Goal: Information Seeking & Learning: Learn about a topic

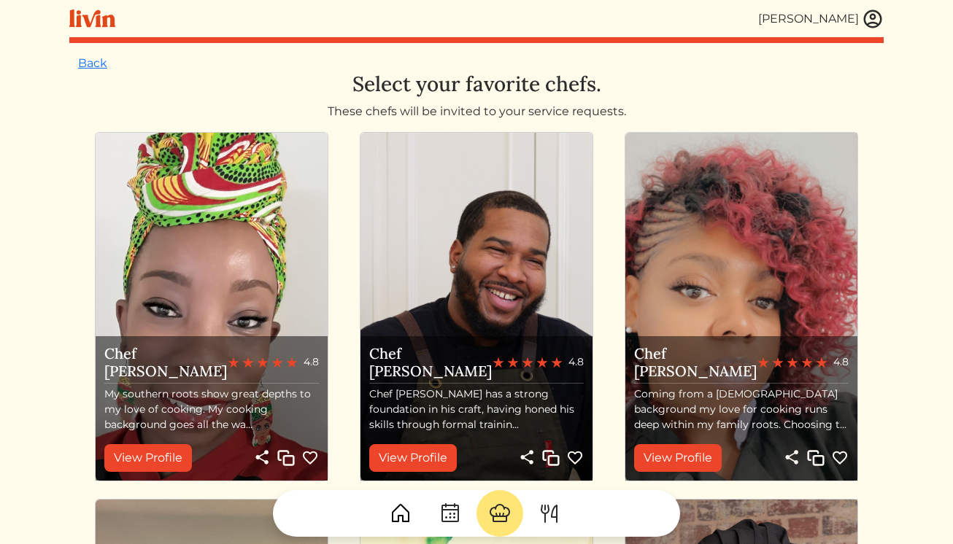
click at [869, 24] on img at bounding box center [872, 19] width 22 height 22
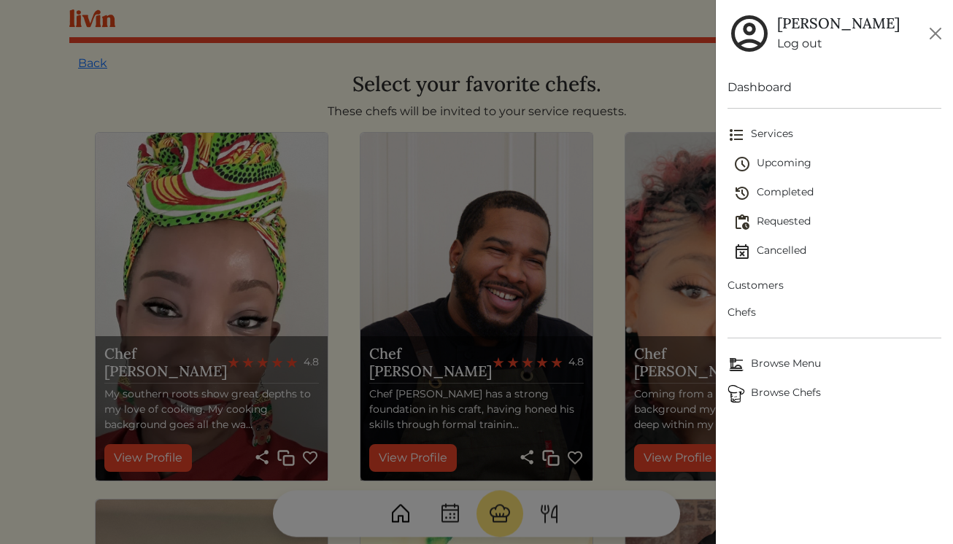
click at [750, 311] on span "Chefs" at bounding box center [834, 312] width 214 height 15
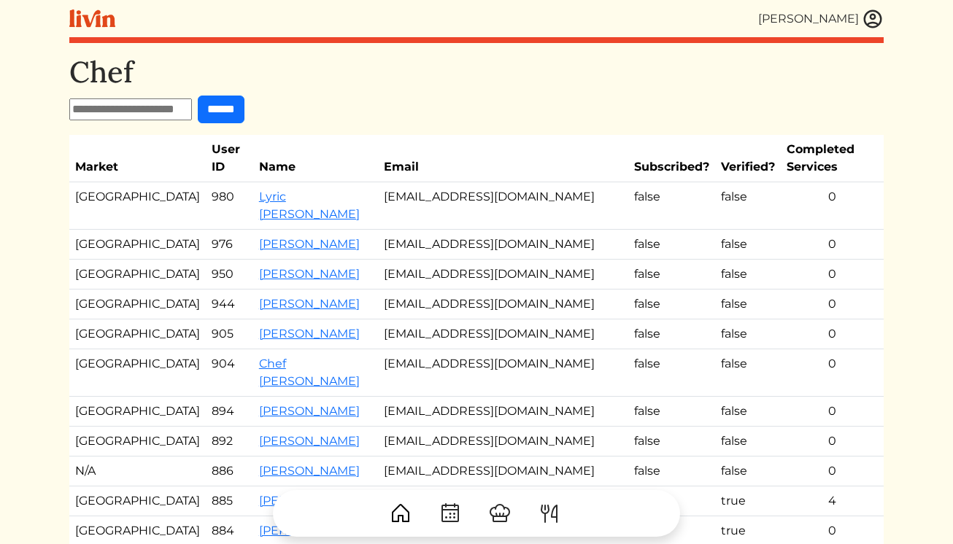
click at [172, 105] on input "text" at bounding box center [130, 109] width 123 height 22
type input "*****"
click at [198, 96] on input "******" at bounding box center [221, 110] width 47 height 28
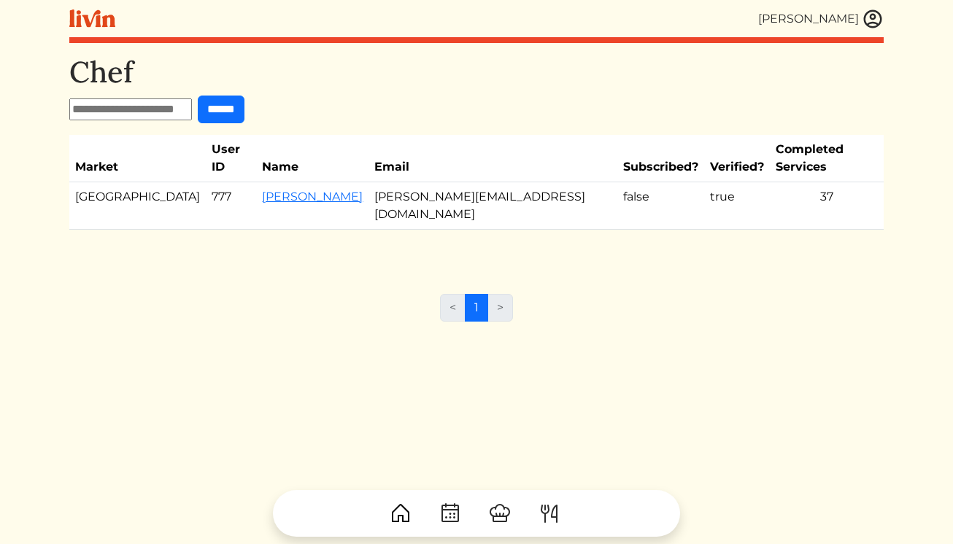
click at [256, 193] on td "Brandon c Clark" at bounding box center [312, 205] width 112 height 47
click at [262, 190] on link "Brandon c Clark" at bounding box center [312, 197] width 101 height 14
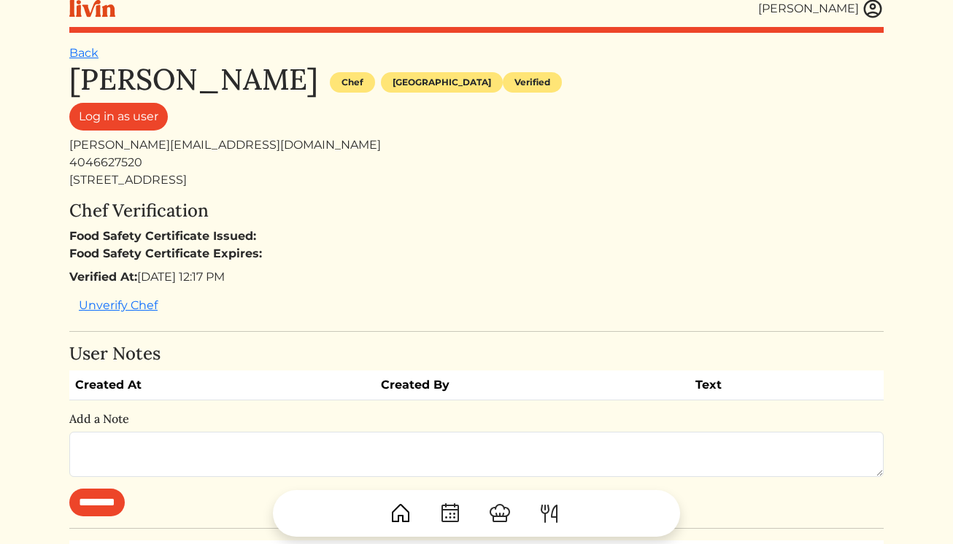
scroll to position [11, 0]
click at [156, 174] on div "2355 Ryewood Court" at bounding box center [476, 180] width 814 height 18
copy div "2355 Ryewood Court"
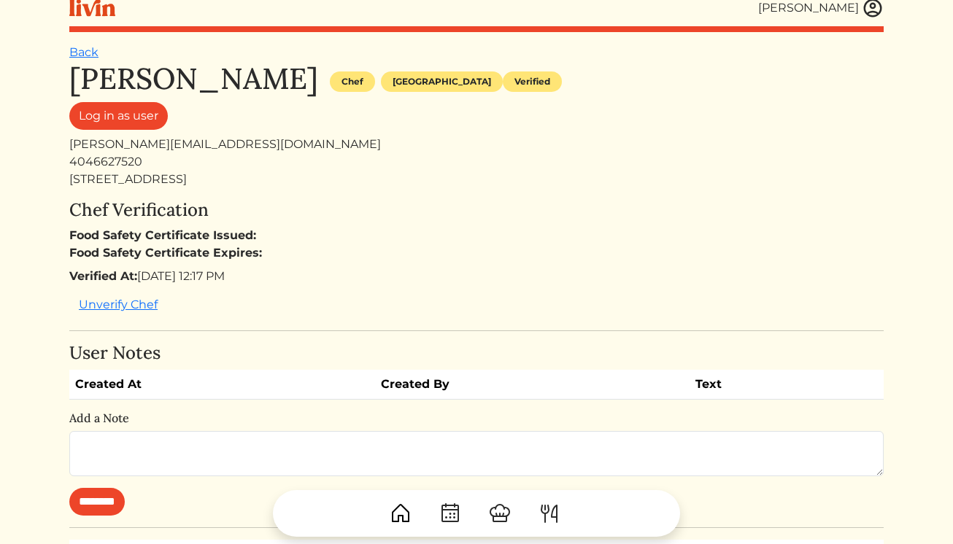
click at [877, 5] on img at bounding box center [872, 8] width 22 height 22
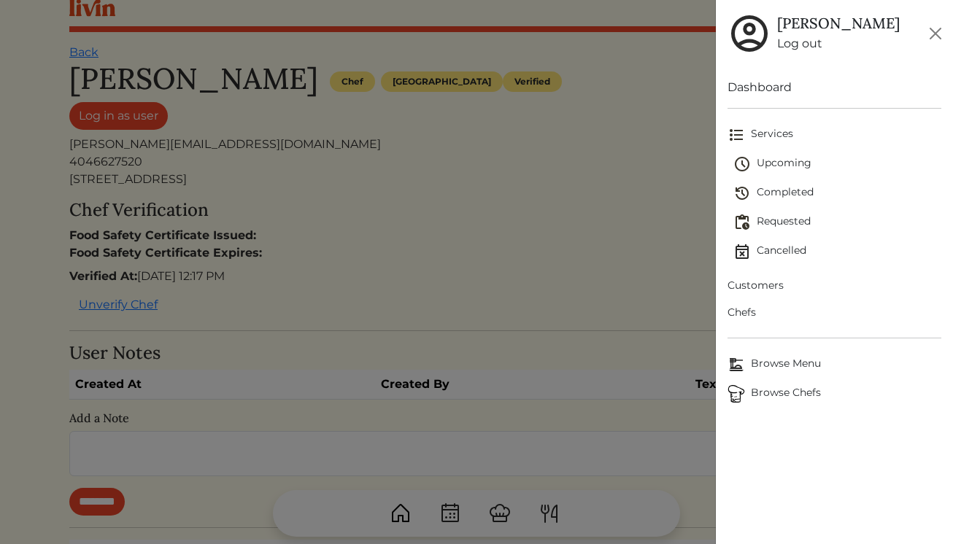
click at [770, 160] on span "Upcoming" at bounding box center [837, 164] width 209 height 18
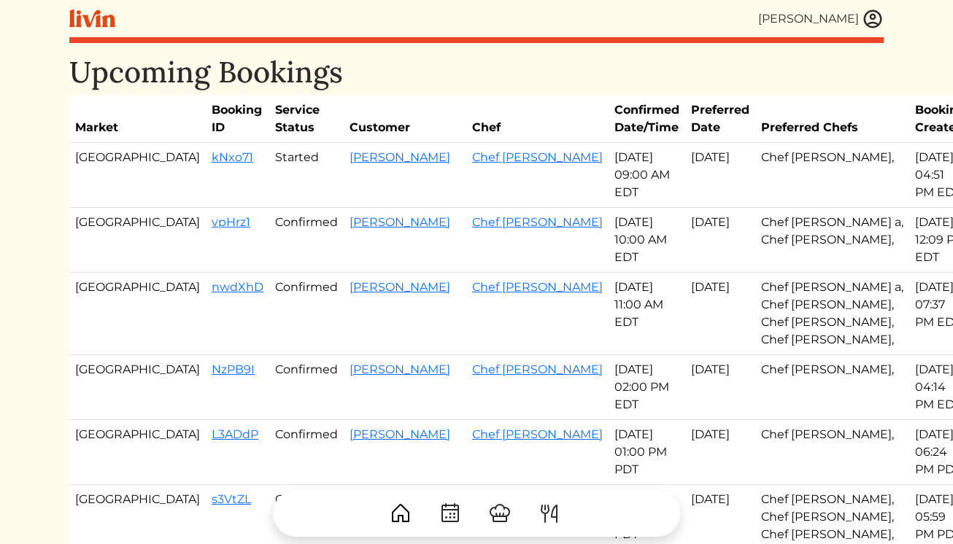
click at [872, 20] on img at bounding box center [872, 19] width 22 height 22
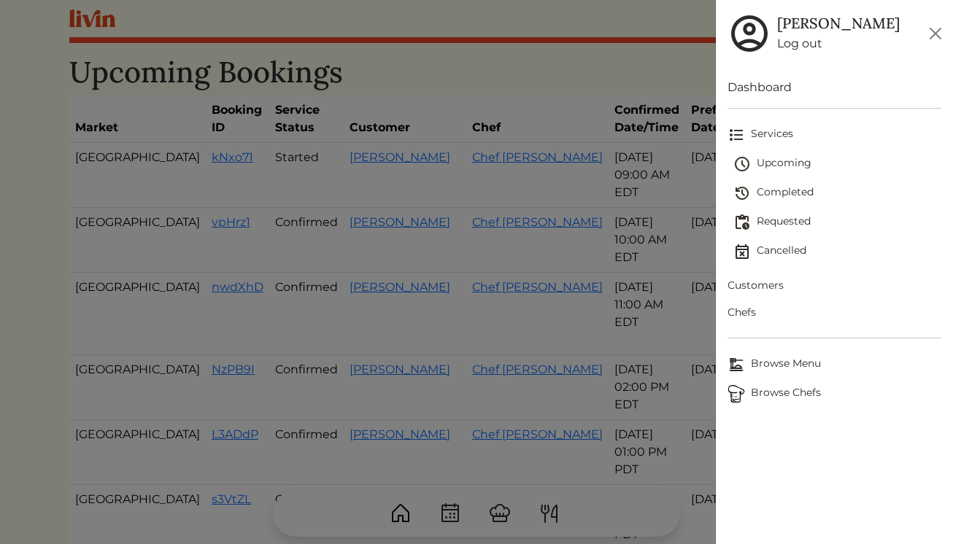
click at [748, 314] on span "Chefs" at bounding box center [834, 312] width 214 height 15
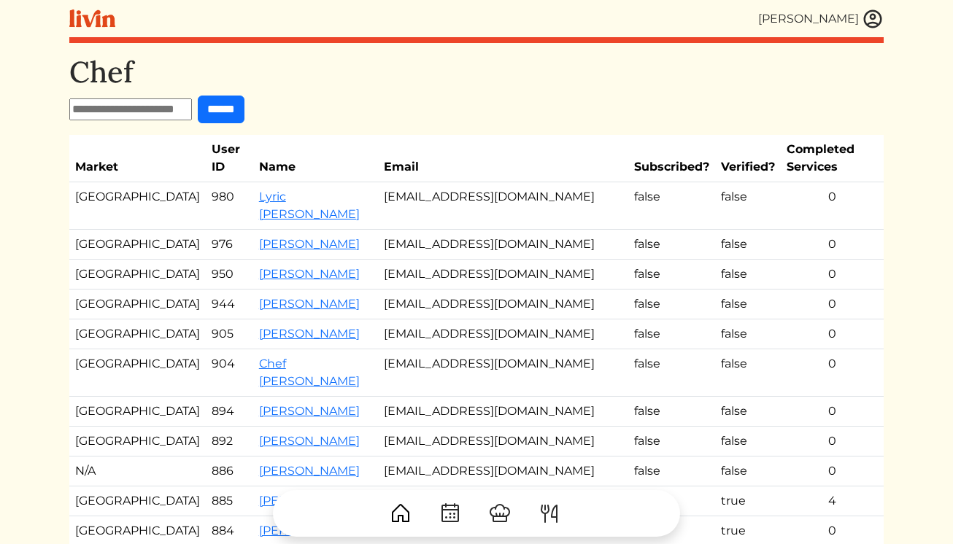
click at [163, 105] on input "text" at bounding box center [130, 109] width 123 height 22
type input "*******"
click at [248, 125] on div "Chef ******* ****** Market User ID Name Email Subscribed? Verified? Completed S…" at bounding box center [476, 384] width 814 height 658
click at [242, 108] on input "******" at bounding box center [221, 110] width 47 height 28
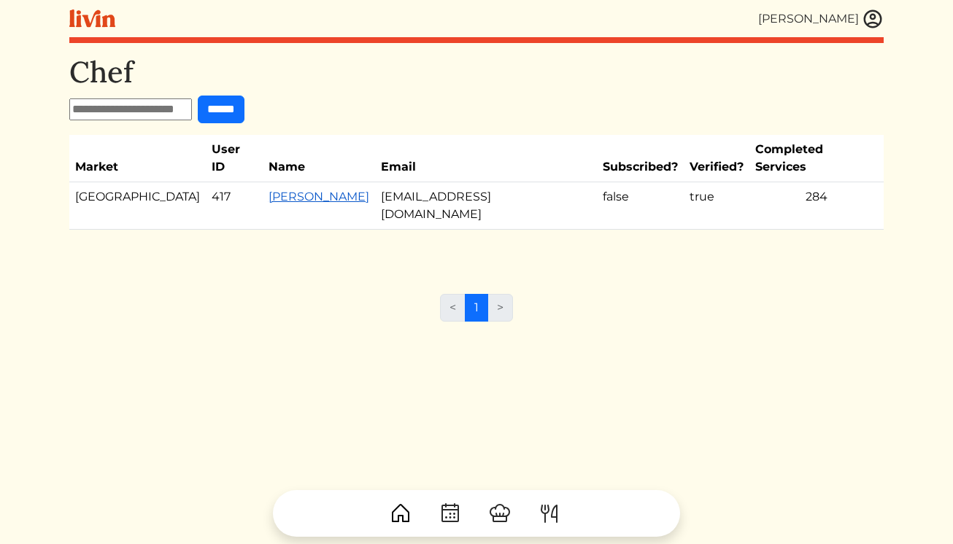
click at [273, 190] on link "Akaysha Horton" at bounding box center [318, 197] width 101 height 14
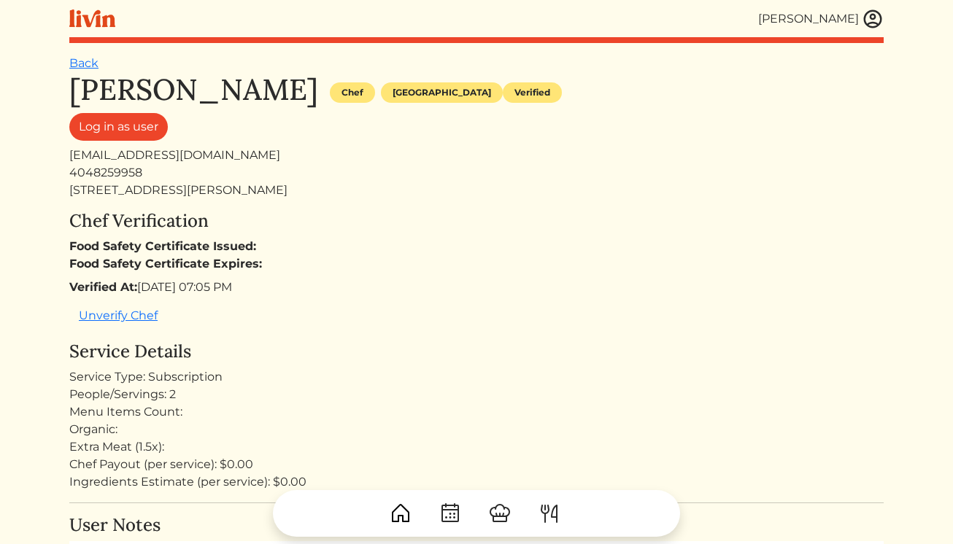
click at [131, 183] on div "1745 McClelland Ave apt 11, East Point, GA 30344, USA" at bounding box center [476, 191] width 814 height 18
copy div "1745 McClelland Ave apt 11, East Point, GA 30344, USA"
click at [865, 13] on img at bounding box center [872, 19] width 22 height 22
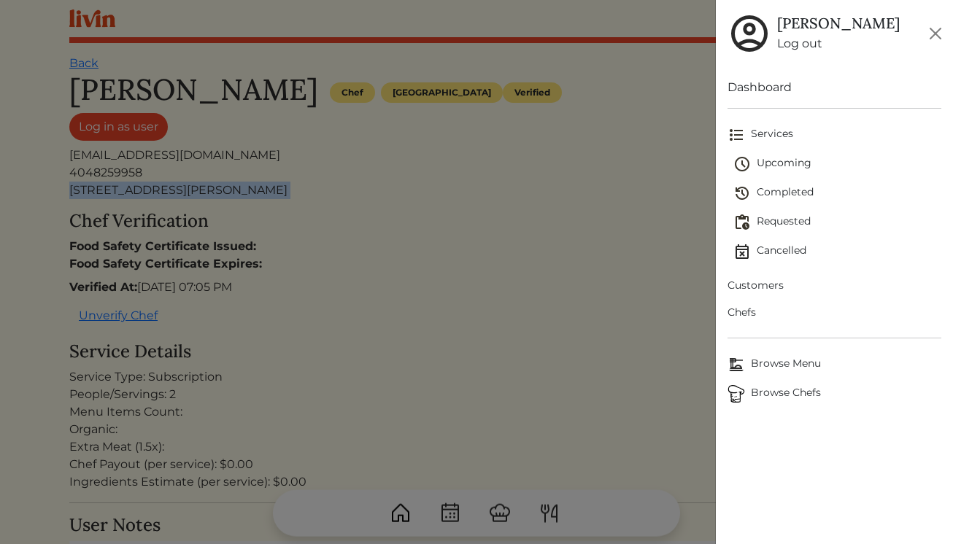
click at [787, 161] on span "Upcoming" at bounding box center [837, 164] width 209 height 18
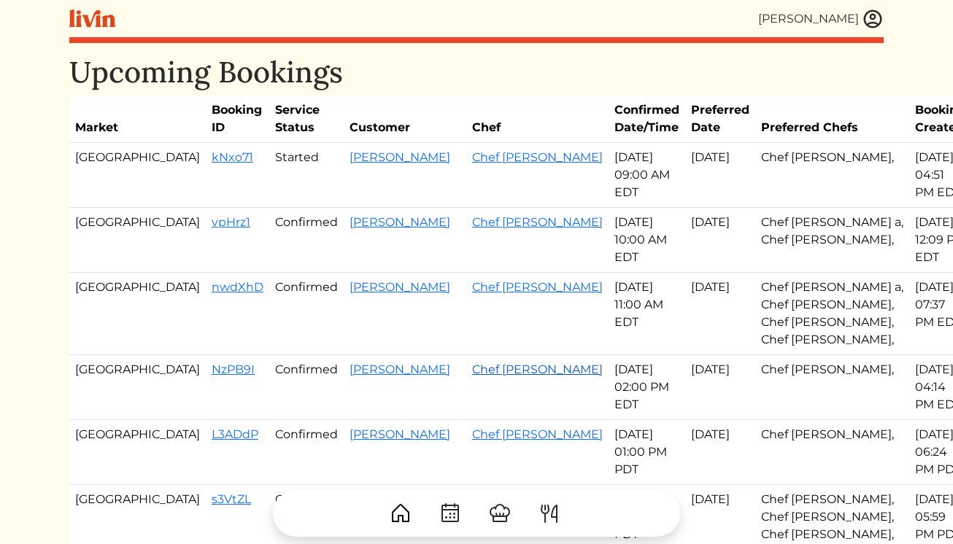
click at [472, 373] on link "Chef [PERSON_NAME]" at bounding box center [537, 369] width 131 height 14
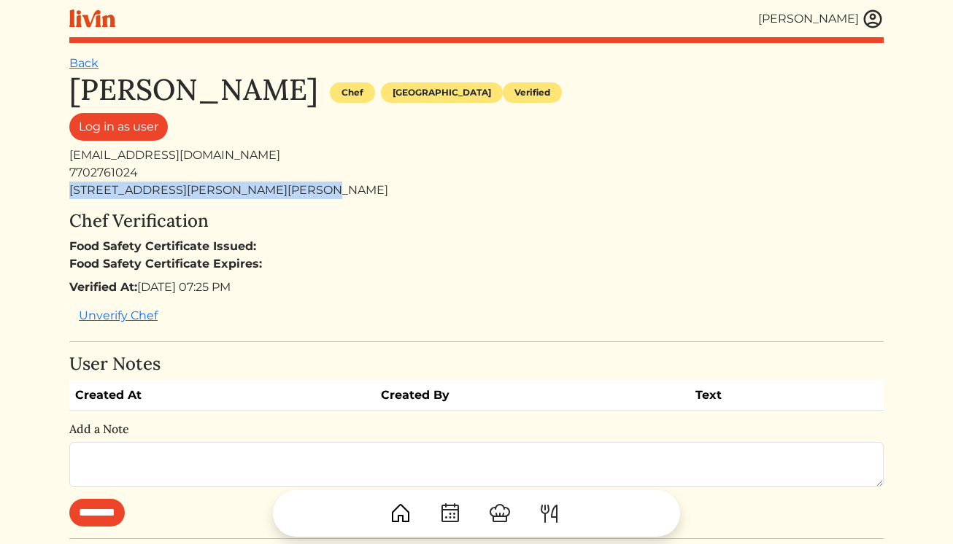
drag, startPoint x: 284, startPoint y: 193, endPoint x: 64, endPoint y: 190, distance: 219.5
copy div "6611 Selman Dr Douglasville ga 30134"
click at [867, 20] on img at bounding box center [872, 19] width 22 height 22
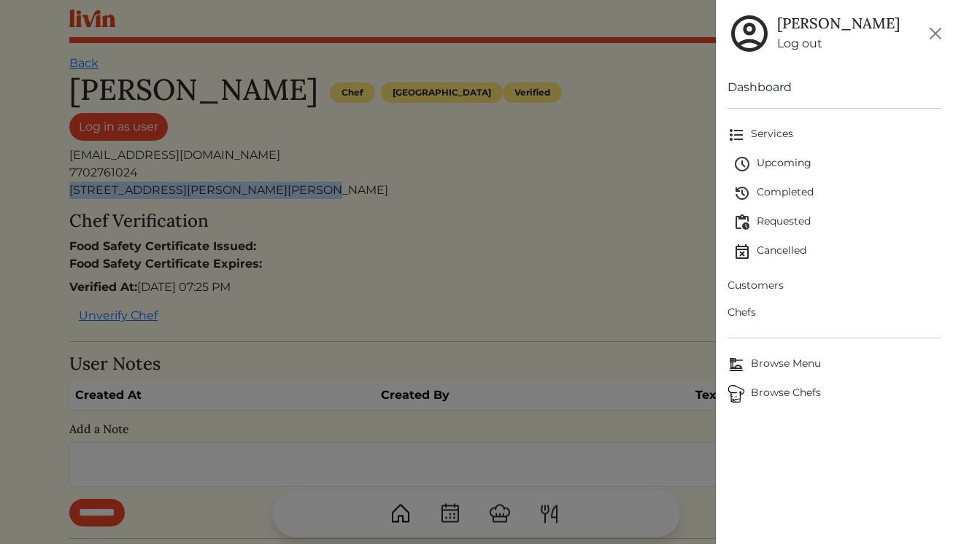
click at [791, 158] on span "Upcoming" at bounding box center [837, 164] width 209 height 18
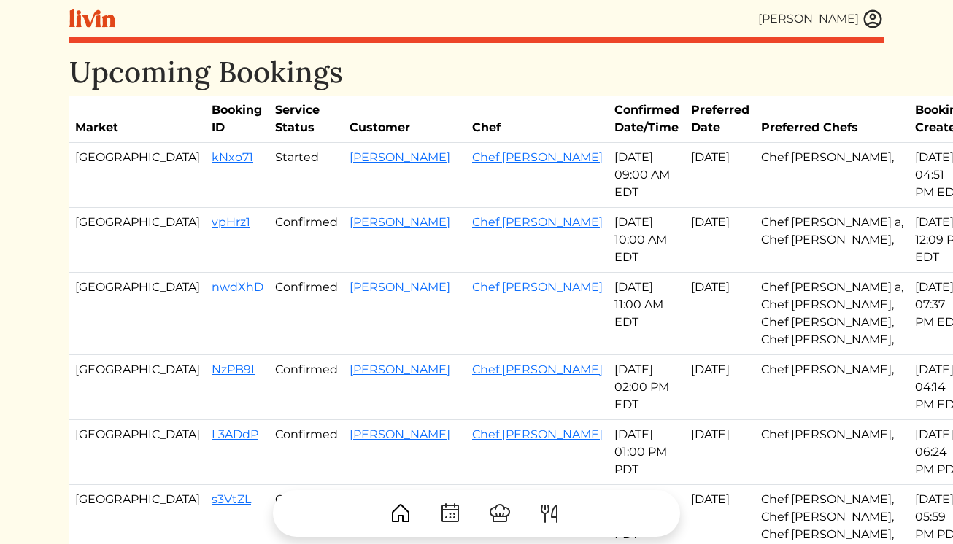
click at [872, 20] on img at bounding box center [872, 19] width 22 height 22
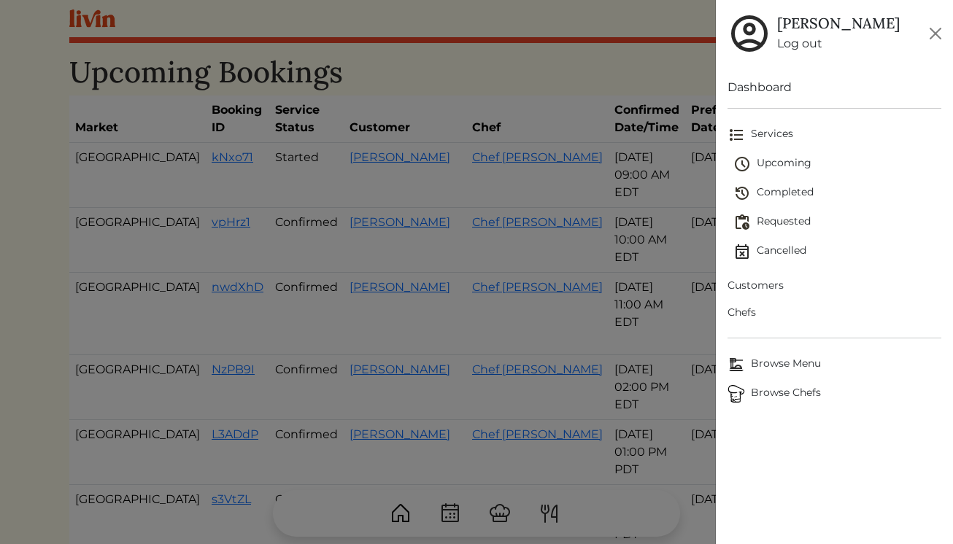
click at [763, 224] on span "Requested" at bounding box center [837, 223] width 209 height 18
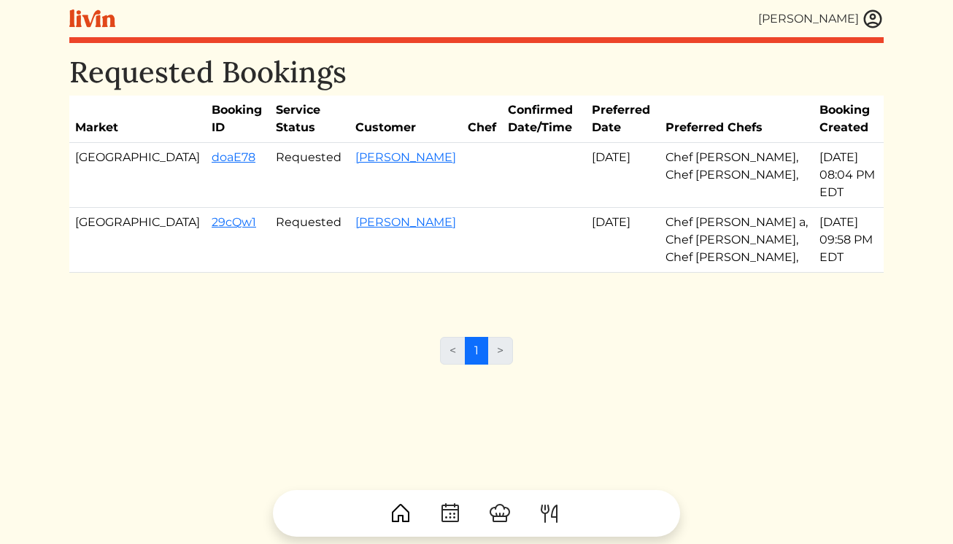
click at [869, 18] on img at bounding box center [872, 19] width 22 height 22
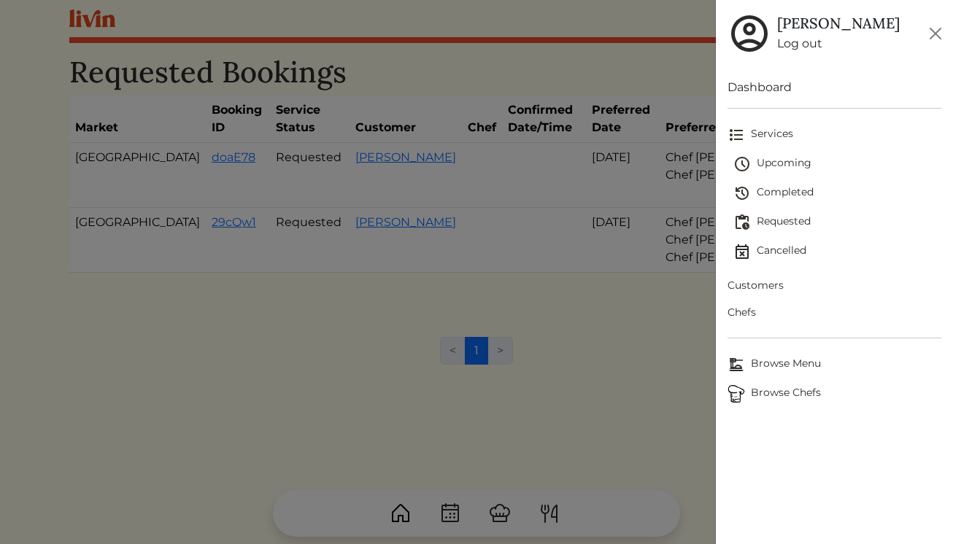
click at [788, 170] on span "Upcoming" at bounding box center [837, 164] width 209 height 18
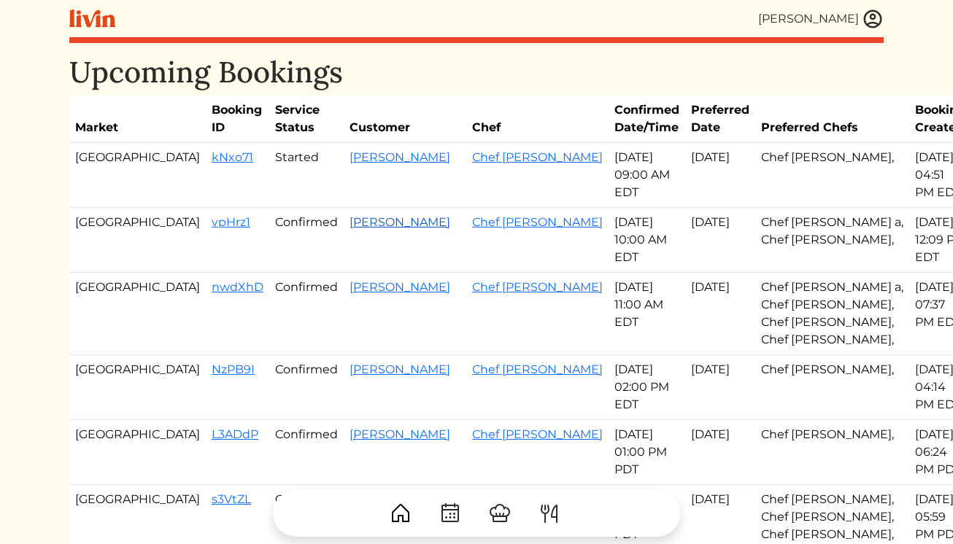
click at [349, 221] on link "[PERSON_NAME]" at bounding box center [399, 222] width 101 height 14
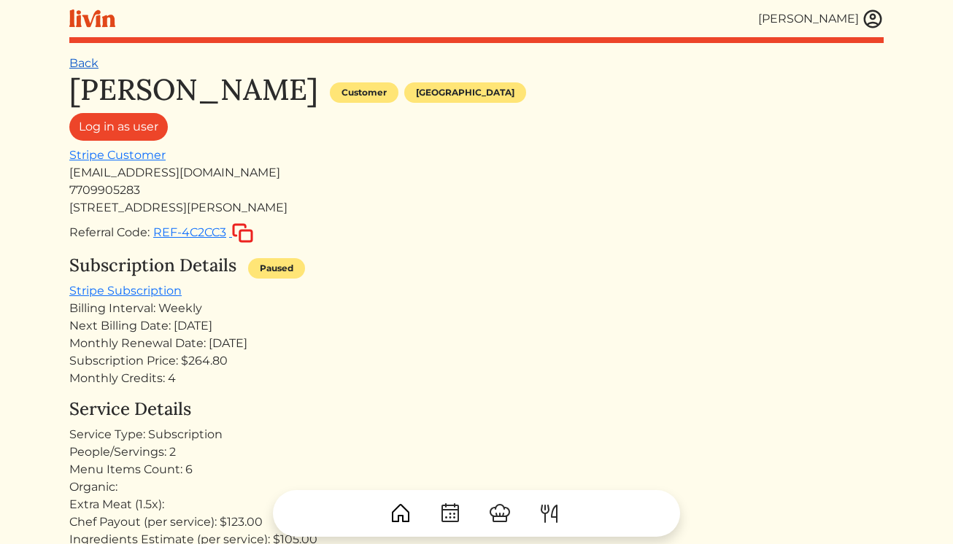
click at [93, 68] on link "Back" at bounding box center [83, 63] width 29 height 14
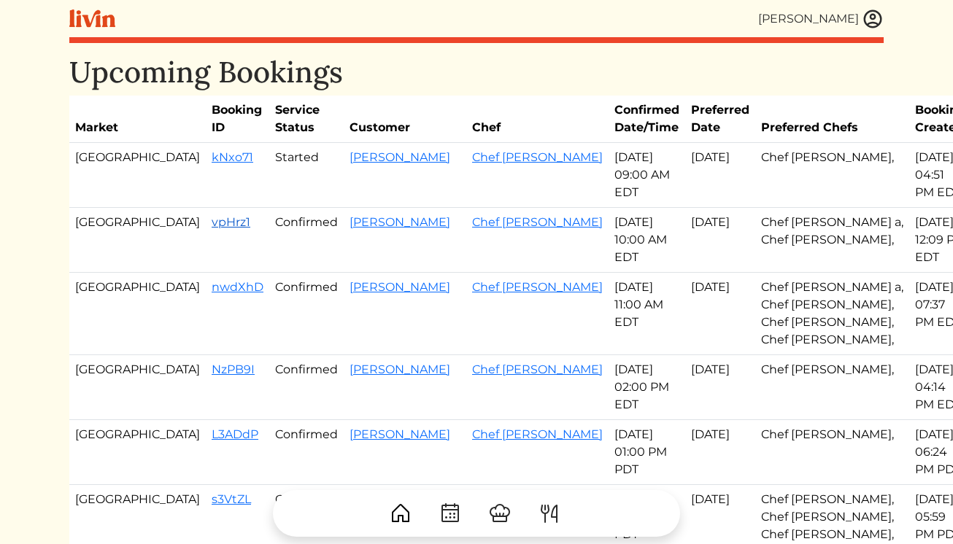
click at [212, 217] on link "vpHrz1" at bounding box center [231, 222] width 39 height 14
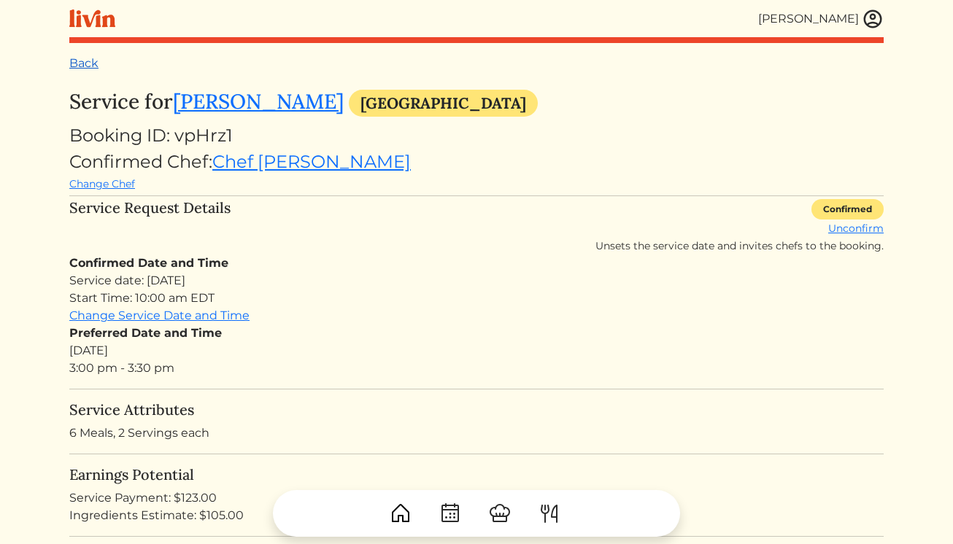
click at [87, 63] on link "Back" at bounding box center [83, 63] width 29 height 14
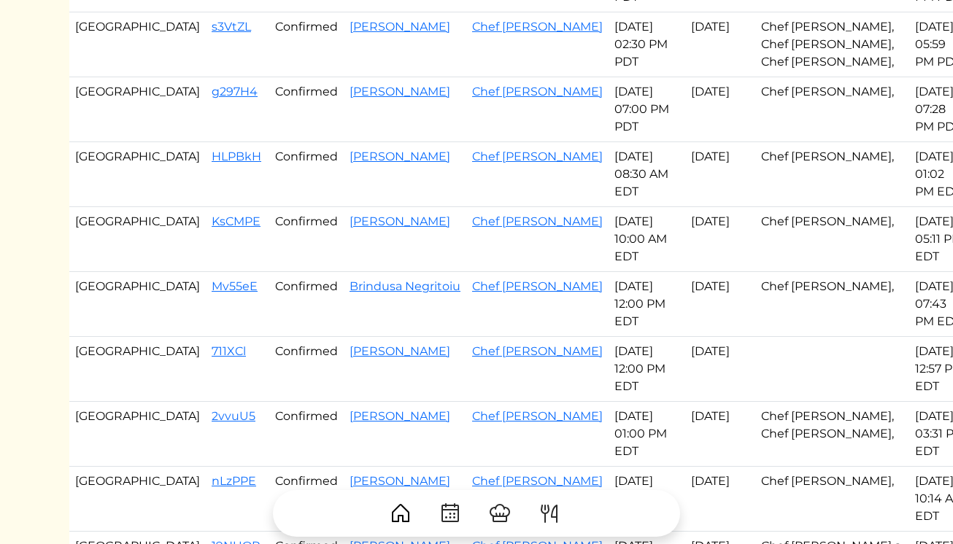
scroll to position [489, 0]
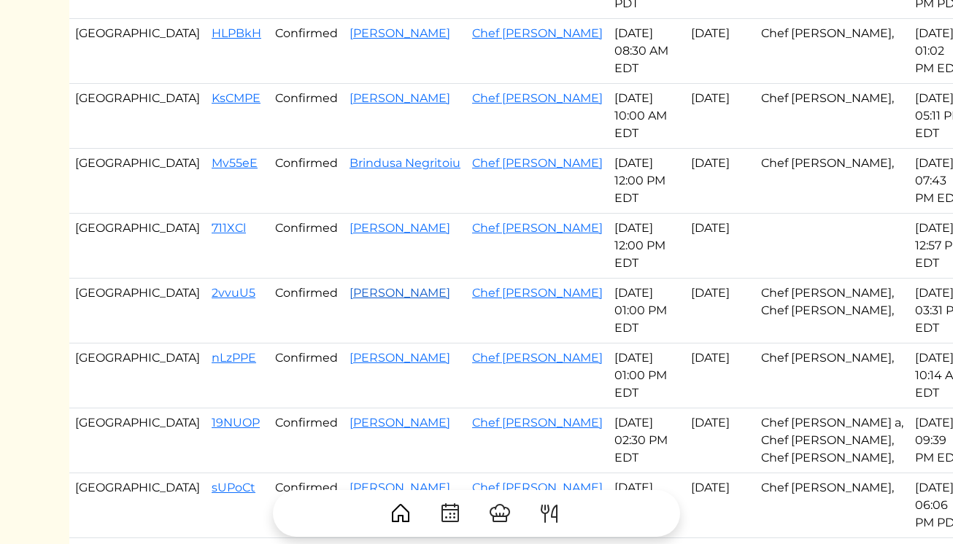
click at [349, 295] on link "[PERSON_NAME]" at bounding box center [399, 293] width 101 height 14
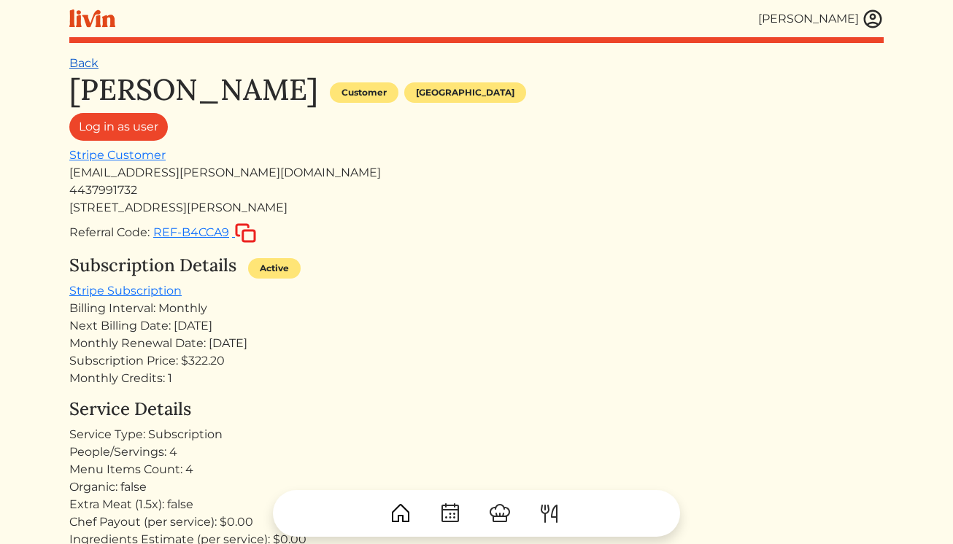
click at [71, 61] on link "Back" at bounding box center [83, 63] width 29 height 14
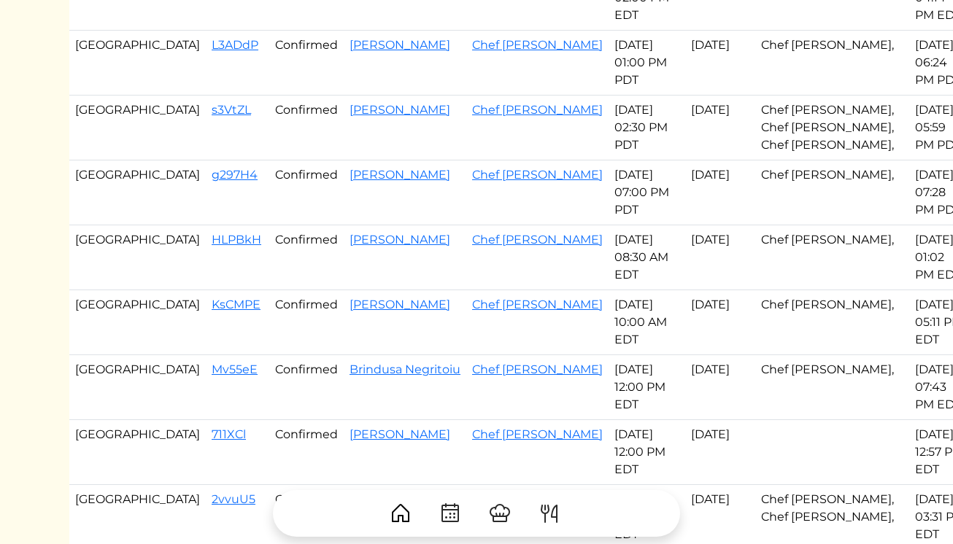
scroll to position [392, 0]
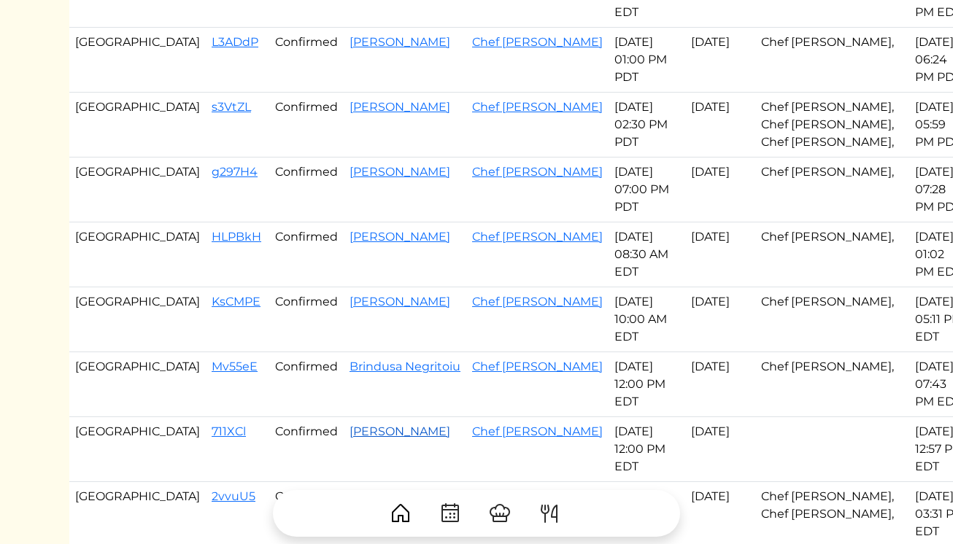
click at [349, 437] on link "[PERSON_NAME]" at bounding box center [399, 431] width 101 height 14
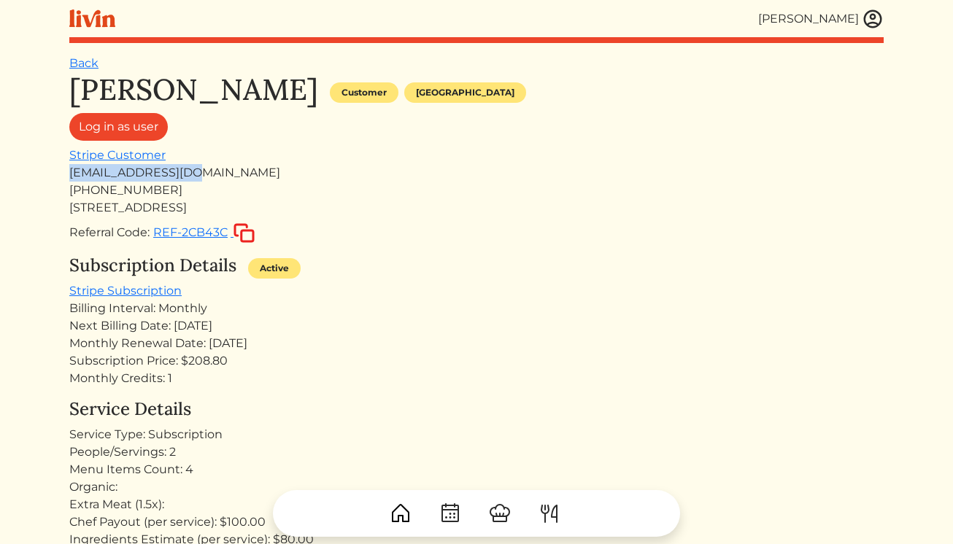
drag, startPoint x: 198, startPoint y: 173, endPoint x: 45, endPoint y: 176, distance: 152.5
click at [45, 176] on html "Erica Tuggle Erica Tuggle Log out Dashboard Services Upcoming Completed Request…" at bounding box center [476, 272] width 953 height 544
click at [104, 170] on div "[EMAIL_ADDRESS][DOMAIN_NAME]" at bounding box center [476, 173] width 814 height 18
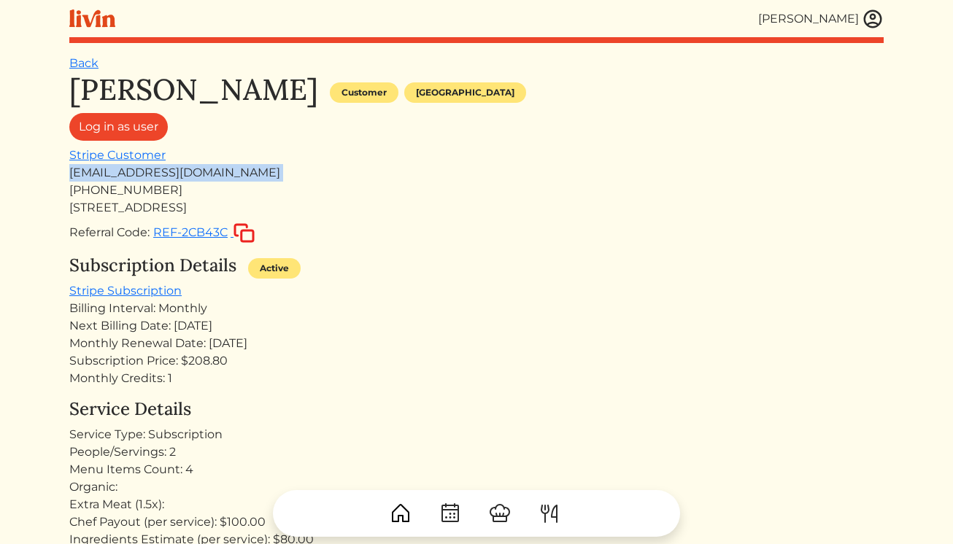
click at [872, 8] on img at bounding box center [872, 19] width 22 height 22
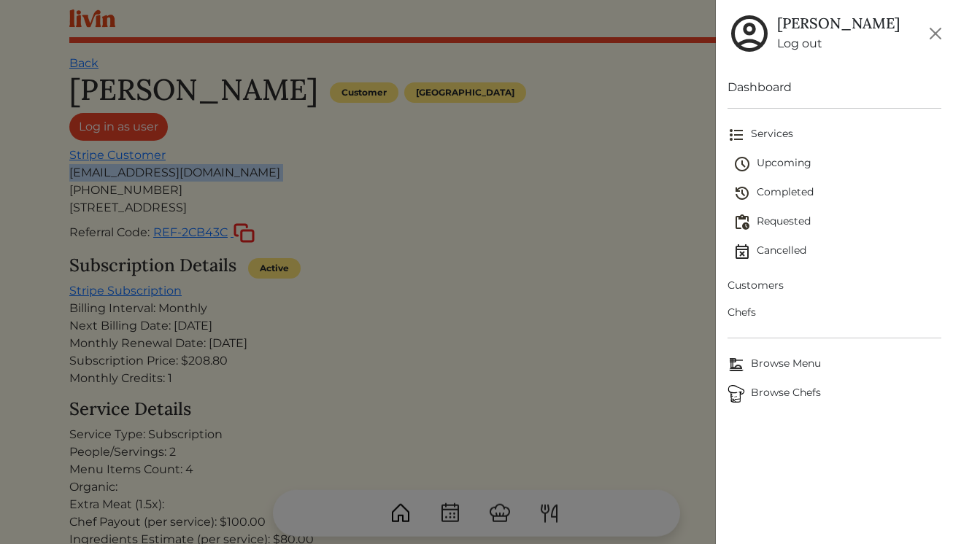
click at [739, 311] on span "Chefs" at bounding box center [834, 312] width 214 height 15
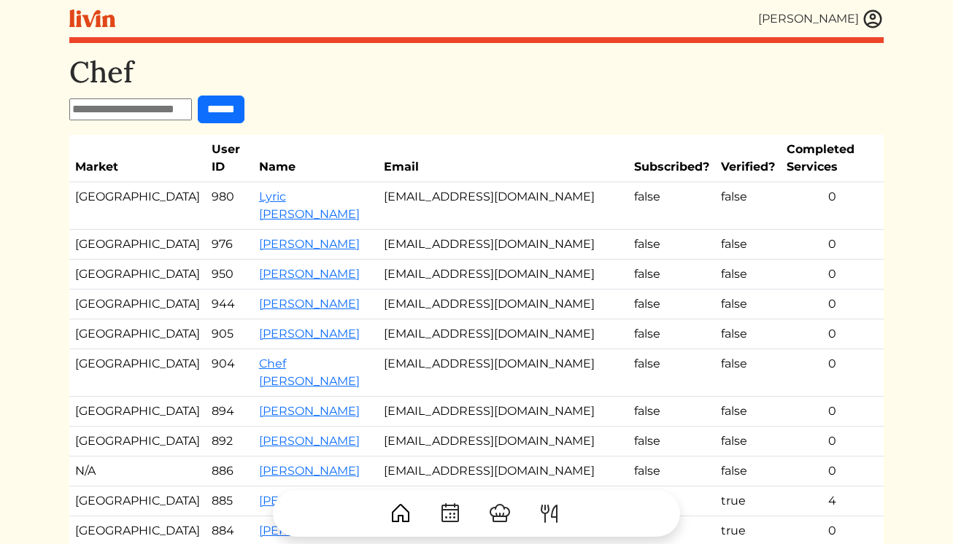
click at [132, 112] on input "text" at bounding box center [130, 109] width 123 height 22
type input "*****"
click at [198, 96] on input "******" at bounding box center [221, 110] width 47 height 28
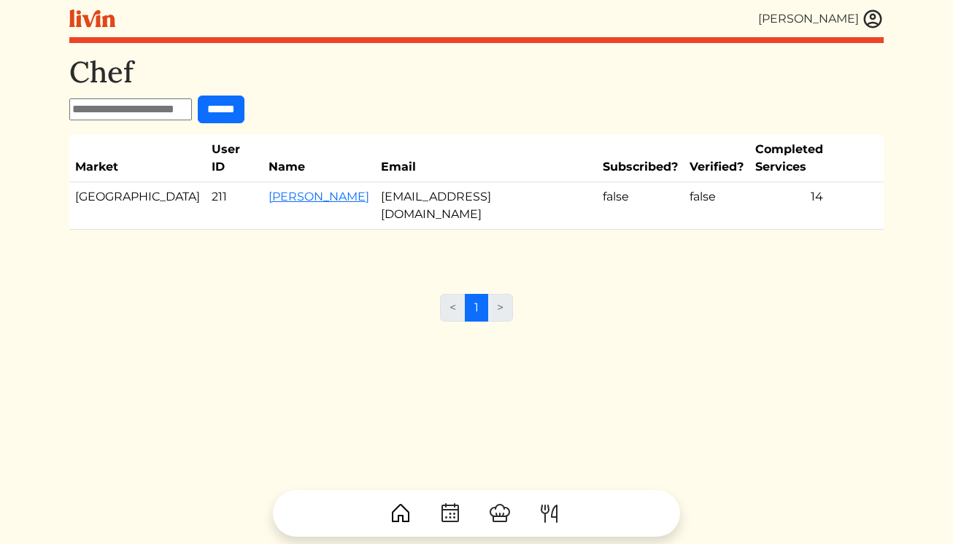
click at [263, 188] on td "Angie Abreu" at bounding box center [319, 205] width 112 height 47
click at [268, 190] on link "Angie Abreu" at bounding box center [318, 197] width 101 height 14
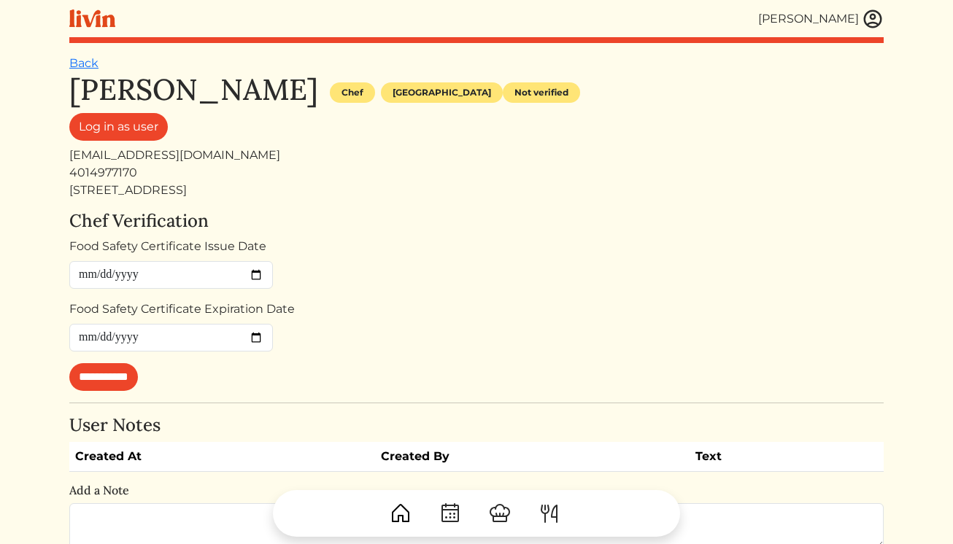
click at [871, 16] on img at bounding box center [872, 19] width 22 height 22
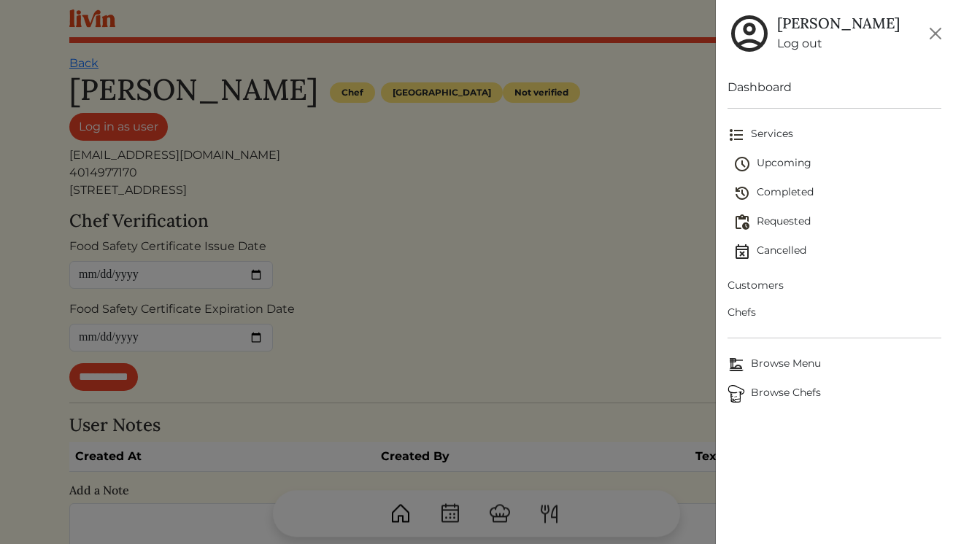
click at [775, 218] on span "Requested" at bounding box center [837, 223] width 209 height 18
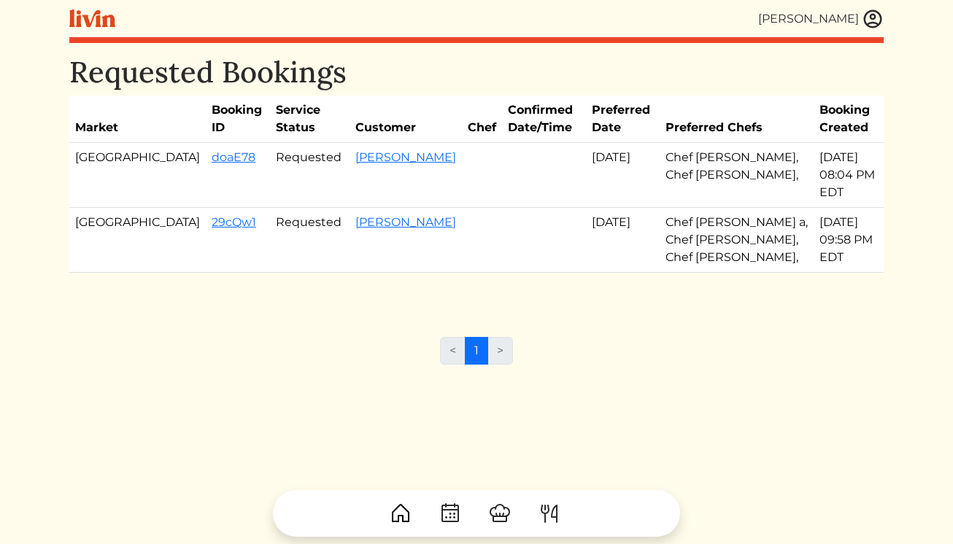
click at [871, 21] on img at bounding box center [872, 19] width 22 height 22
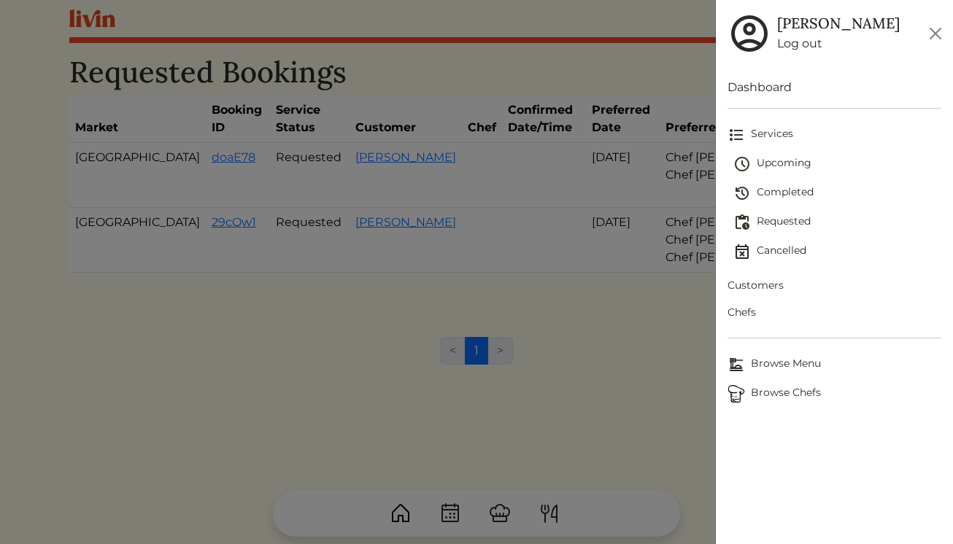
click at [768, 166] on span "Upcoming" at bounding box center [837, 164] width 209 height 18
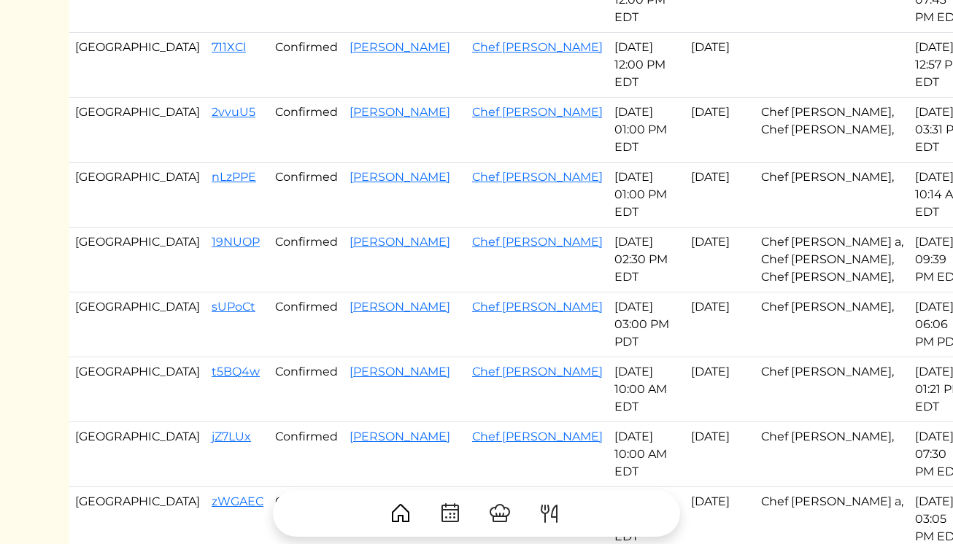
scroll to position [796, 0]
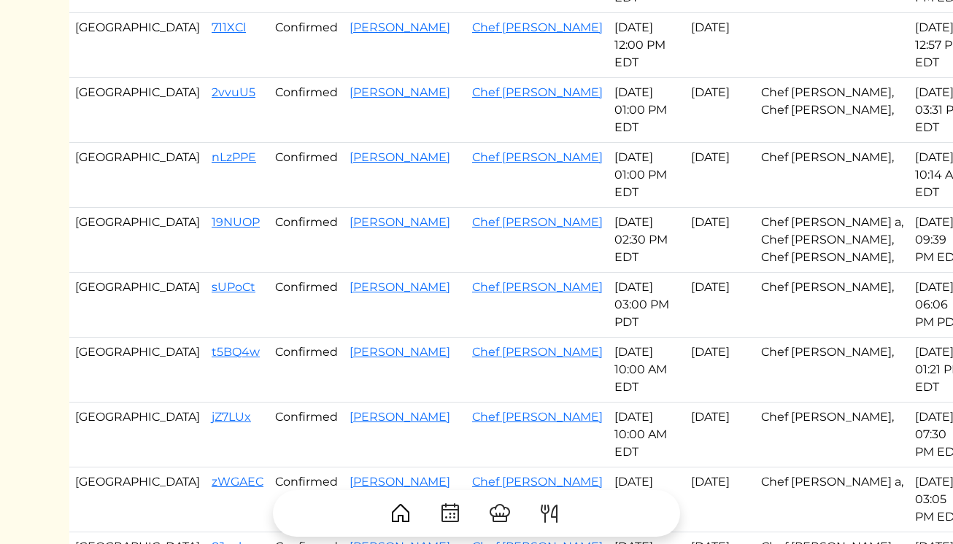
drag, startPoint x: 77, startPoint y: 220, endPoint x: 590, endPoint y: 299, distance: 518.7
click at [590, 299] on tbody "Atlanta kNxo71 Started Justin Houser Chef Brandon Sep 20, 2025 09:00 AM EDT Sep…" at bounding box center [519, 5] width 901 height 1316
copy tbody "Atlanta vpHrz1 Confirmed Jessica Mcreynolds Chef Danielle a Sep 21, 2025 10:00 …"
click at [685, 314] on td "[DATE]" at bounding box center [720, 305] width 70 height 65
click at [212, 292] on link "sUPoCt" at bounding box center [234, 287] width 44 height 14
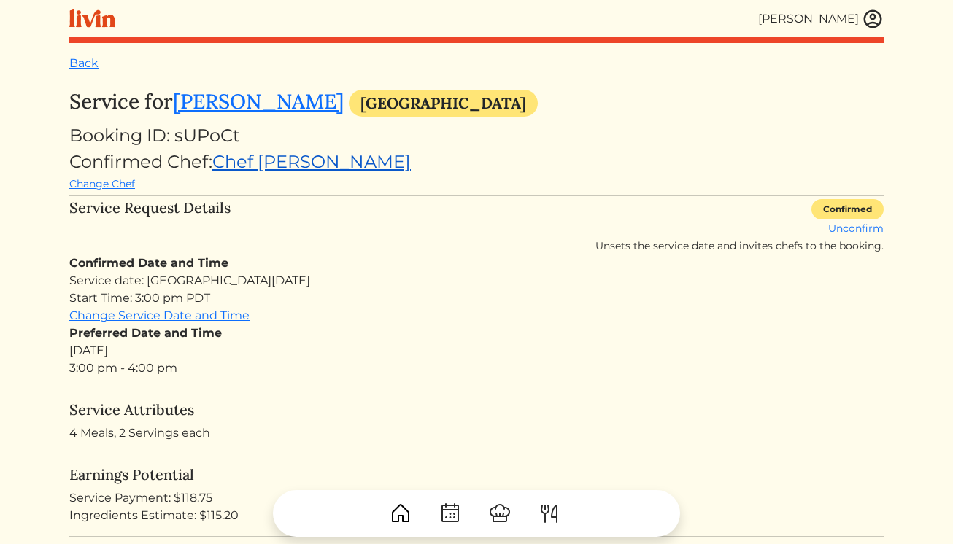
click at [284, 159] on link "Chef [PERSON_NAME]" at bounding box center [311, 161] width 198 height 21
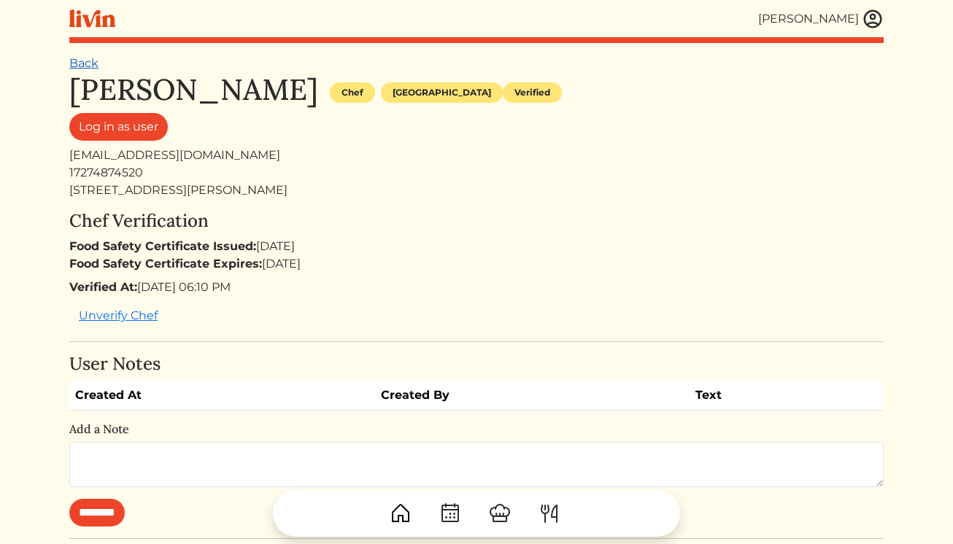
click at [78, 61] on link "Back" at bounding box center [83, 63] width 29 height 14
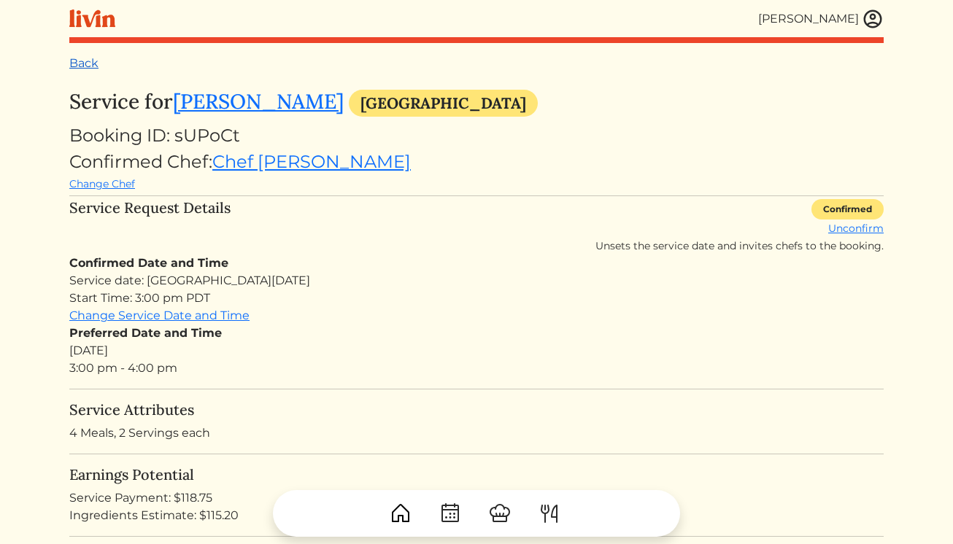
click at [83, 66] on link "Back" at bounding box center [83, 63] width 29 height 14
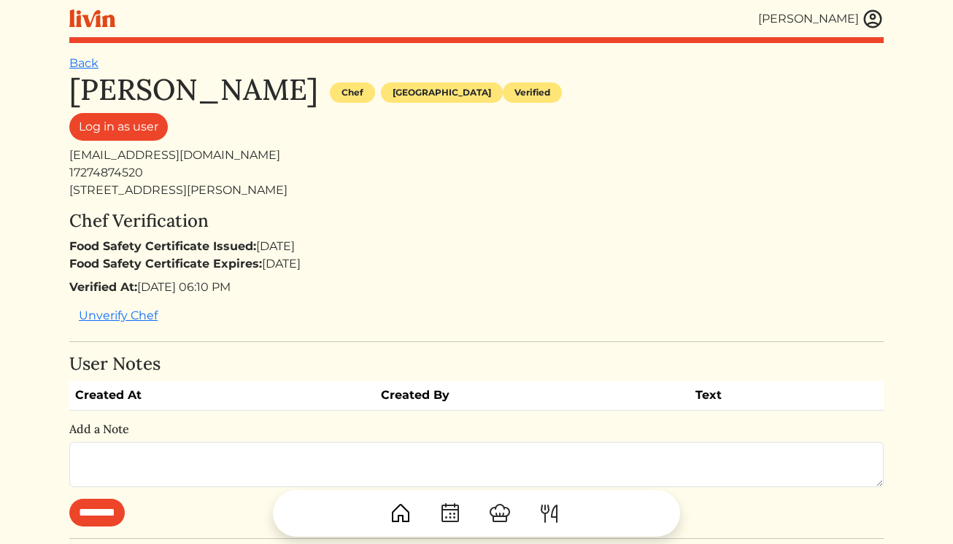
click at [872, 23] on img at bounding box center [872, 19] width 22 height 22
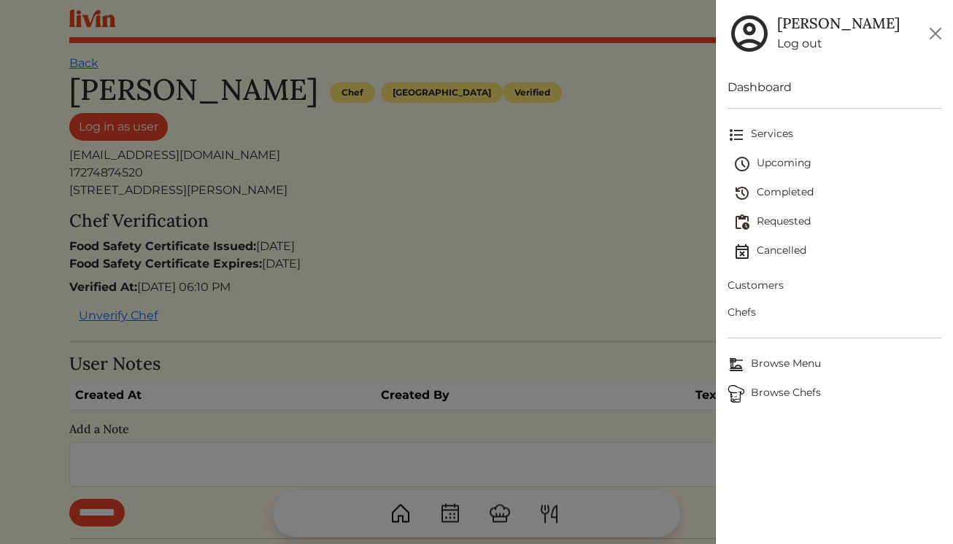
click at [785, 165] on span "Upcoming" at bounding box center [837, 164] width 209 height 18
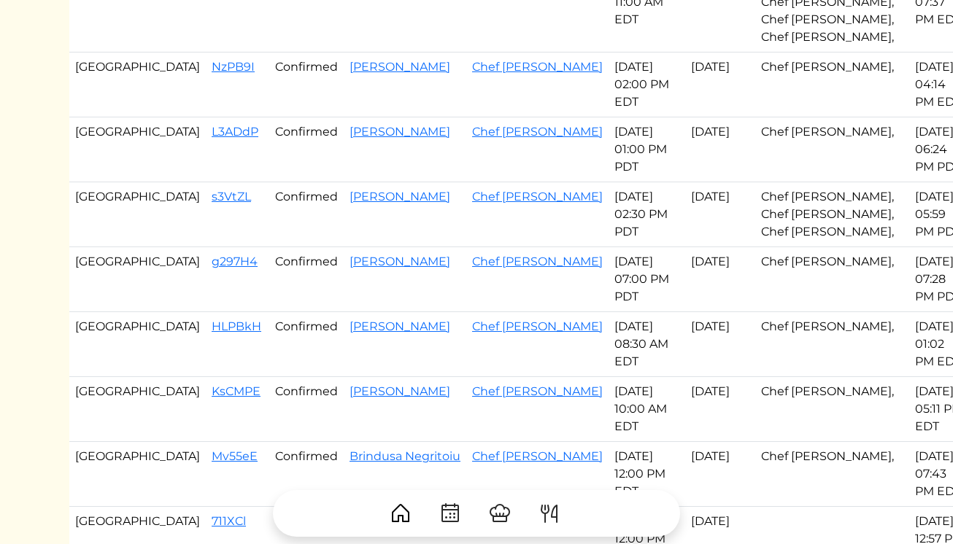
scroll to position [304, 0]
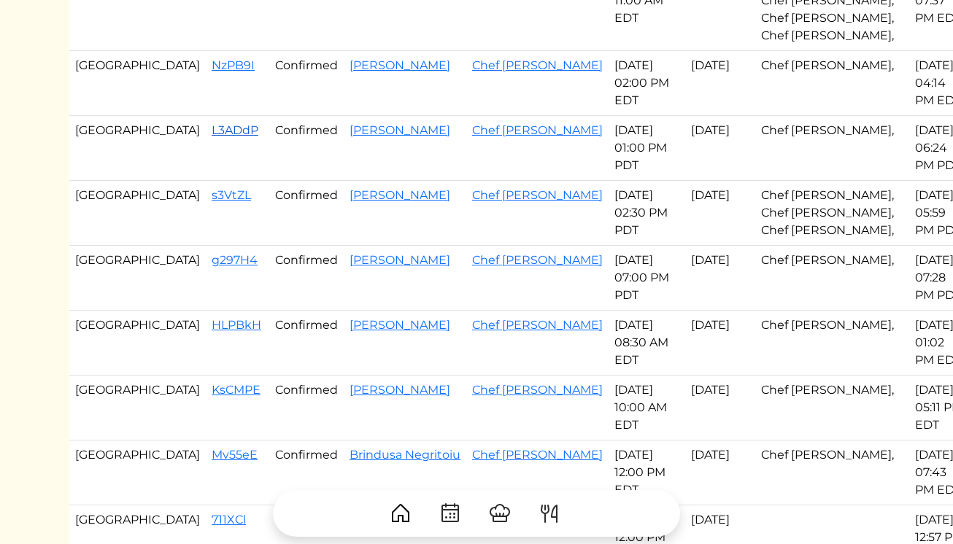
click at [212, 125] on link "L3ADdP" at bounding box center [235, 130] width 47 height 14
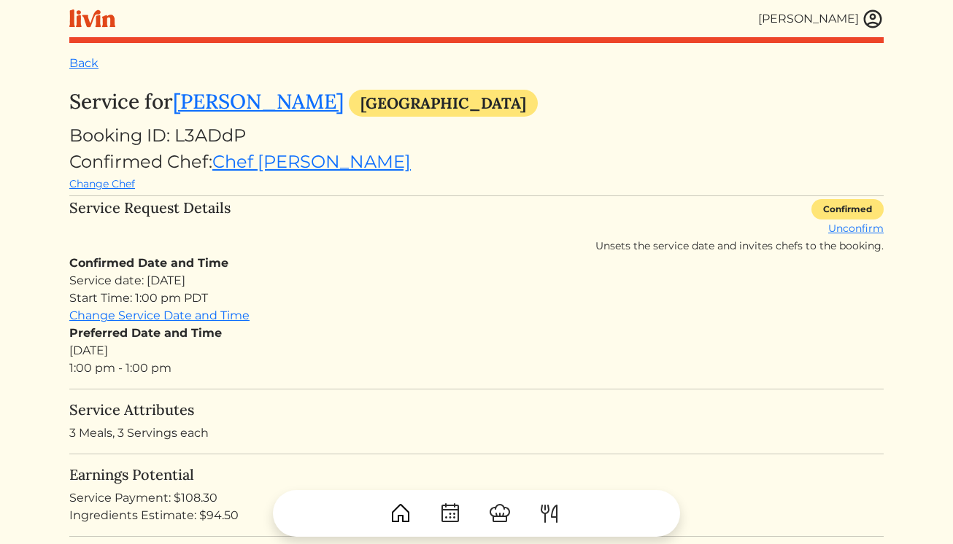
click at [79, 61] on link "Back" at bounding box center [83, 63] width 29 height 14
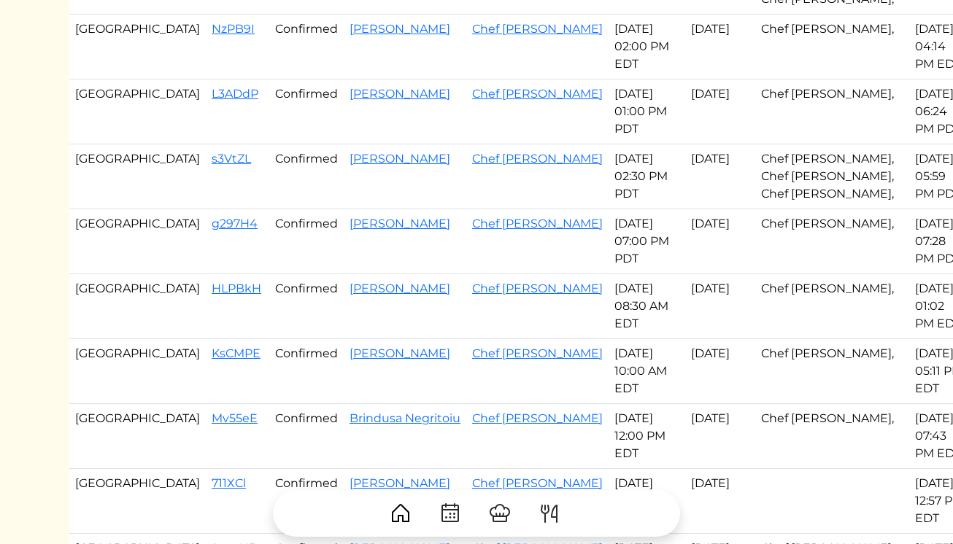
scroll to position [351, 0]
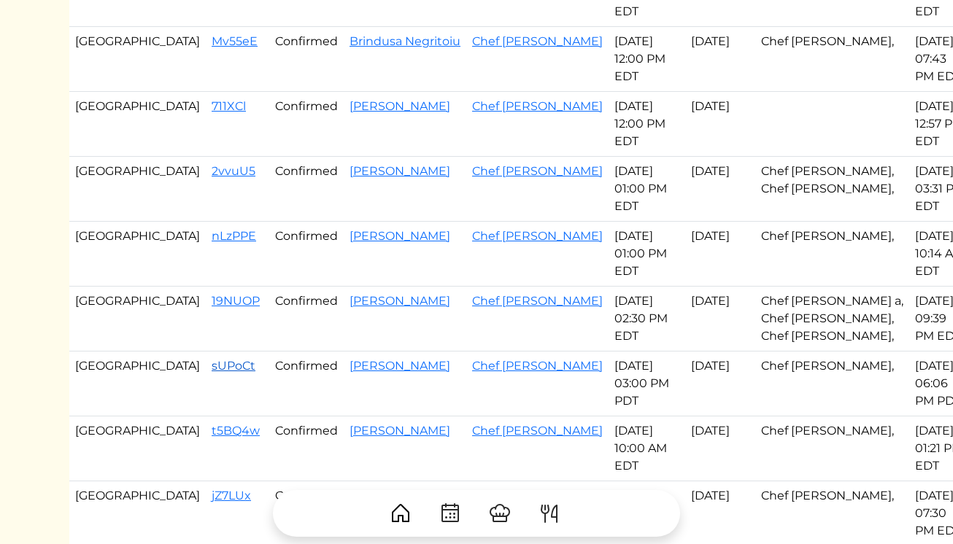
click at [212, 362] on link "sUPoCt" at bounding box center [234, 366] width 44 height 14
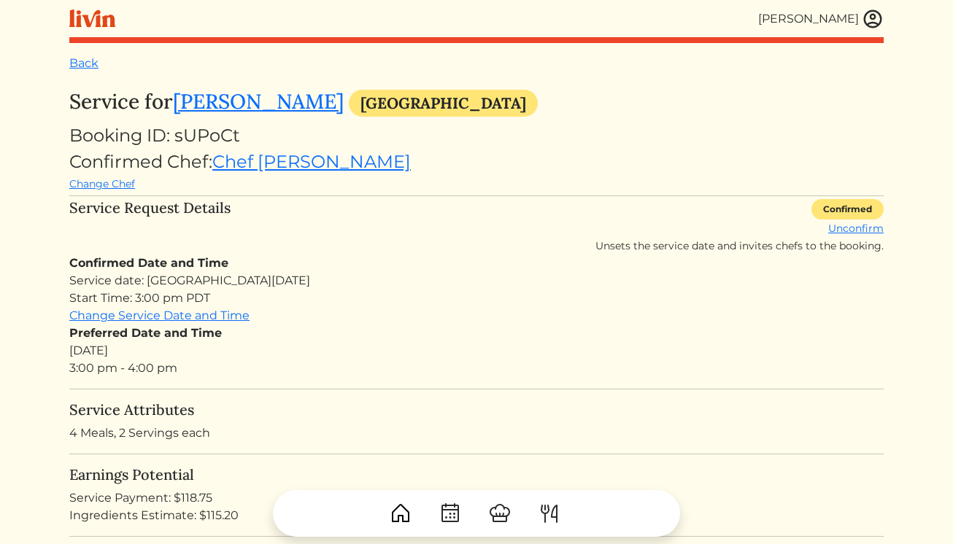
click at [34, 69] on html "Erica Tuggle Erica Tuggle Log out Dashboard Services Upcoming Completed Request…" at bounding box center [476, 272] width 953 height 544
click at [71, 66] on link "Back" at bounding box center [83, 63] width 29 height 14
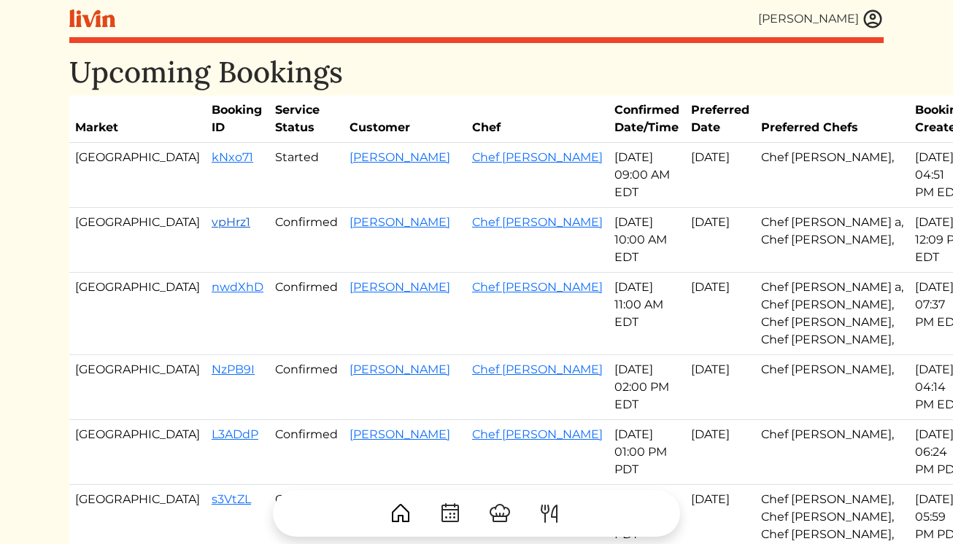
click at [212, 224] on link "vpHrz1" at bounding box center [231, 222] width 39 height 14
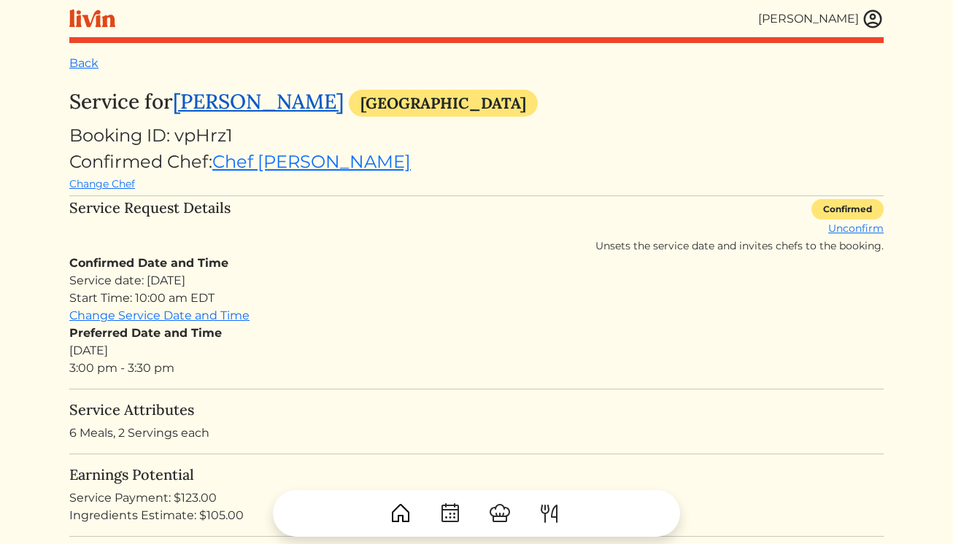
click at [242, 112] on link "[PERSON_NAME]" at bounding box center [258, 101] width 171 height 26
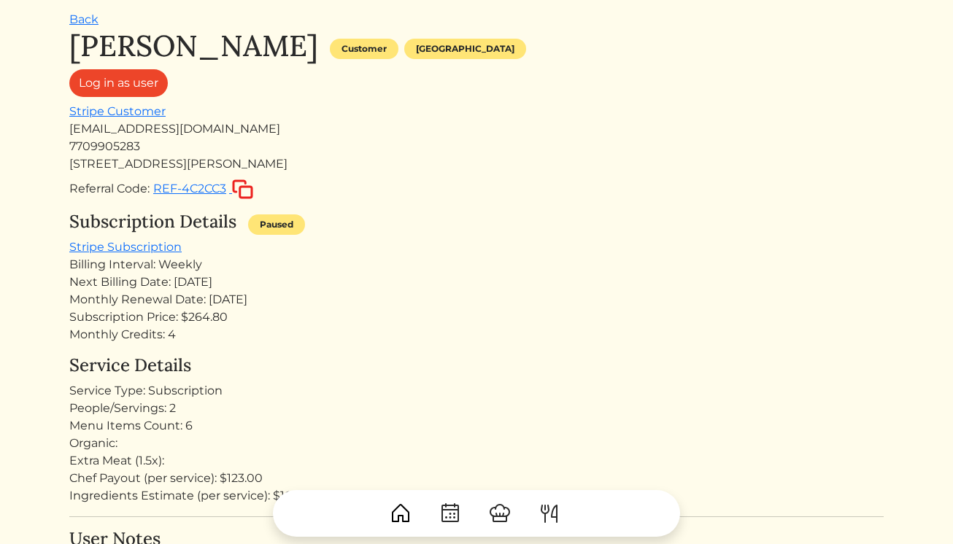
scroll to position [46, 0]
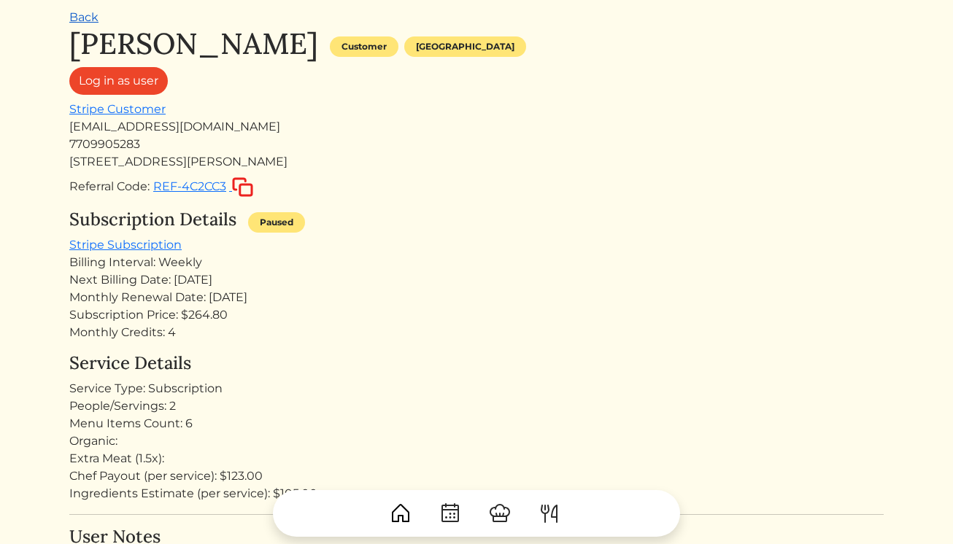
click at [80, 24] on link "Back" at bounding box center [83, 17] width 29 height 14
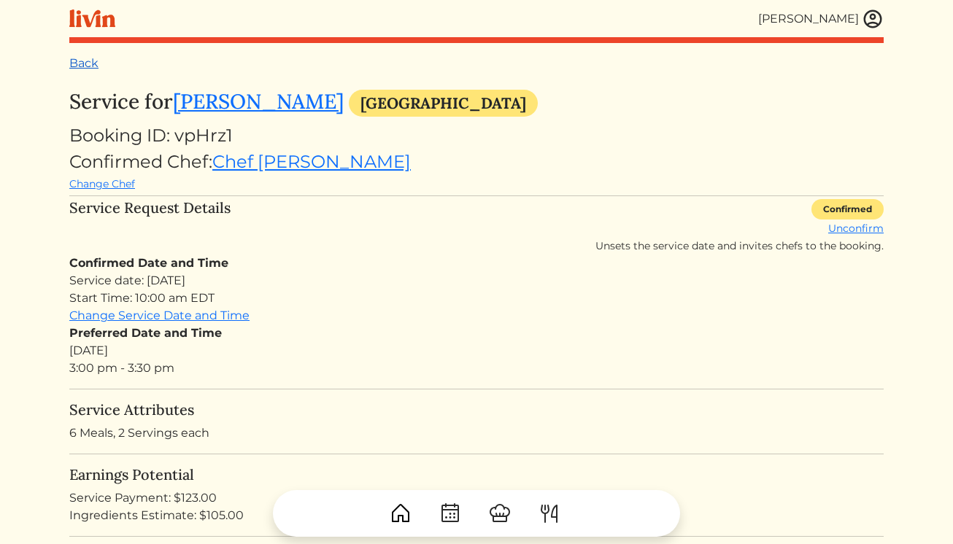
click at [89, 68] on link "Back" at bounding box center [83, 63] width 29 height 14
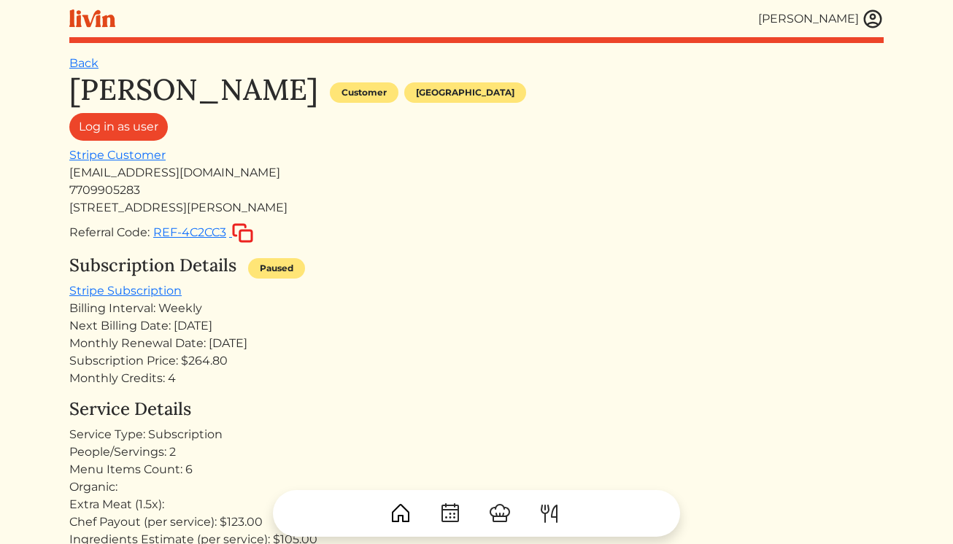
click at [870, 17] on img at bounding box center [872, 19] width 22 height 22
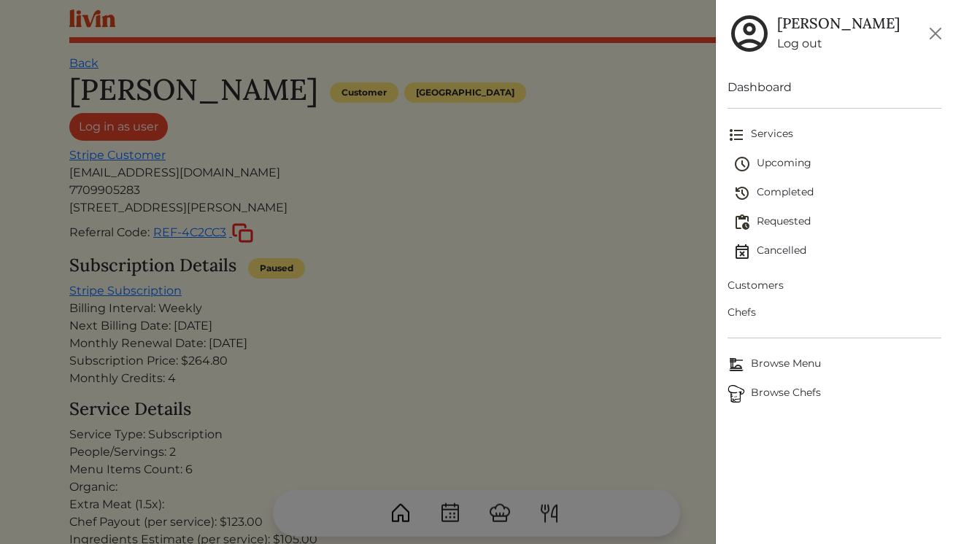
click at [777, 161] on span "Upcoming" at bounding box center [837, 164] width 209 height 18
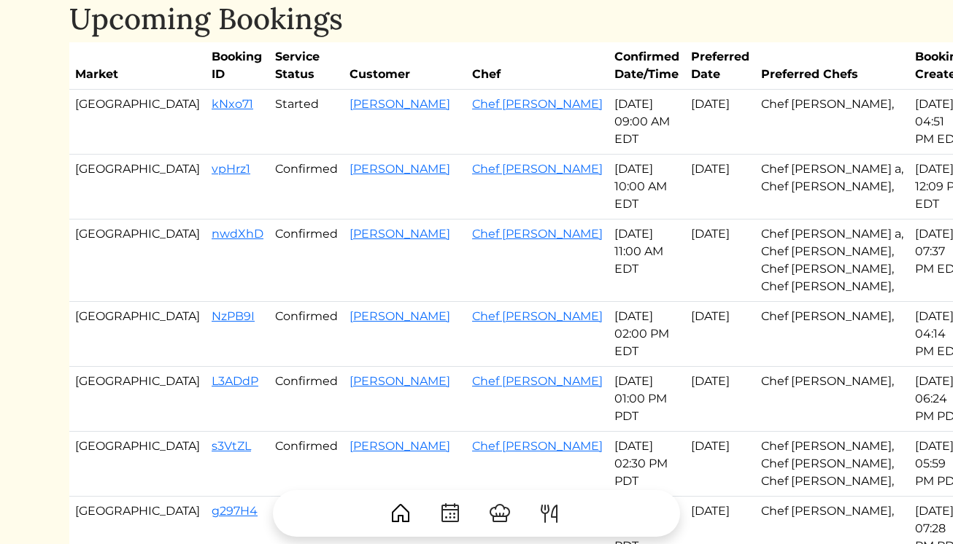
scroll to position [56, 0]
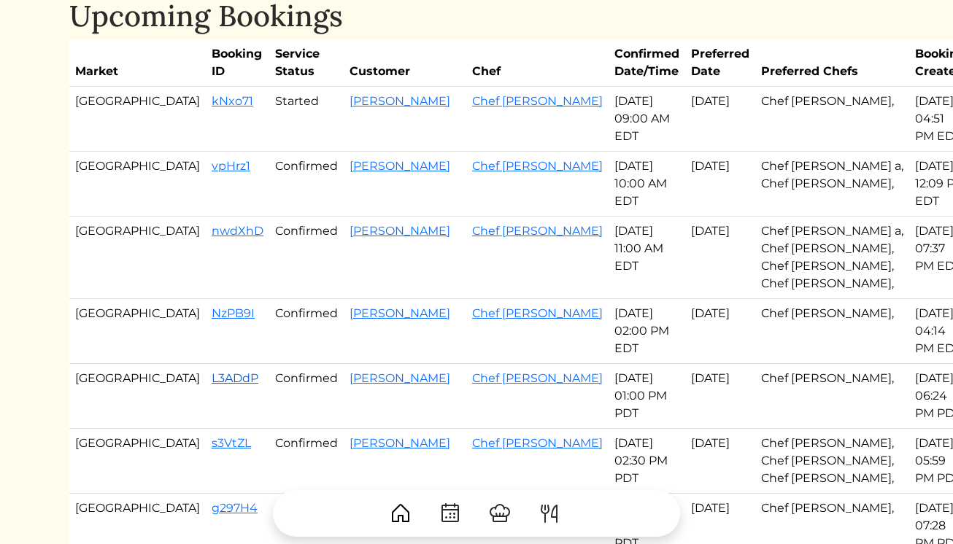
click at [212, 377] on link "L3ADdP" at bounding box center [235, 378] width 47 height 14
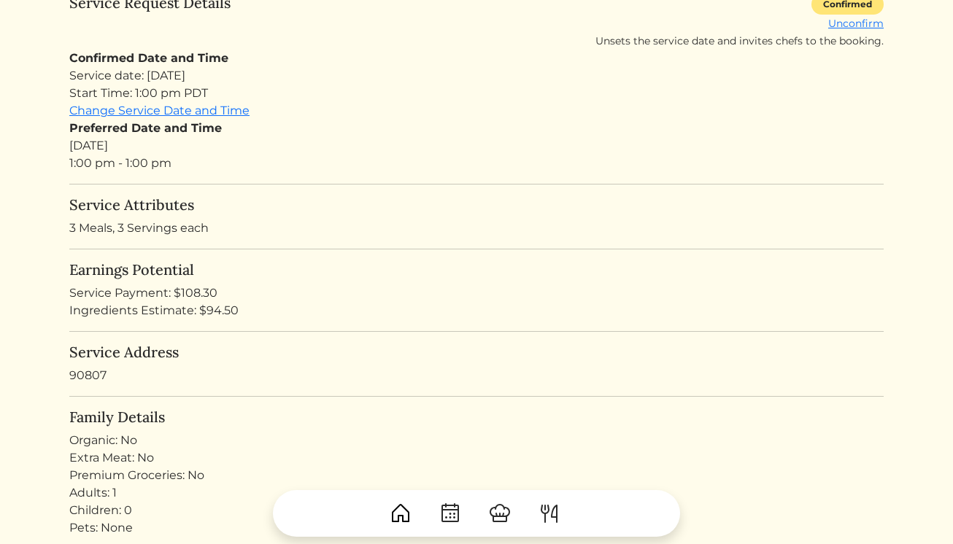
scroll to position [206, 0]
click at [212, 306] on div "Ingredients Estimate: $94.50" at bounding box center [476, 309] width 814 height 18
copy div "94.50"
click at [195, 290] on div "Service Payment: $108.30" at bounding box center [476, 292] width 814 height 18
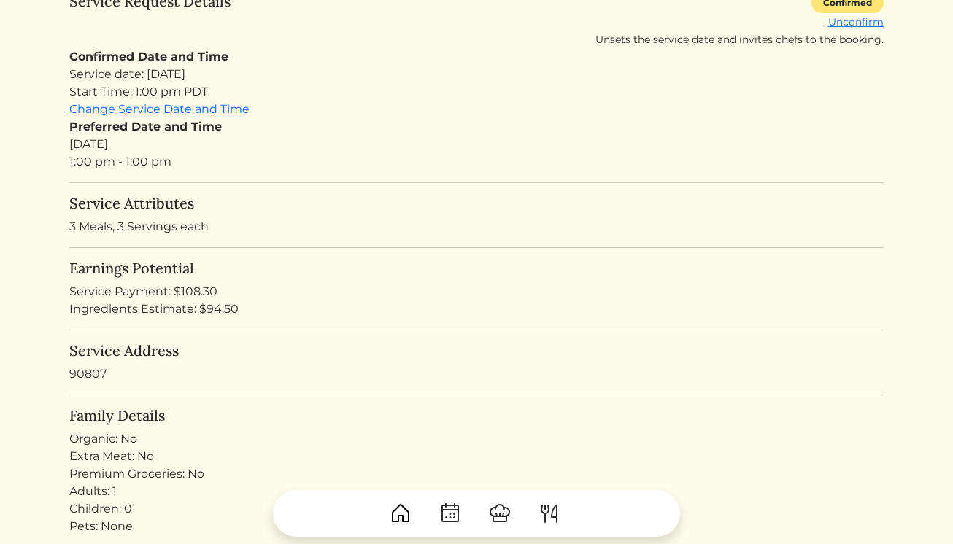
click at [195, 290] on div "Service Payment: $108.30" at bounding box center [476, 292] width 814 height 18
copy div "108.30"
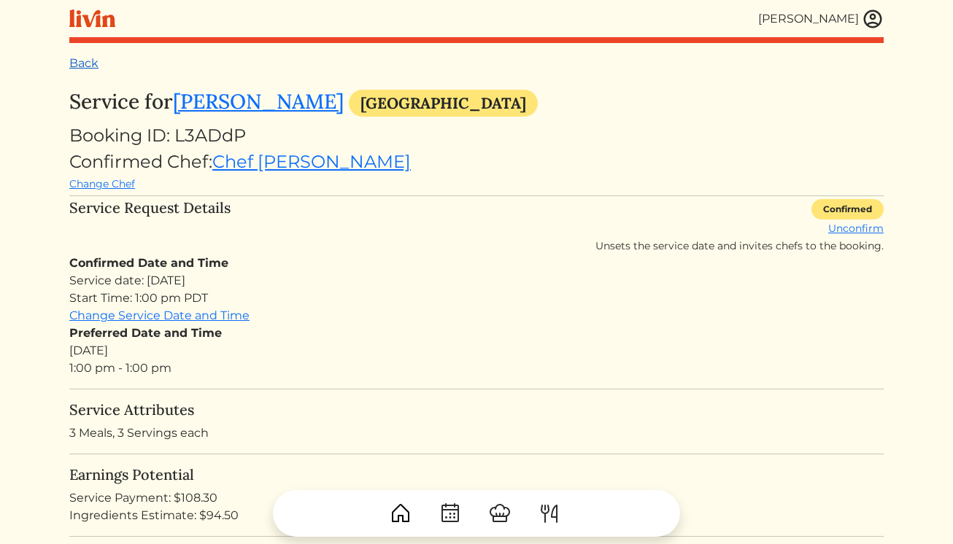
click at [76, 63] on link "Back" at bounding box center [83, 63] width 29 height 14
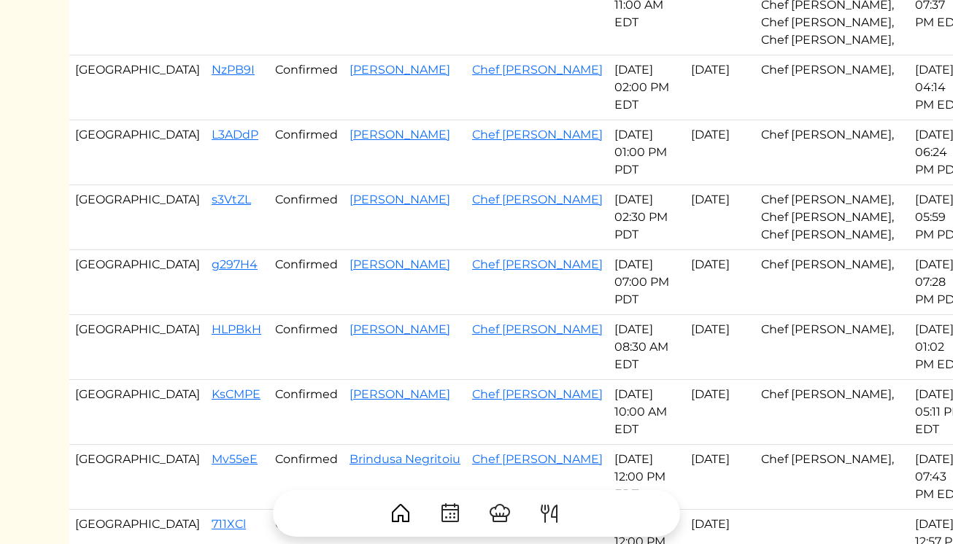
scroll to position [303, 0]
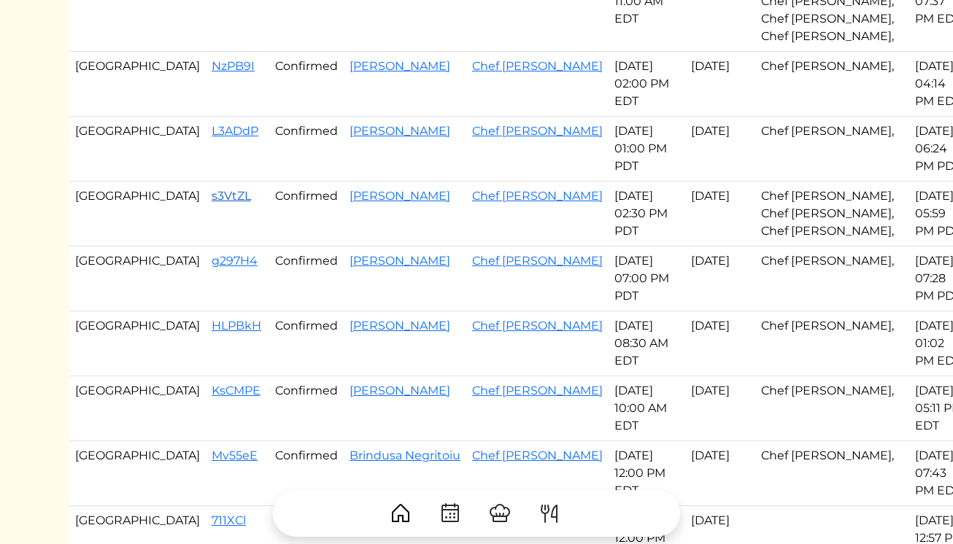
click at [212, 193] on link "s3VtZL" at bounding box center [231, 196] width 39 height 14
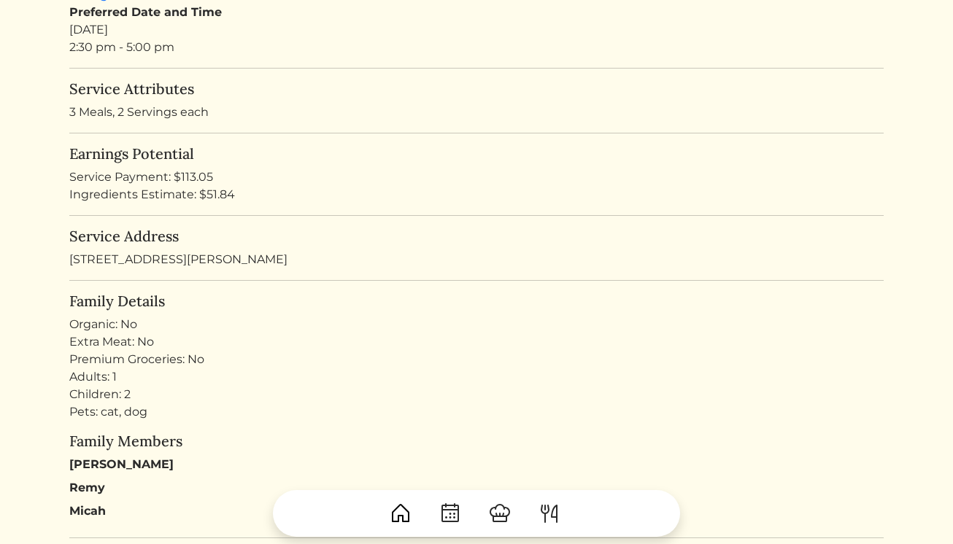
scroll to position [317, 0]
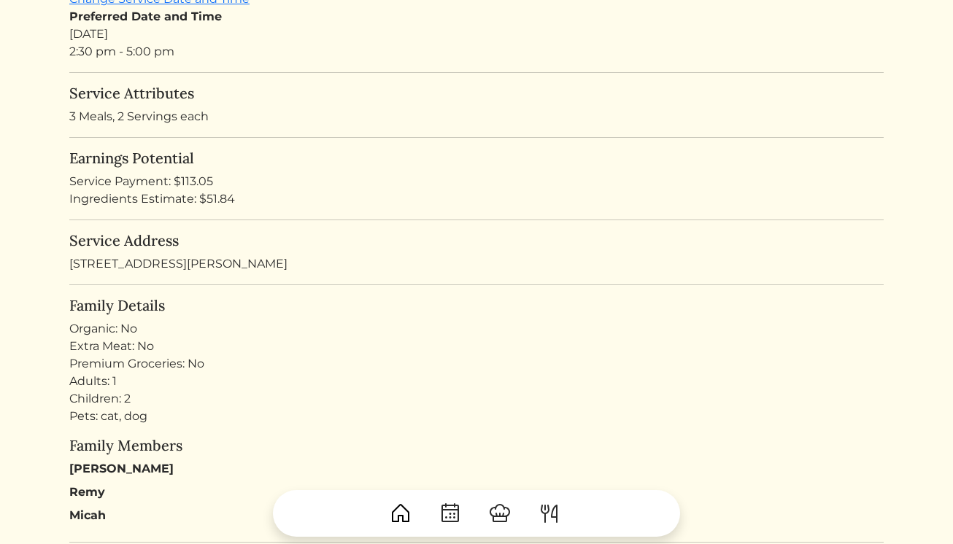
click at [211, 193] on div "Ingredients Estimate: $51.84" at bounding box center [476, 199] width 814 height 18
copy div "51.84"
click at [193, 186] on div "Service Payment: $113.05" at bounding box center [476, 182] width 814 height 18
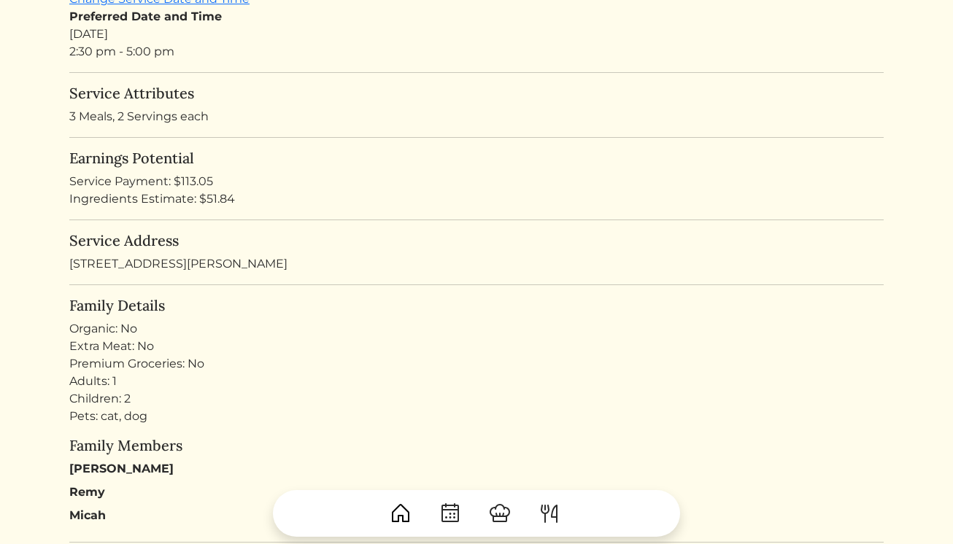
copy div "113.05"
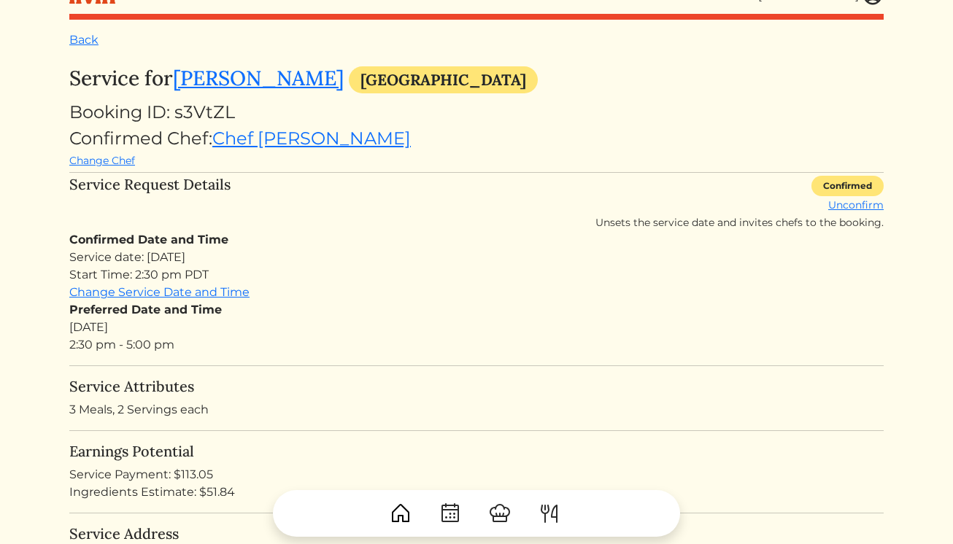
scroll to position [0, 0]
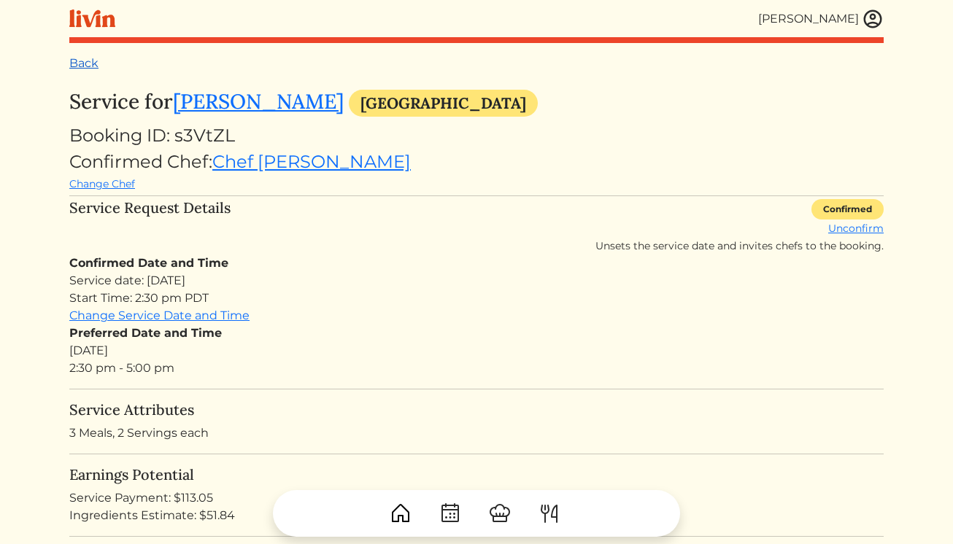
click at [84, 61] on link "Back" at bounding box center [83, 63] width 29 height 14
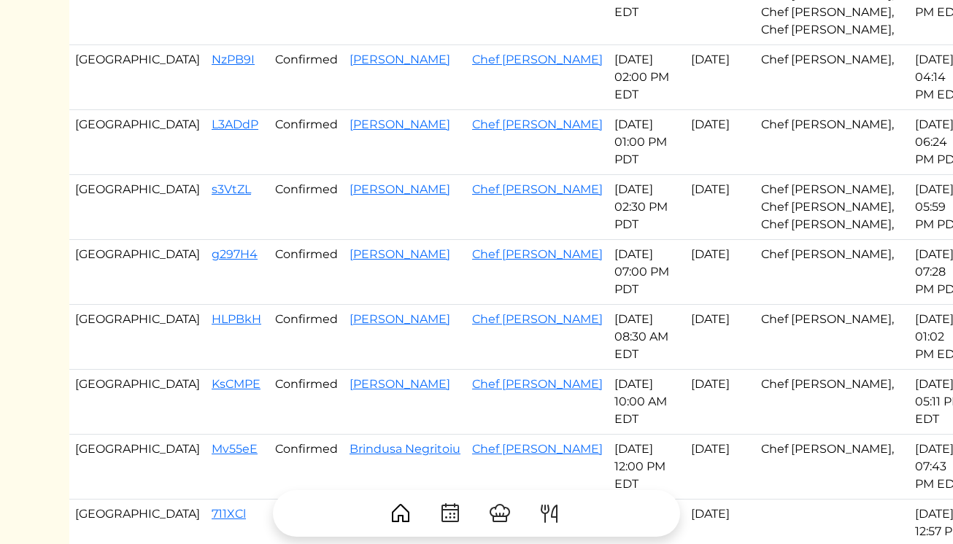
scroll to position [337, 0]
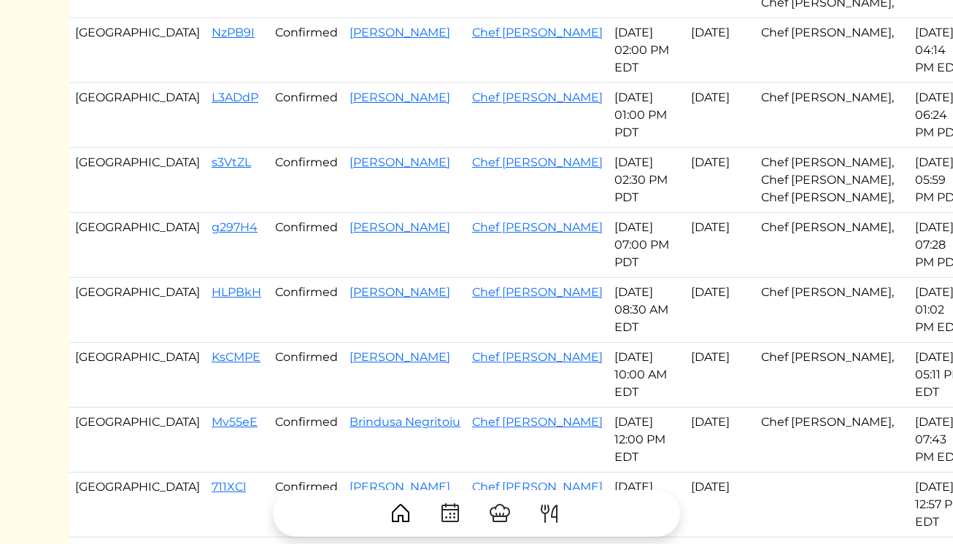
click at [466, 170] on td "Chef [PERSON_NAME]" at bounding box center [537, 180] width 142 height 65
click at [472, 161] on link "Chef [PERSON_NAME]" at bounding box center [537, 162] width 131 height 14
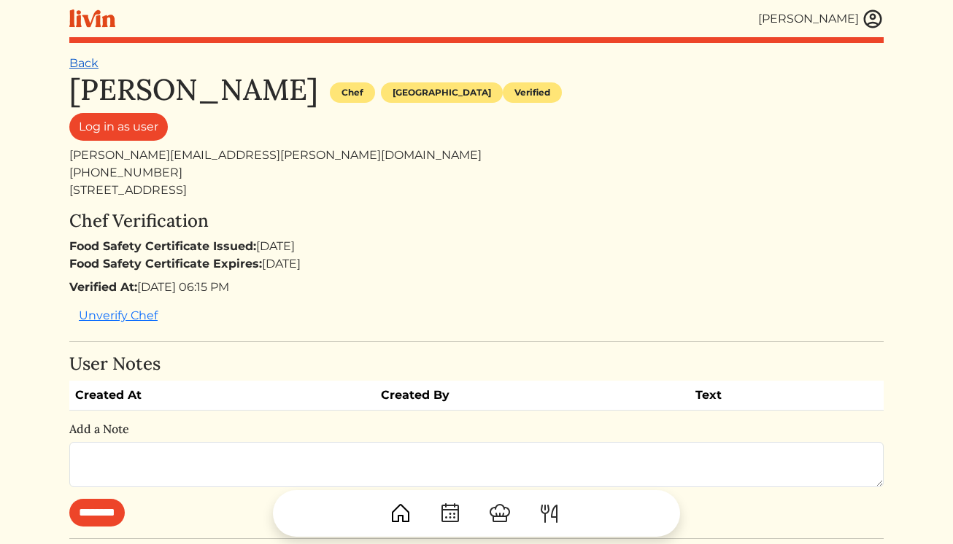
click at [79, 61] on link "Back" at bounding box center [83, 63] width 29 height 14
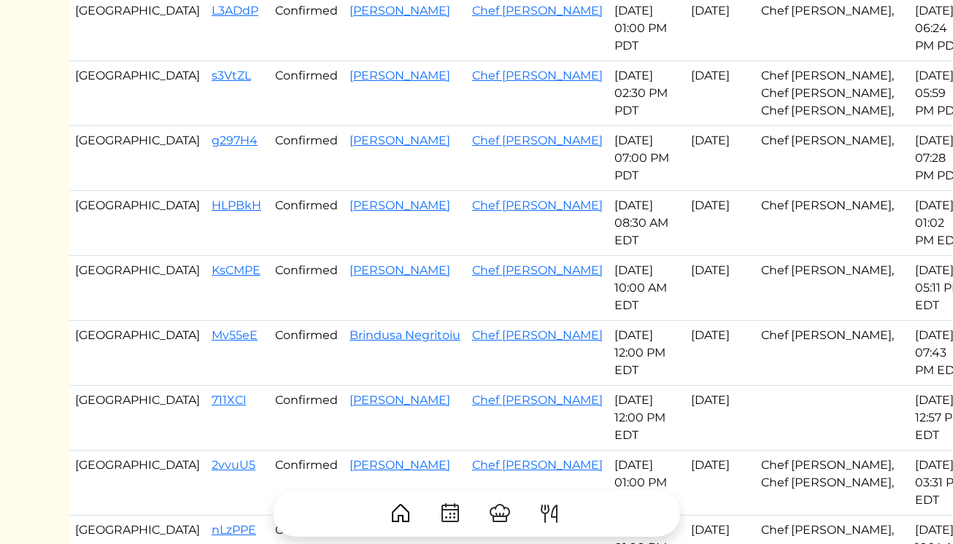
scroll to position [460, 0]
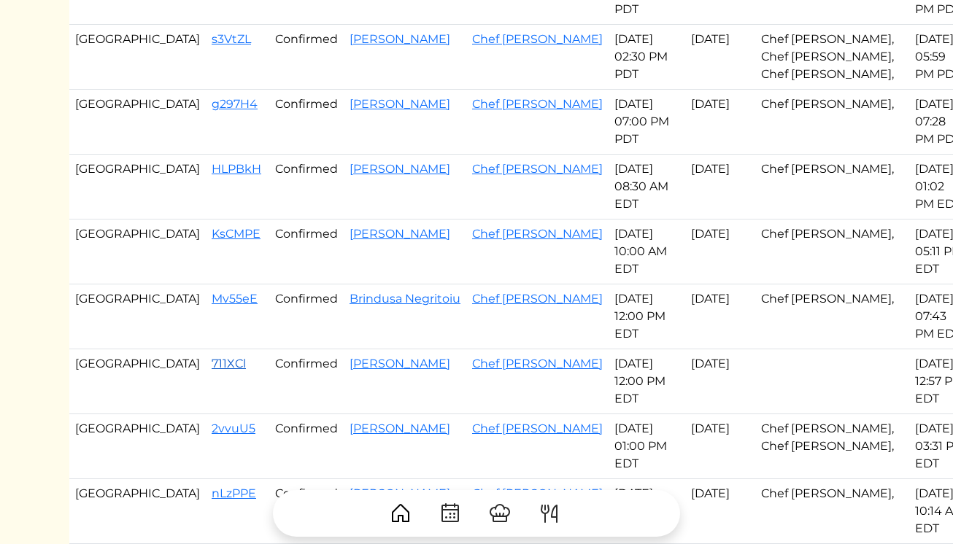
click at [212, 368] on link "711XCl" at bounding box center [229, 364] width 34 height 14
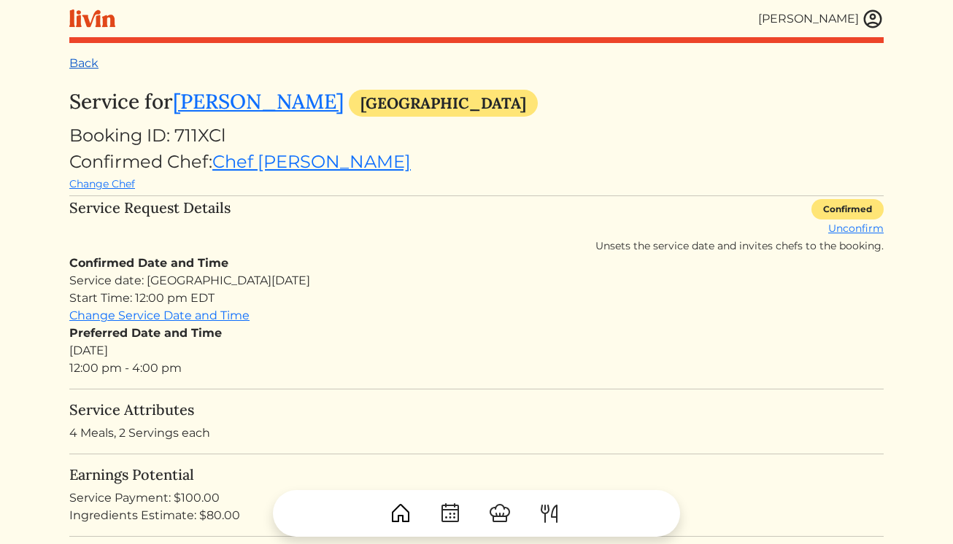
click at [91, 68] on link "Back" at bounding box center [83, 63] width 29 height 14
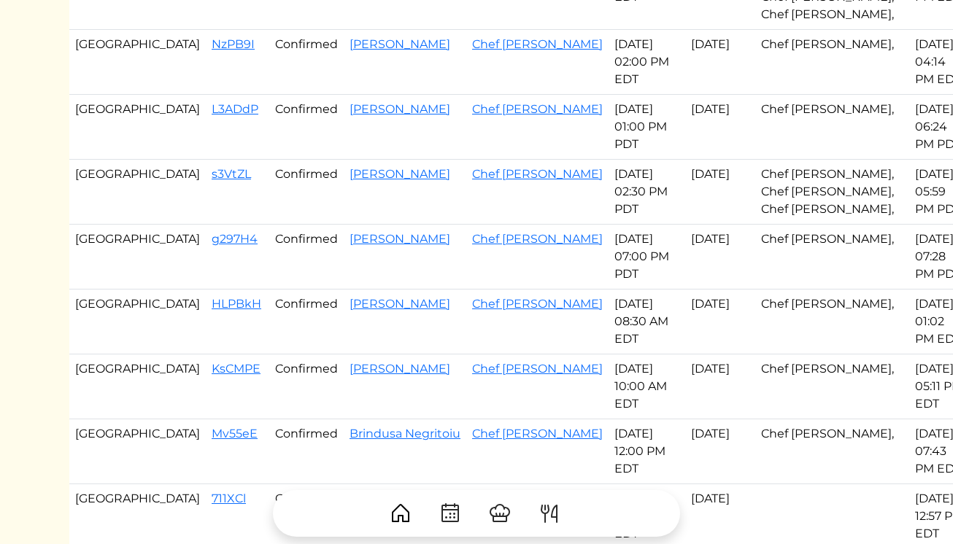
scroll to position [368, 0]
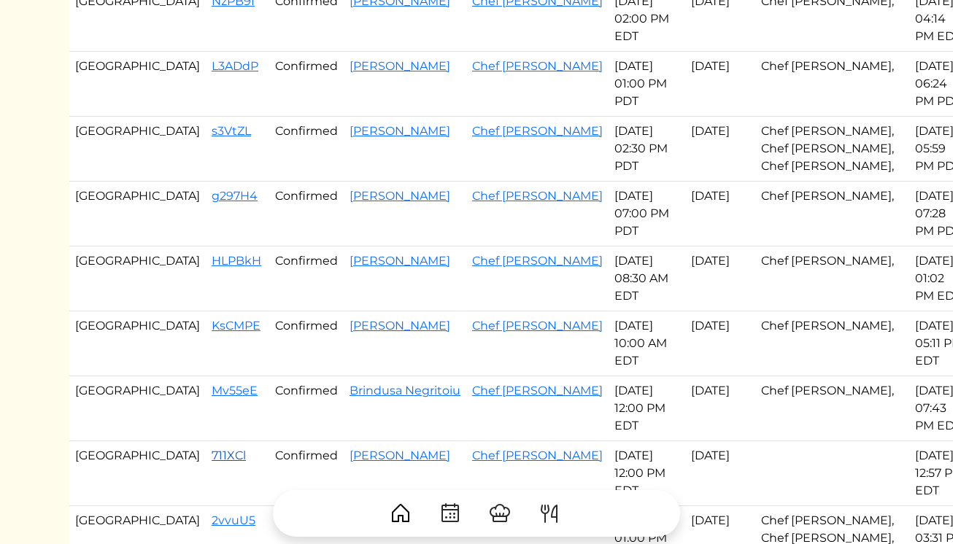
click at [212, 454] on link "711XCl" at bounding box center [229, 456] width 34 height 14
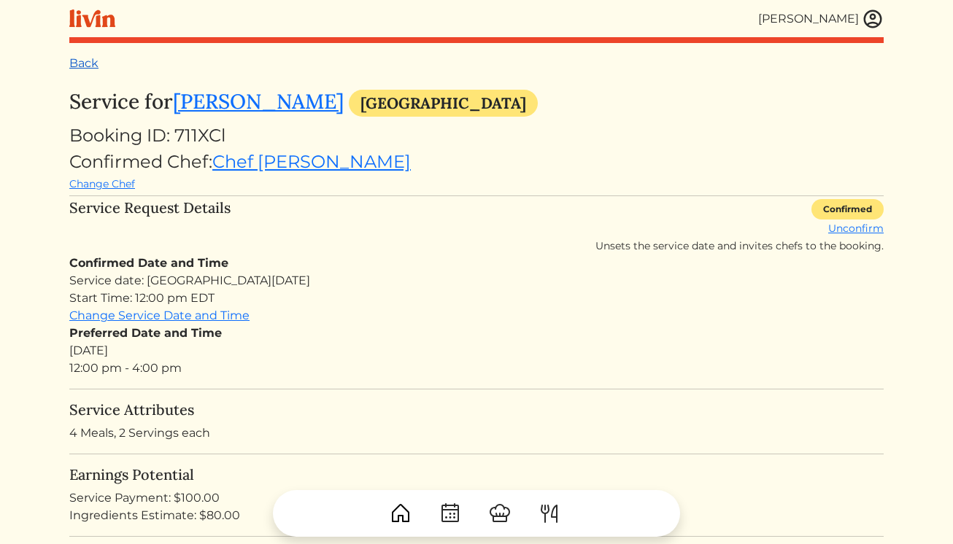
click at [83, 61] on link "Back" at bounding box center [83, 63] width 29 height 14
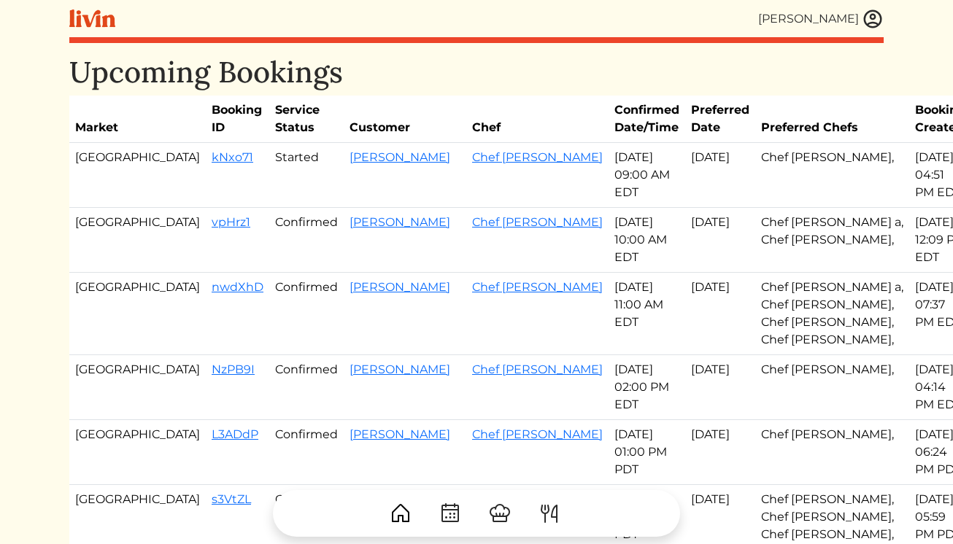
click at [879, 17] on img at bounding box center [872, 19] width 22 height 22
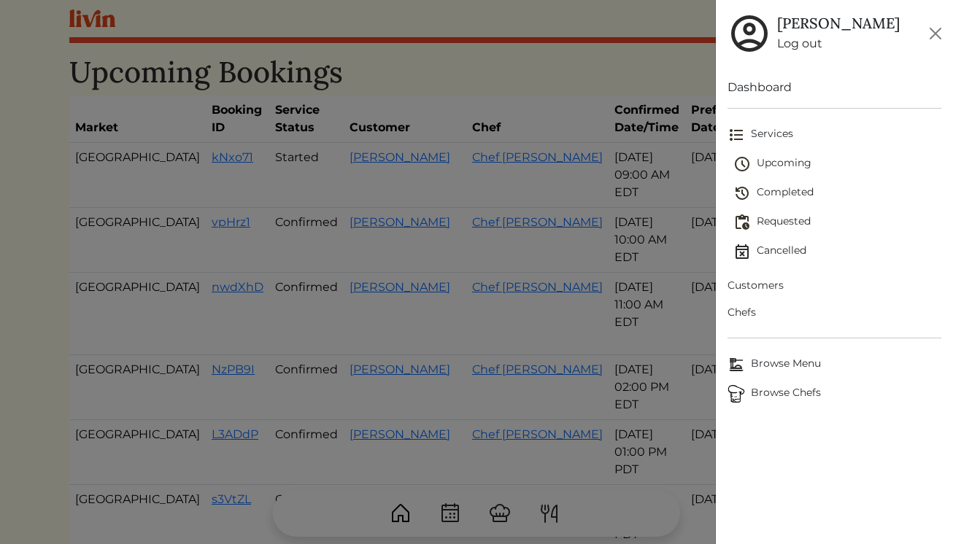
click at [777, 222] on span "Requested" at bounding box center [837, 223] width 209 height 18
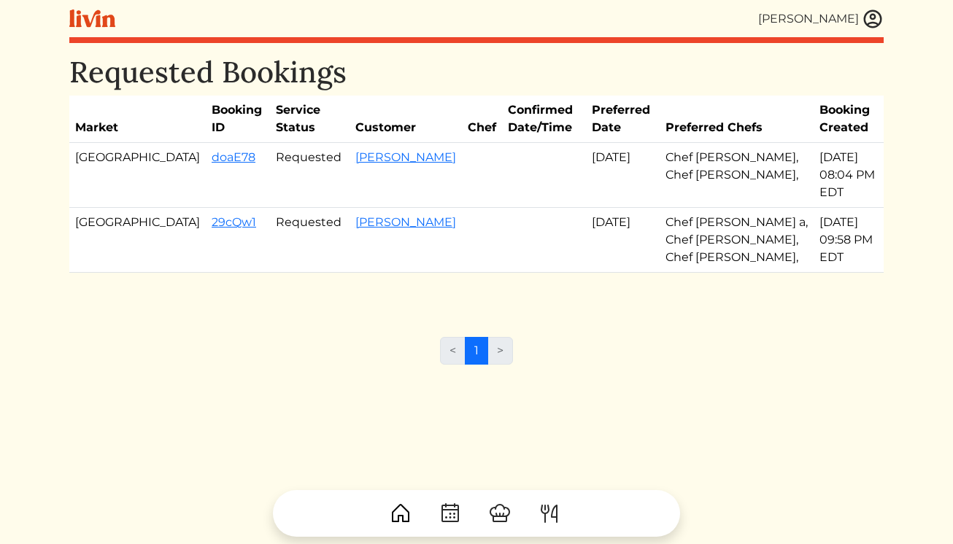
click at [872, 21] on img at bounding box center [872, 19] width 22 height 22
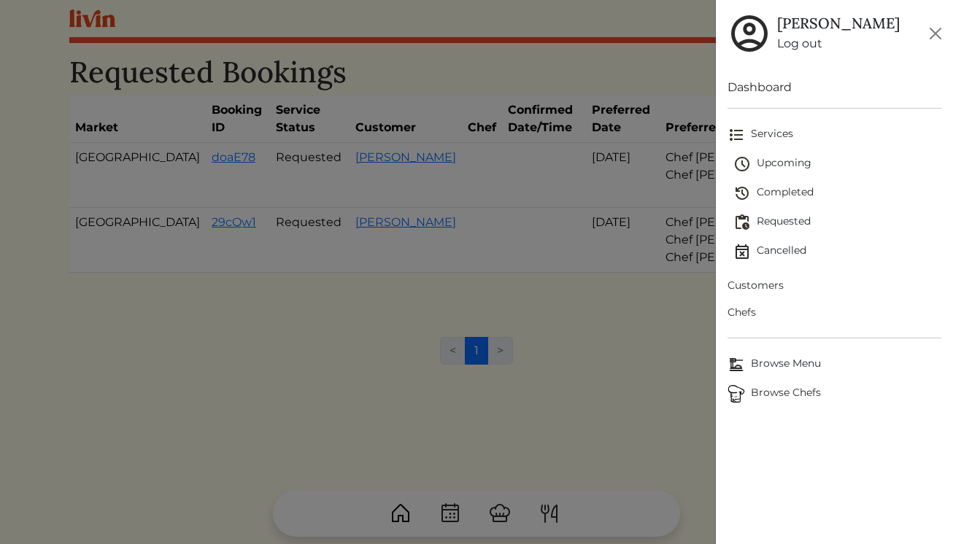
click at [777, 162] on span "Upcoming" at bounding box center [837, 164] width 209 height 18
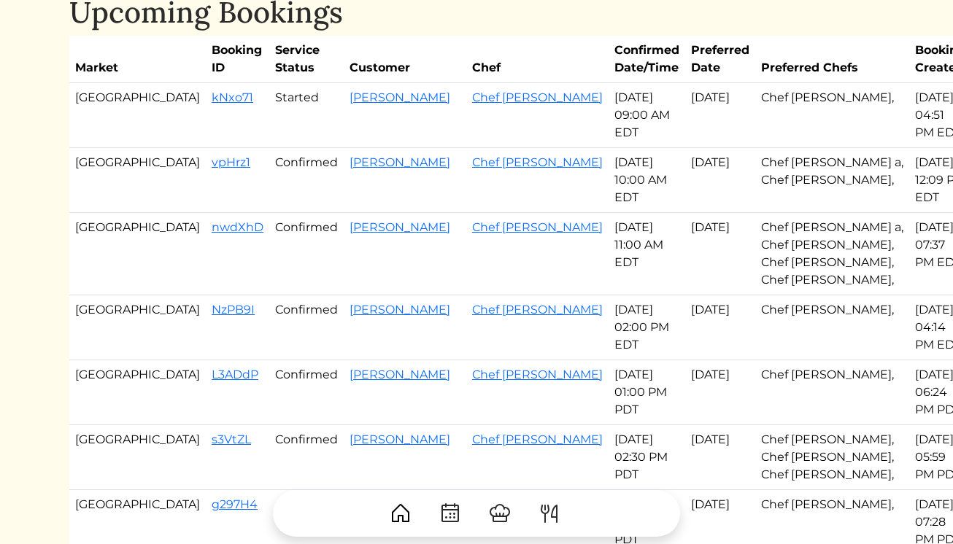
scroll to position [90, 0]
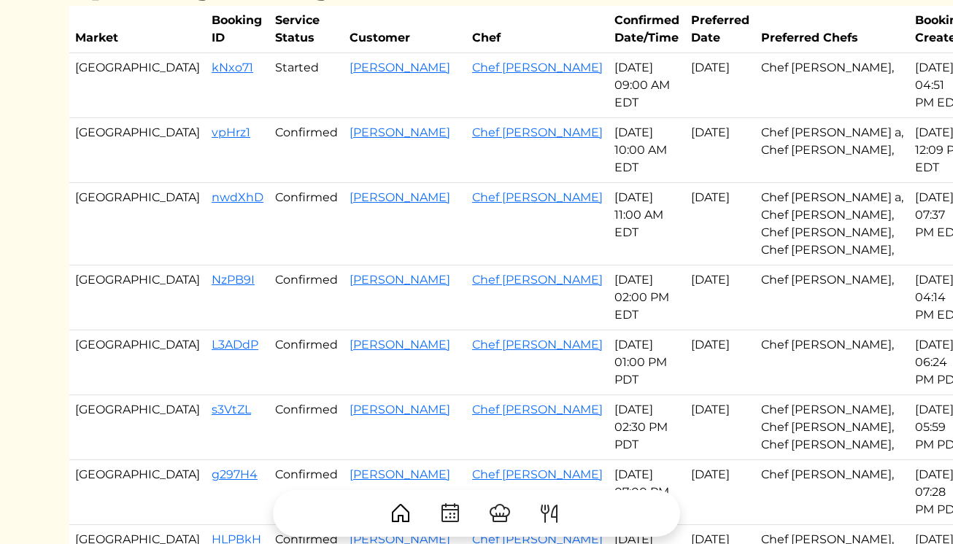
click at [344, 335] on td "[PERSON_NAME]" at bounding box center [405, 362] width 123 height 65
click at [349, 348] on link "[PERSON_NAME]" at bounding box center [399, 345] width 101 height 14
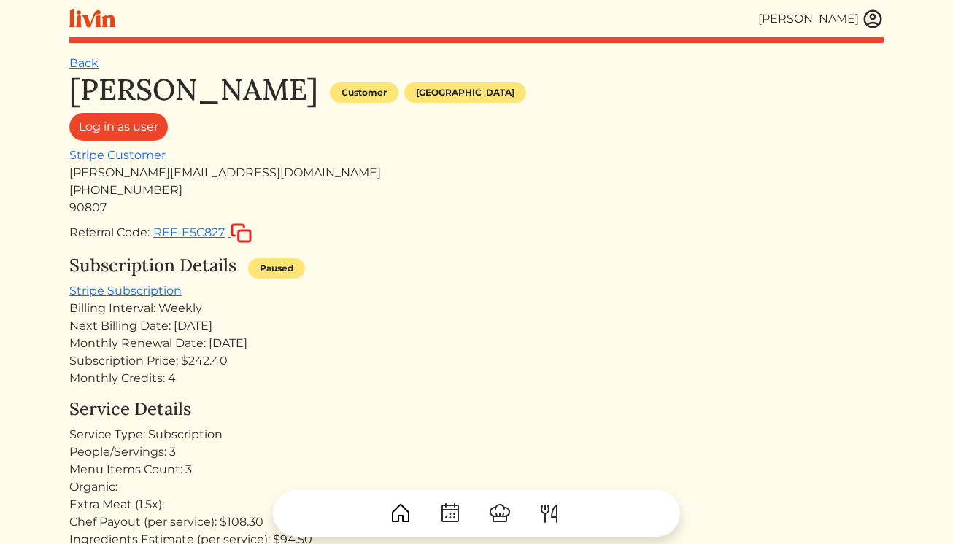
click at [407, 132] on div "Log in as user" at bounding box center [476, 130] width 814 height 34
click at [85, 62] on link "Back" at bounding box center [83, 63] width 29 height 14
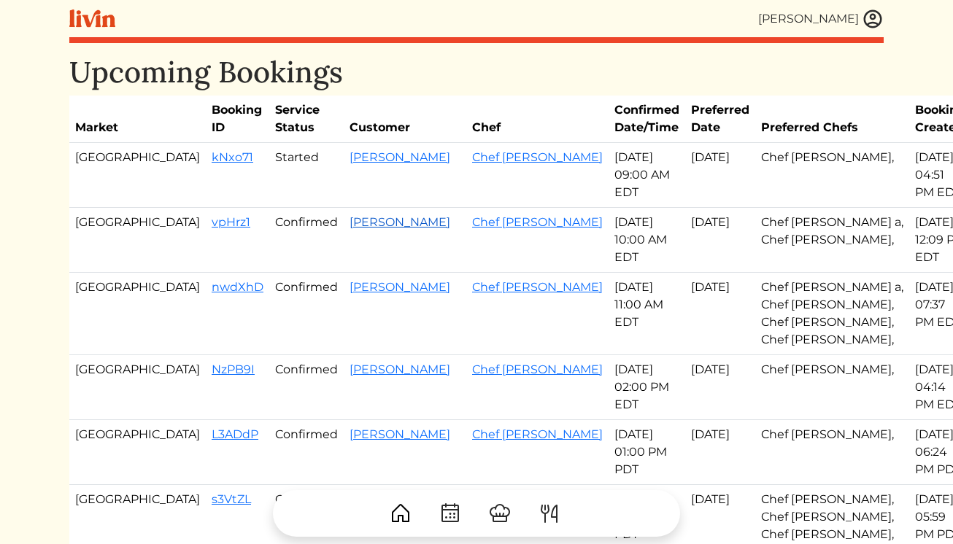
click at [349, 226] on link "[PERSON_NAME]" at bounding box center [399, 222] width 101 height 14
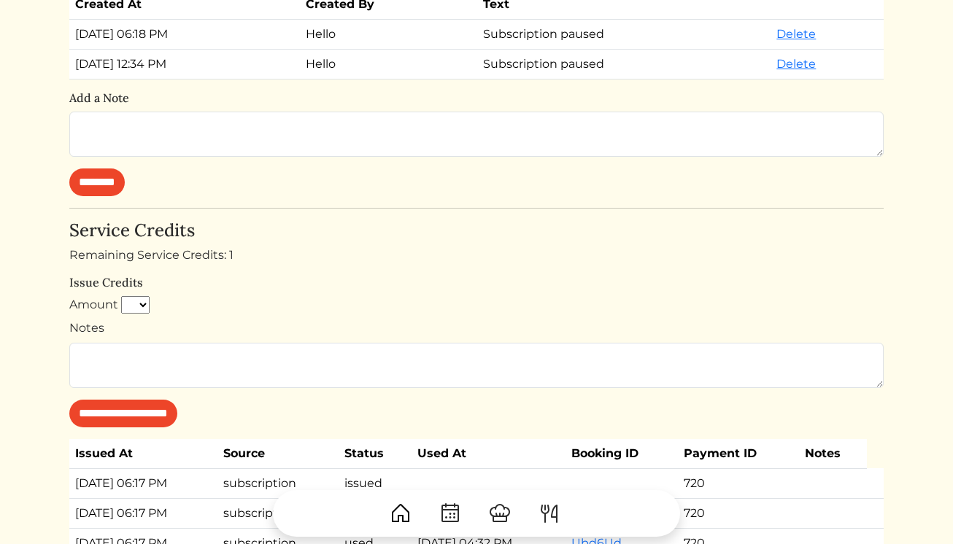
scroll to position [613, 0]
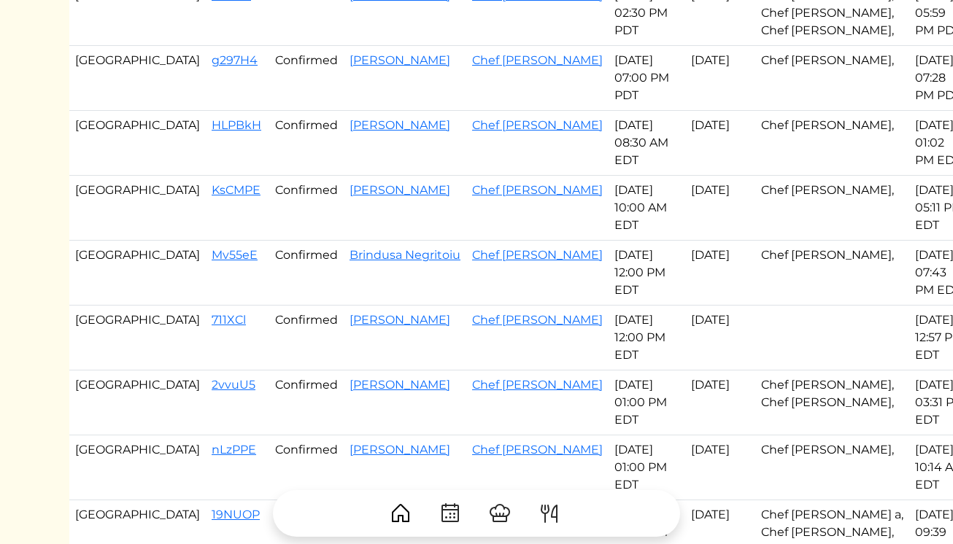
scroll to position [514, 0]
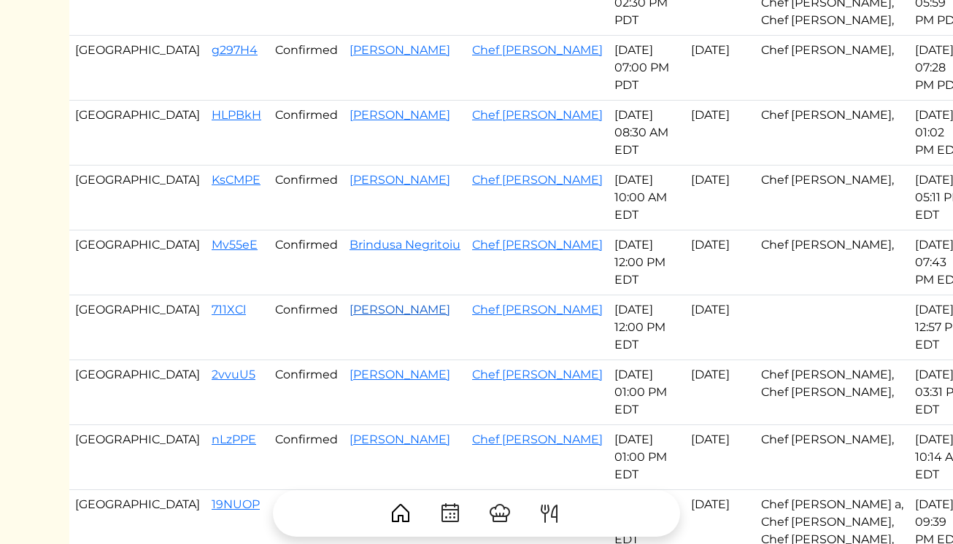
click at [349, 311] on link "[PERSON_NAME]" at bounding box center [399, 310] width 101 height 14
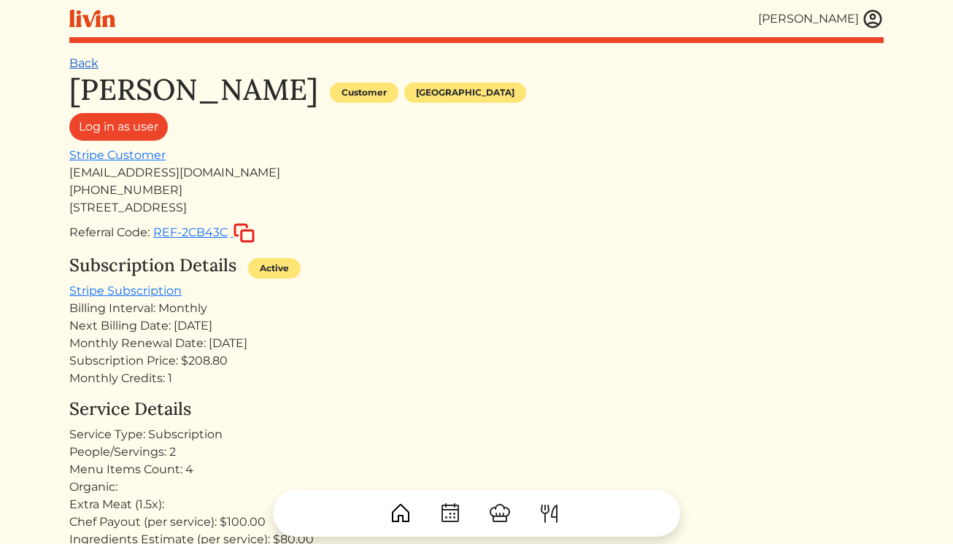
click at [82, 66] on link "Back" at bounding box center [83, 63] width 29 height 14
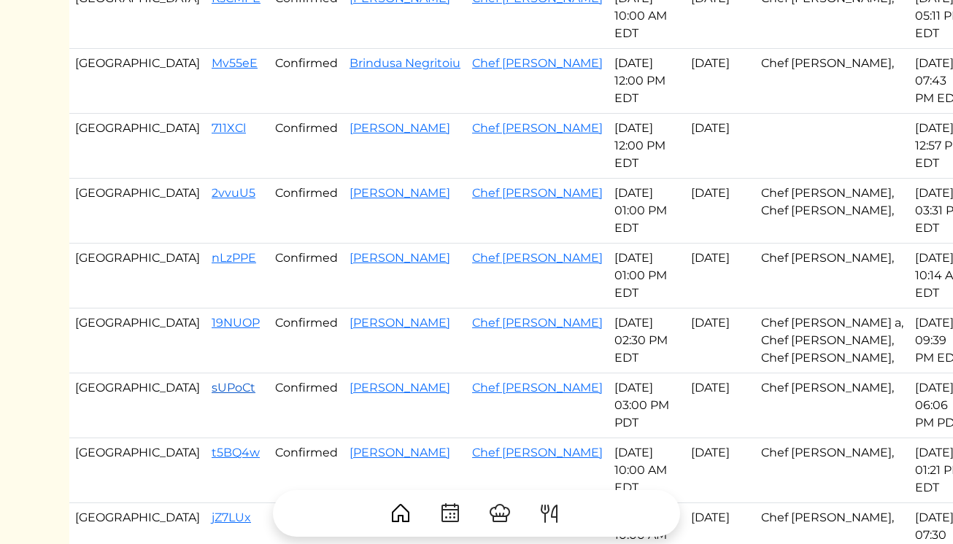
click at [212, 389] on link "sUPoCt" at bounding box center [234, 388] width 44 height 14
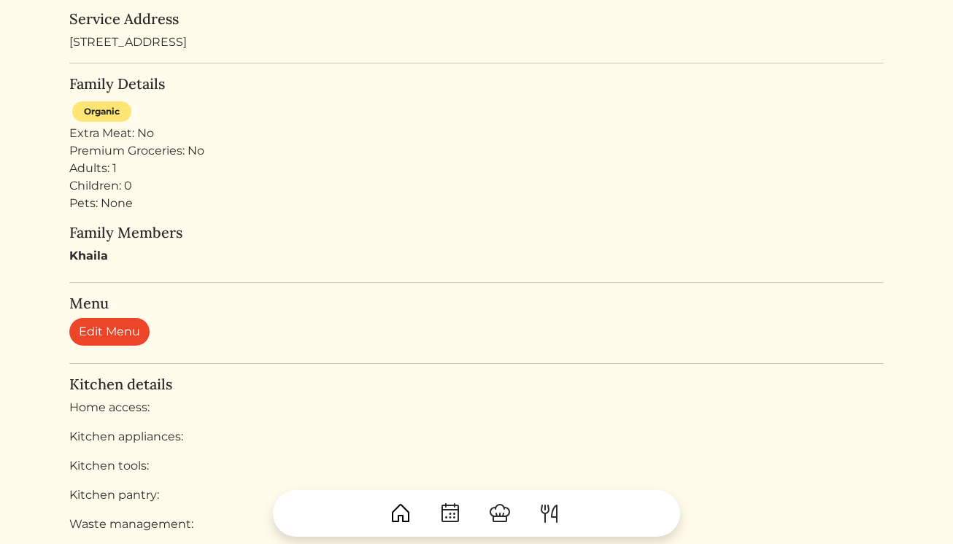
click at [268, 306] on h5 "Menu" at bounding box center [476, 304] width 814 height 18
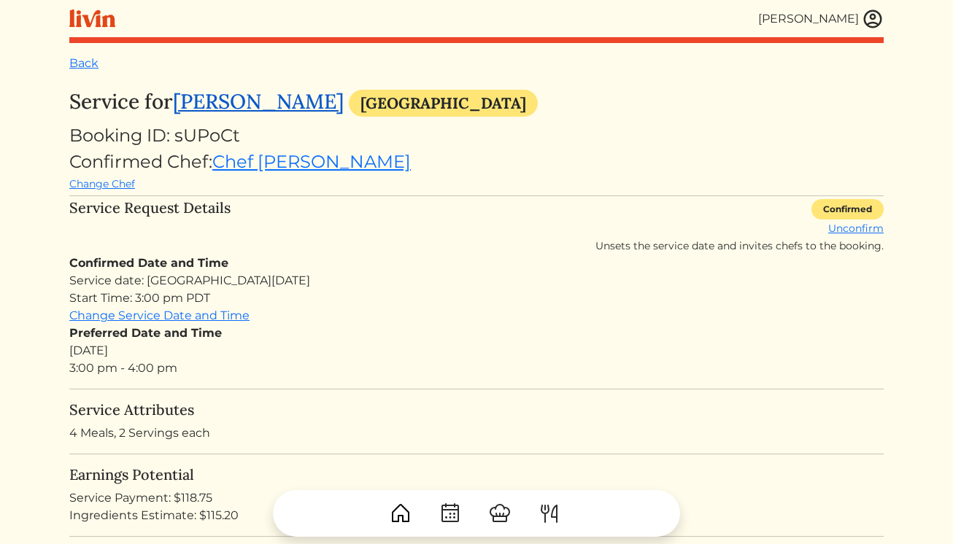
click at [242, 109] on link "[PERSON_NAME]" at bounding box center [258, 101] width 171 height 26
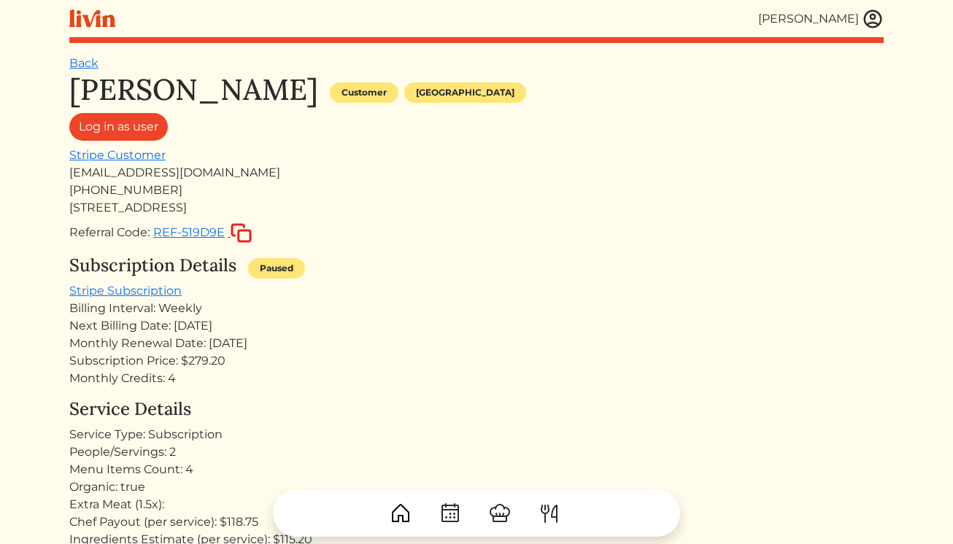
click at [353, 233] on div "Referral Code: REF-519D9E" at bounding box center [476, 232] width 814 height 21
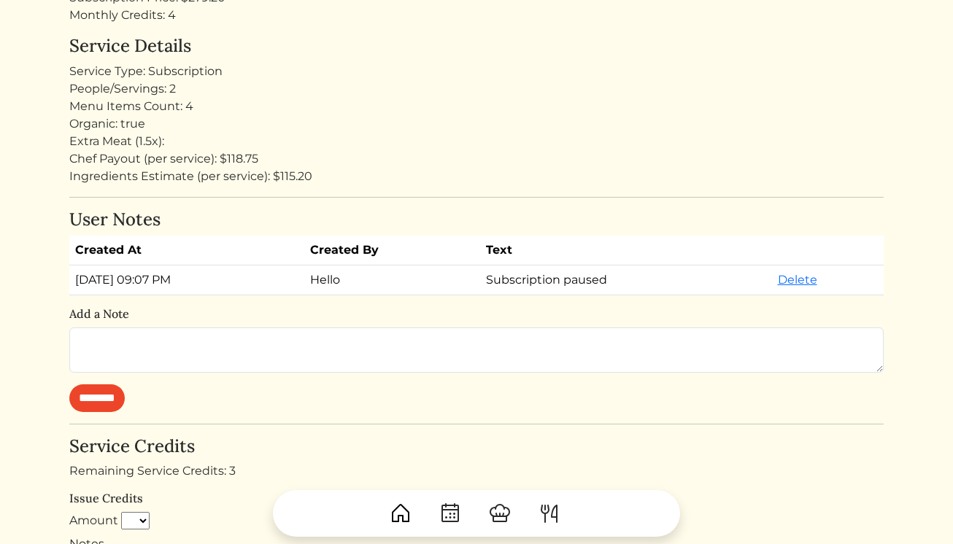
scroll to position [365, 0]
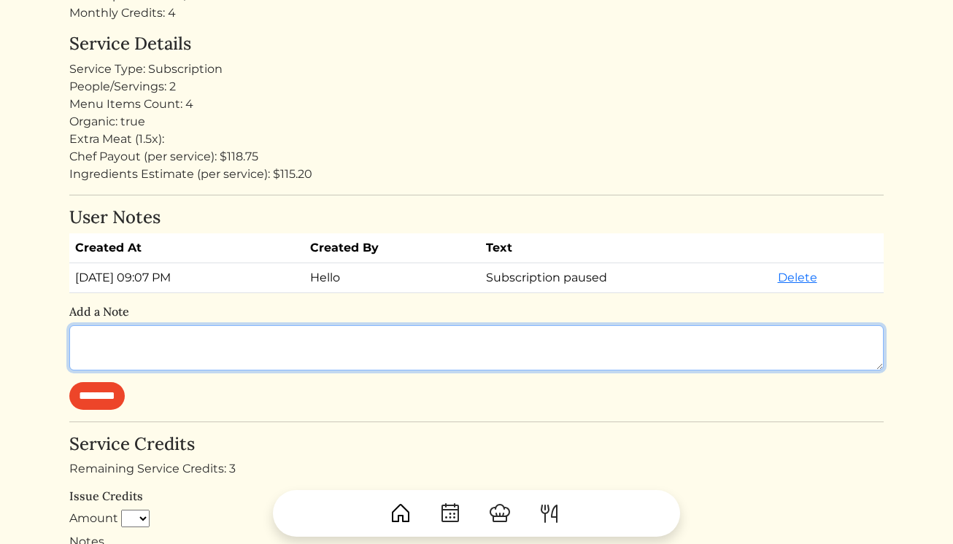
click at [290, 345] on textarea at bounding box center [476, 347] width 814 height 45
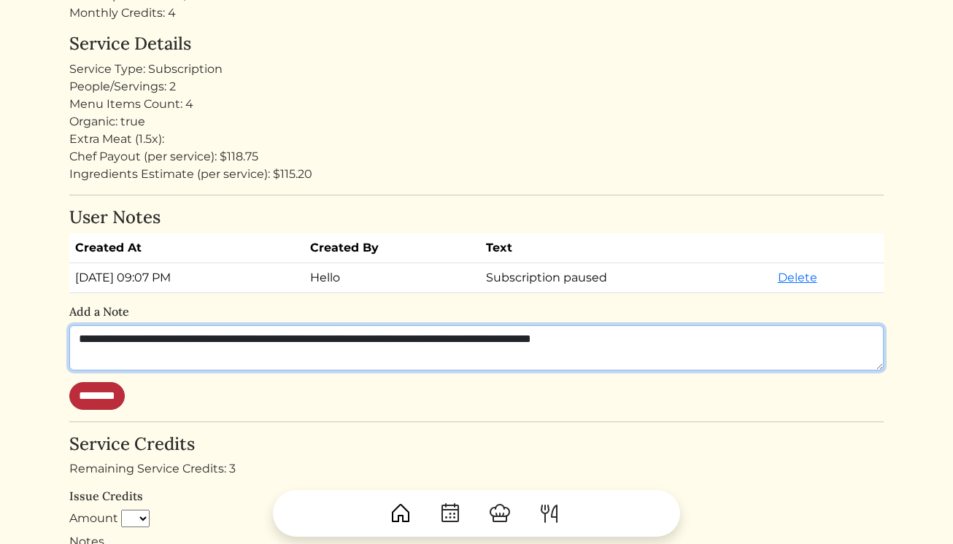
type textarea "**********"
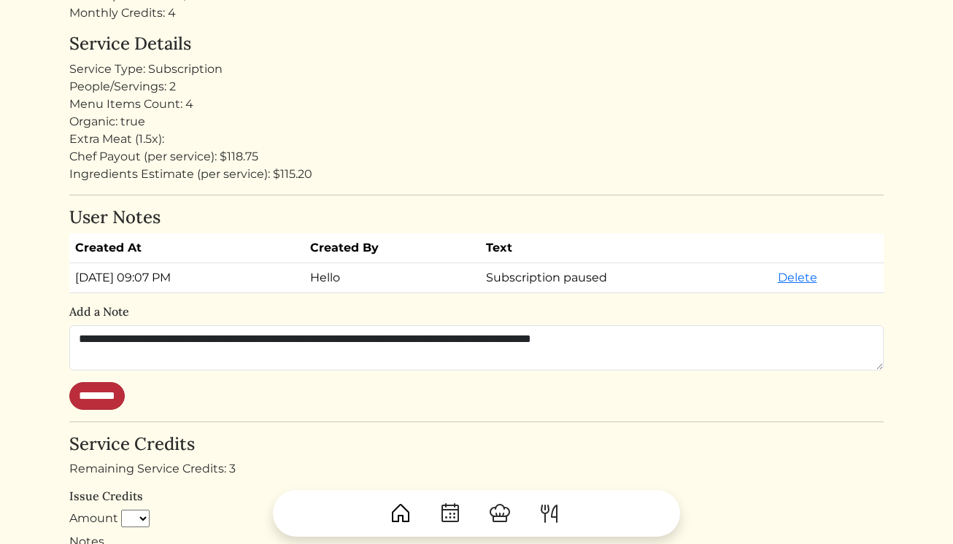
click at [107, 396] on input "********" at bounding box center [96, 396] width 55 height 28
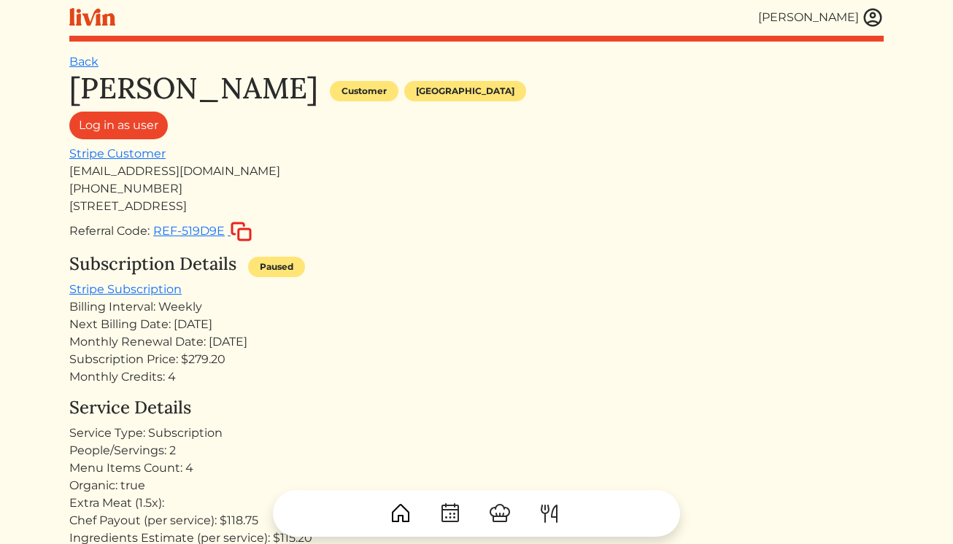
scroll to position [0, 0]
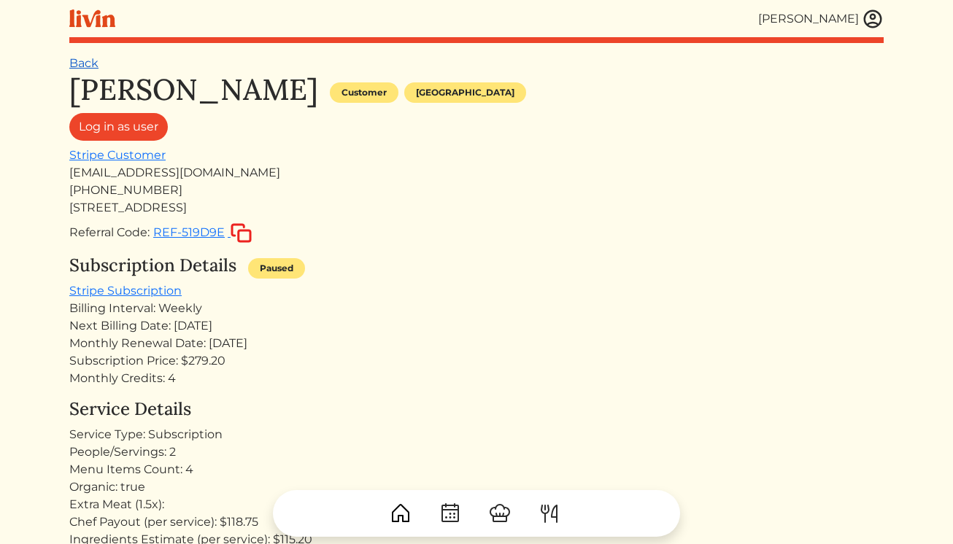
click at [90, 63] on link "Back" at bounding box center [83, 63] width 29 height 14
click at [91, 68] on link "Back" at bounding box center [83, 63] width 29 height 14
click at [866, 18] on img at bounding box center [872, 19] width 22 height 22
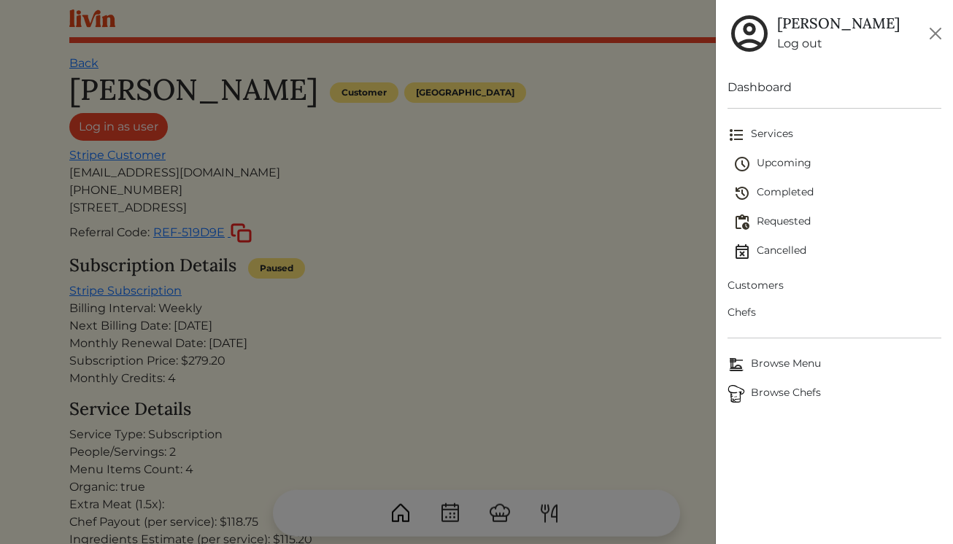
click at [768, 165] on span "Upcoming" at bounding box center [837, 164] width 209 height 18
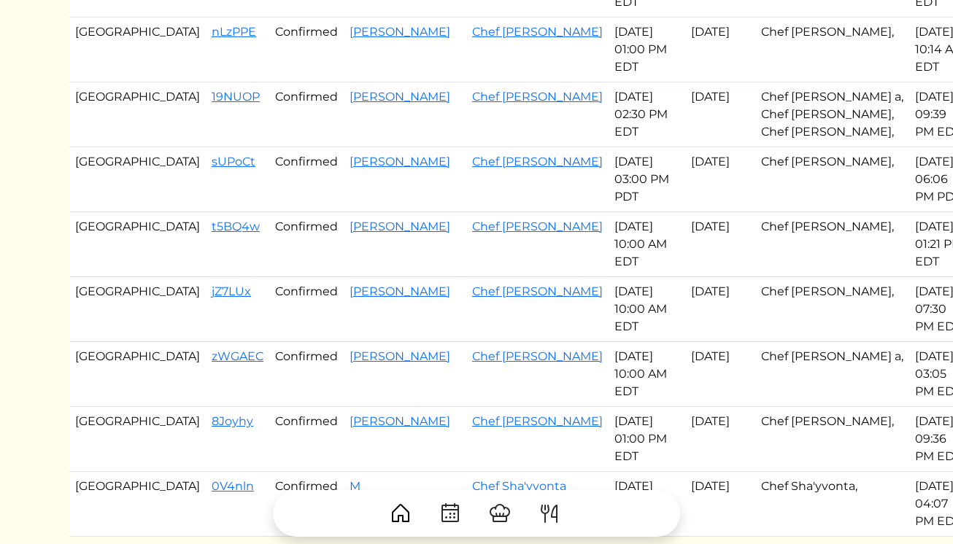
scroll to position [882, 0]
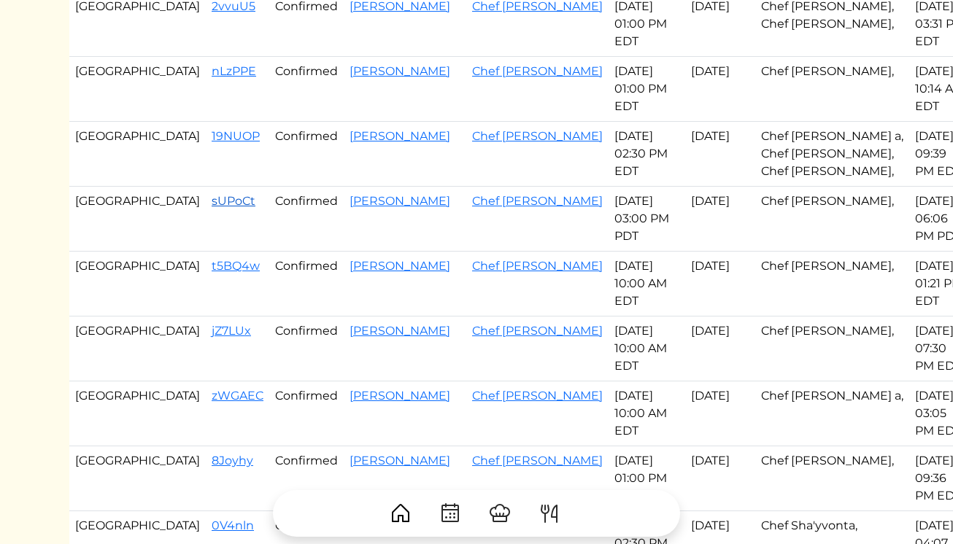
click at [212, 203] on link "sUPoCt" at bounding box center [234, 201] width 44 height 14
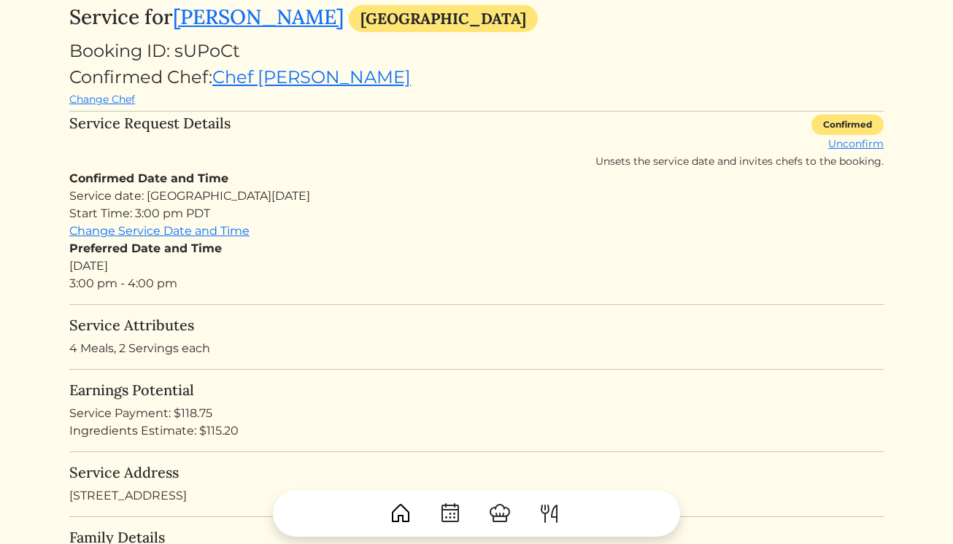
scroll to position [87, 0]
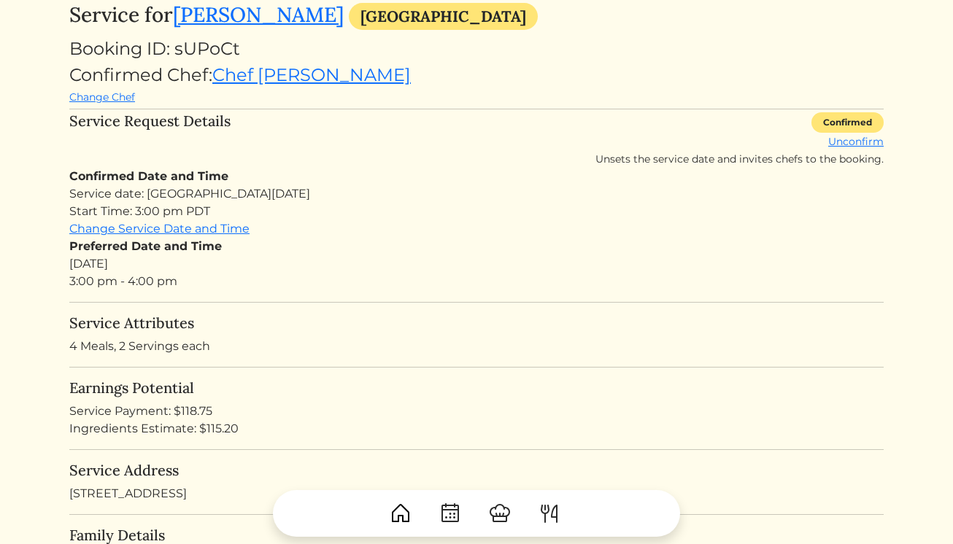
click at [225, 432] on div "Ingredients Estimate: $115.20" at bounding box center [476, 429] width 814 height 18
copy div "115.20"
click at [199, 410] on div "Service Payment: $118.75" at bounding box center [476, 412] width 814 height 18
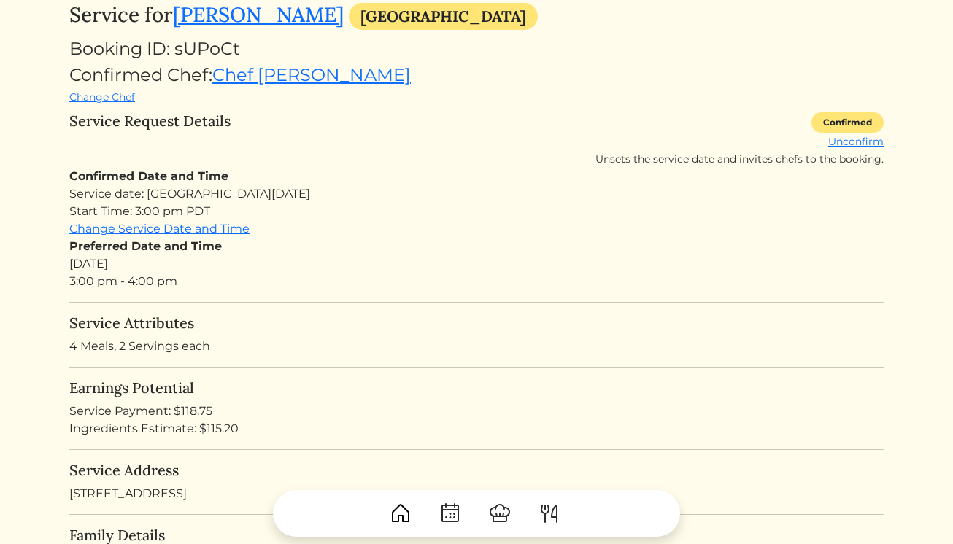
copy div "118.75"
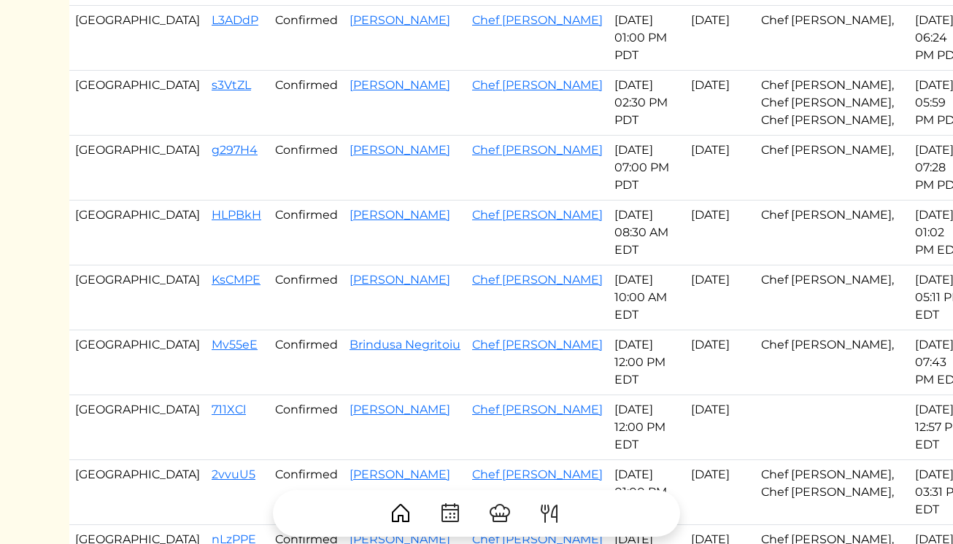
scroll to position [414, 0]
click at [206, 86] on td "s3VtZL" at bounding box center [237, 103] width 63 height 65
click at [212, 85] on link "s3VtZL" at bounding box center [231, 86] width 39 height 14
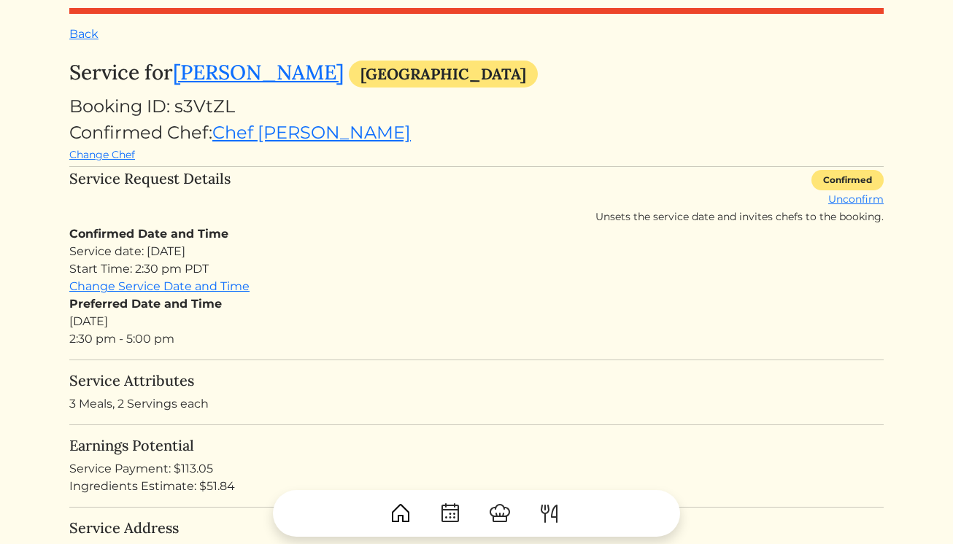
scroll to position [42, 0]
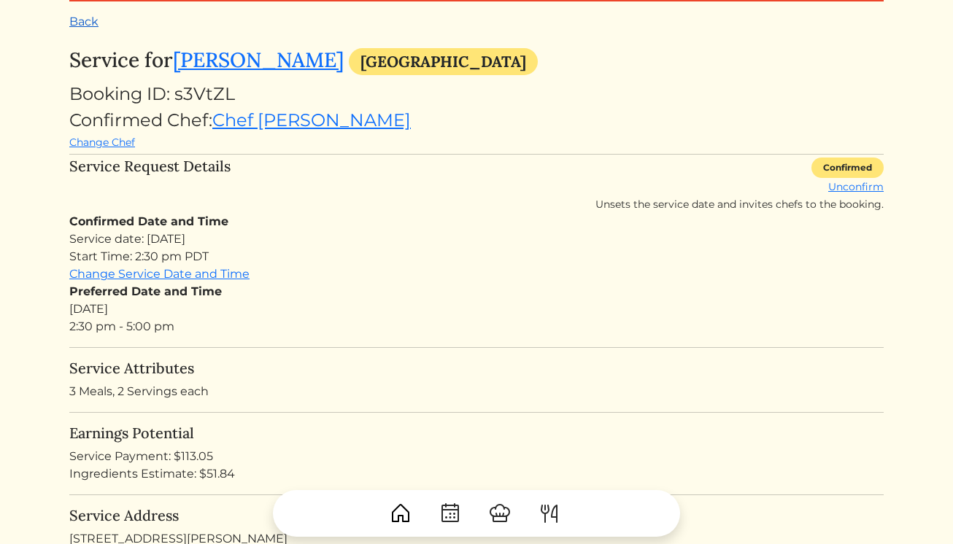
click at [98, 18] on link "Back" at bounding box center [83, 22] width 29 height 14
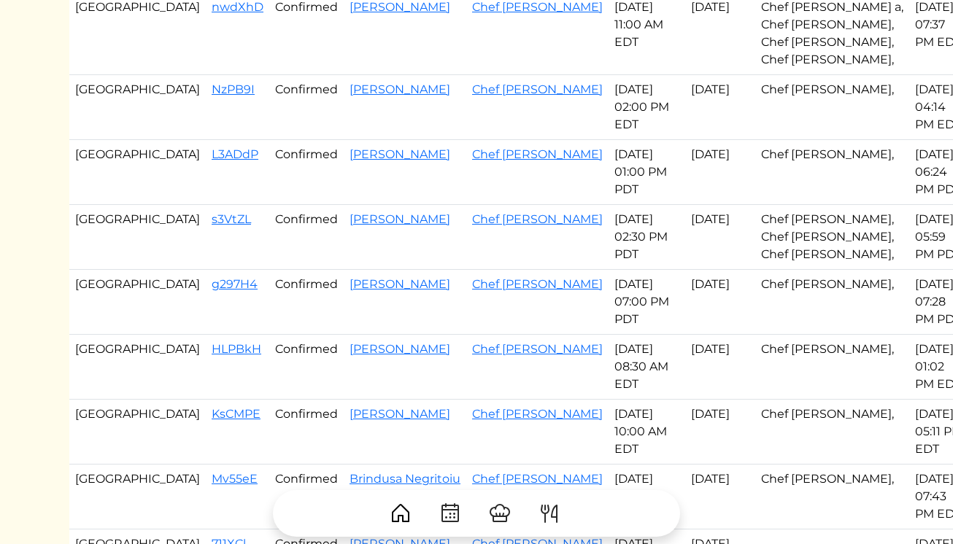
scroll to position [284, 0]
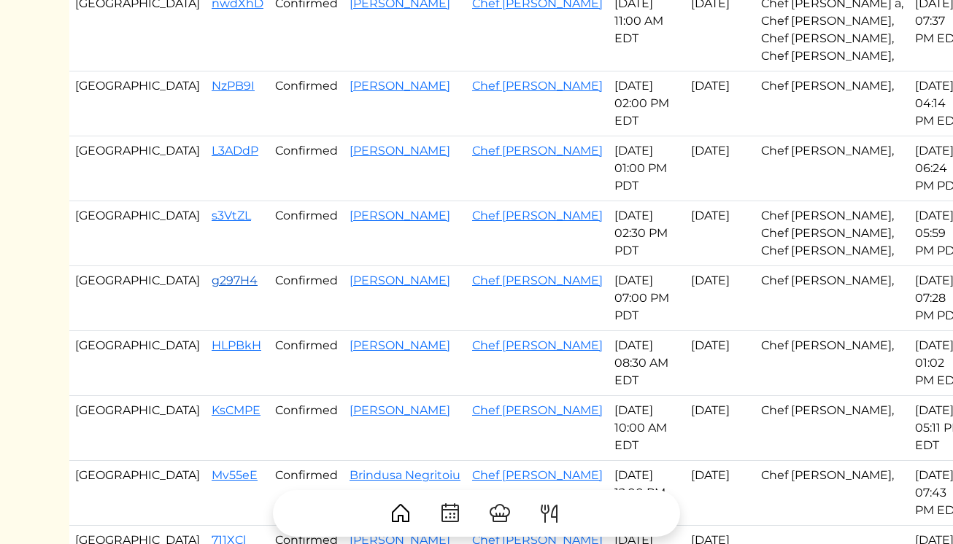
click at [212, 282] on link "g297H4" at bounding box center [235, 280] width 46 height 14
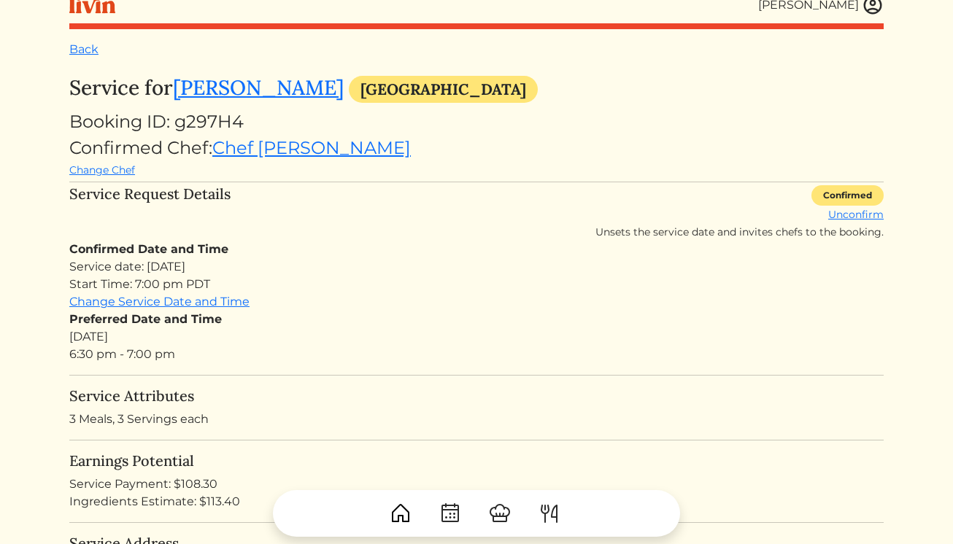
scroll to position [16, 0]
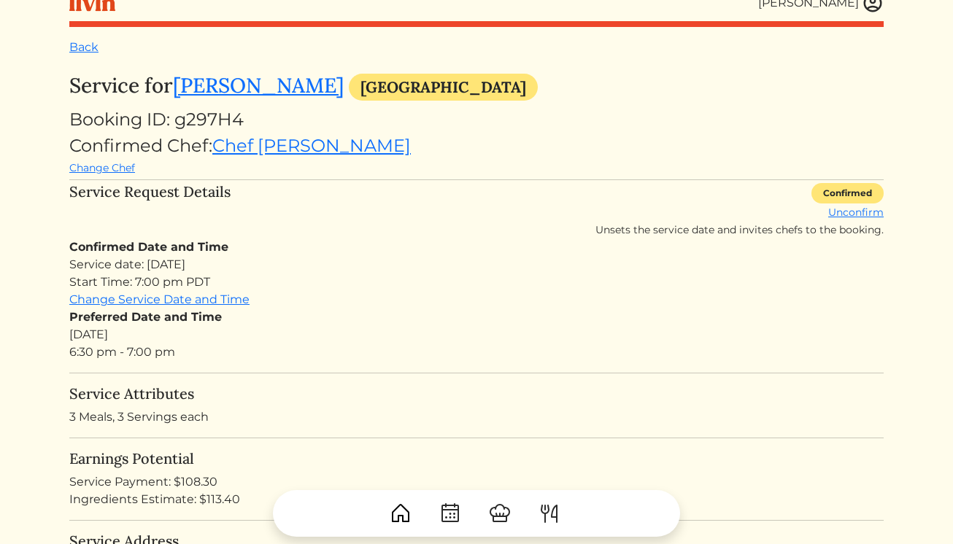
click at [868, 6] on img at bounding box center [872, 3] width 22 height 22
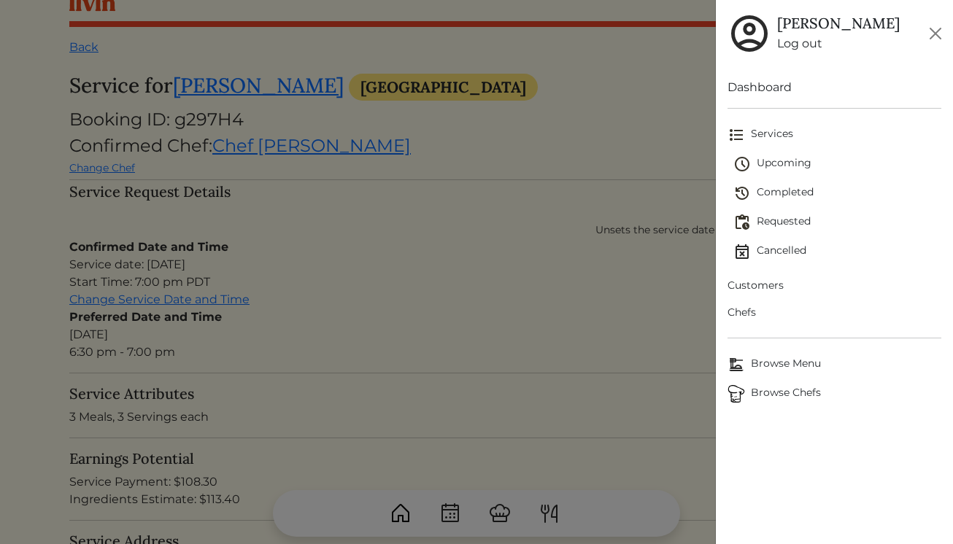
click at [757, 290] on span "Customers" at bounding box center [834, 285] width 214 height 15
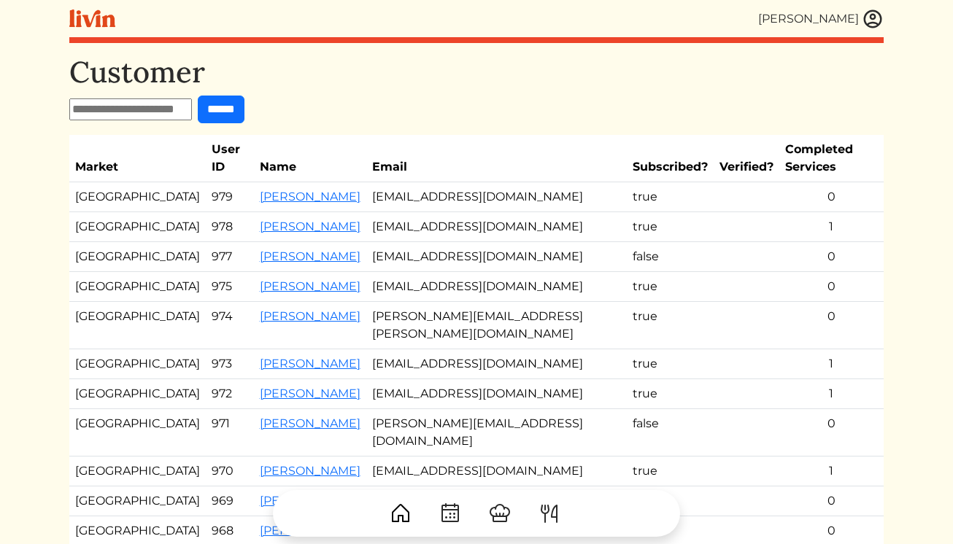
click at [117, 108] on input "text" at bounding box center [130, 109] width 123 height 22
type input "****"
click at [198, 96] on input "******" at bounding box center [221, 110] width 47 height 28
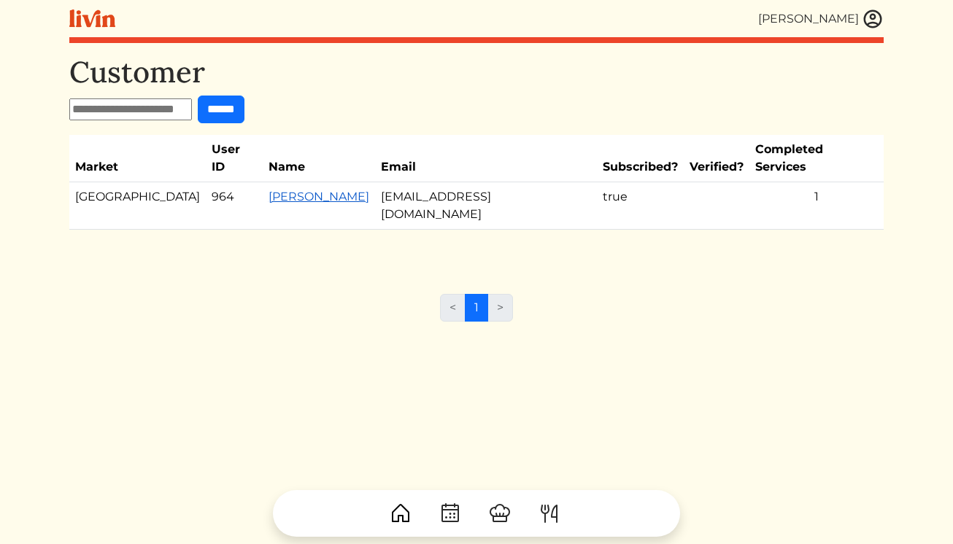
click at [268, 190] on link "Chika Igwilo" at bounding box center [318, 197] width 101 height 14
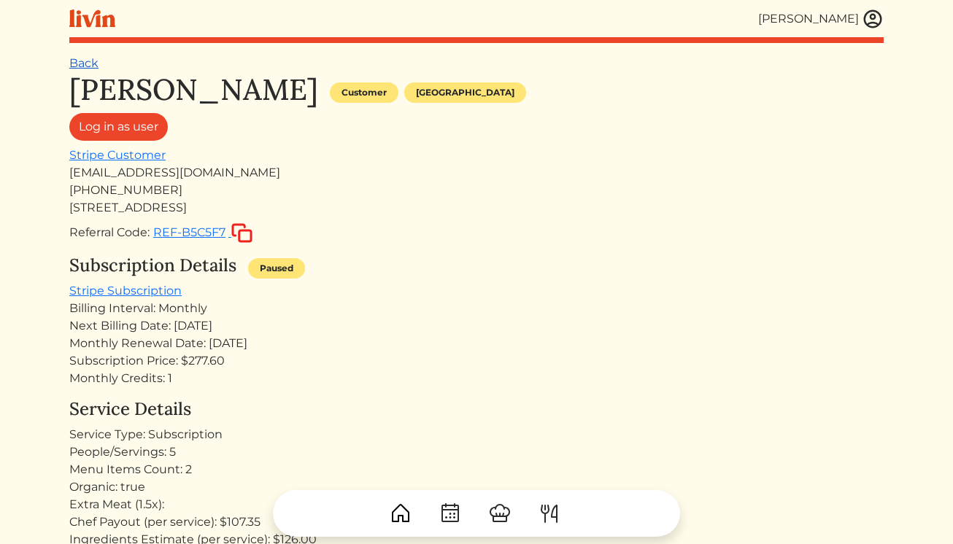
click at [79, 63] on link "Back" at bounding box center [83, 63] width 29 height 14
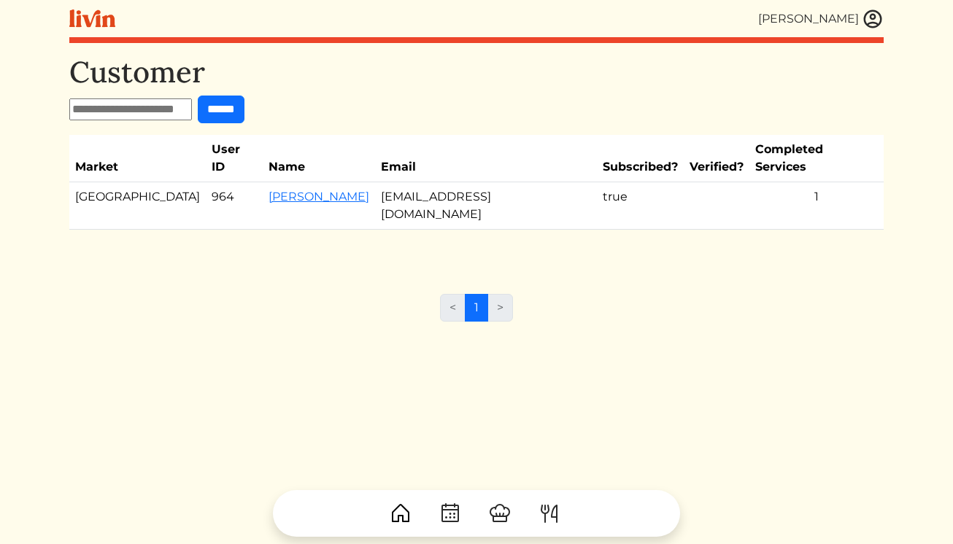
click at [147, 107] on input "text" at bounding box center [130, 109] width 123 height 22
click at [144, 109] on input "text" at bounding box center [130, 109] width 123 height 22
click at [99, 116] on input "text" at bounding box center [130, 109] width 123 height 22
type input "*******"
click at [198, 96] on input "******" at bounding box center [221, 110] width 47 height 28
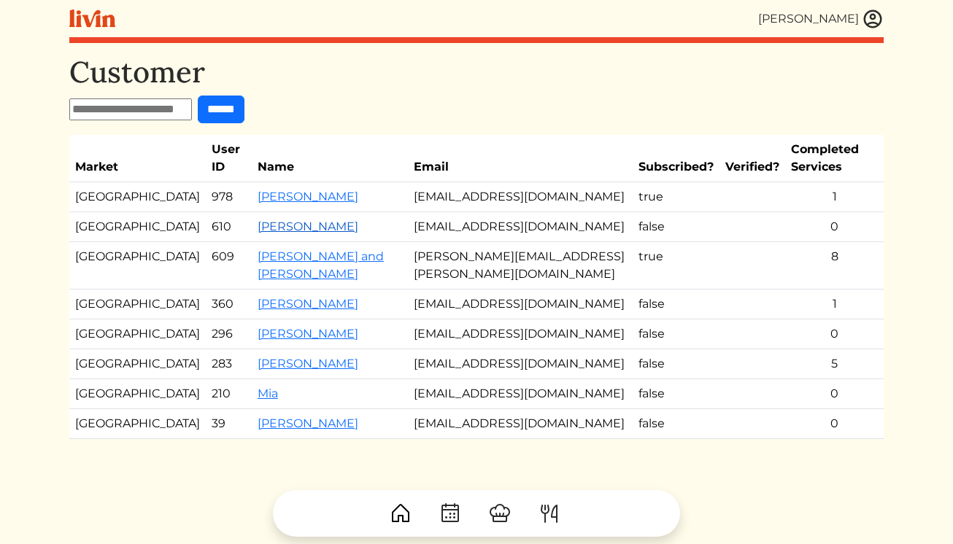
click at [258, 220] on link "Stanley Jackson" at bounding box center [307, 227] width 101 height 14
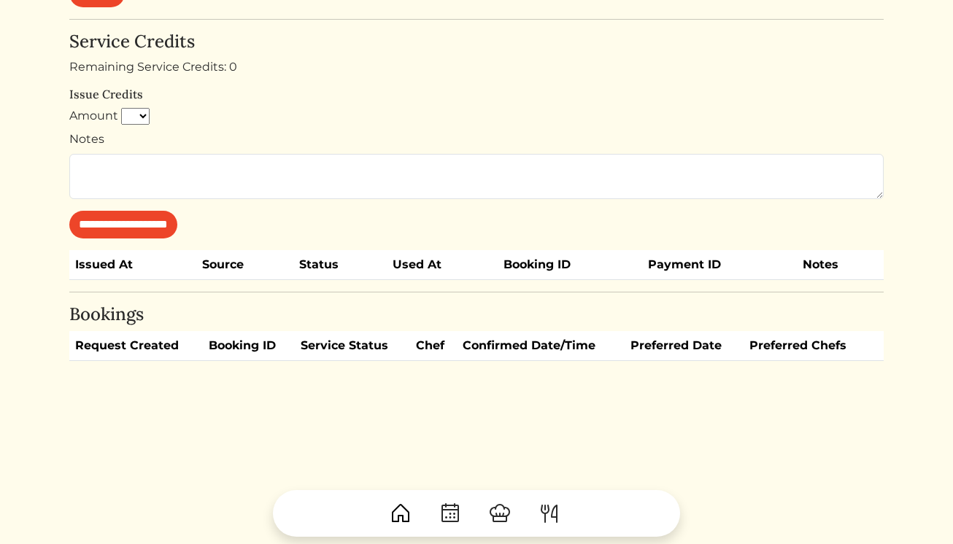
scroll to position [158, 0]
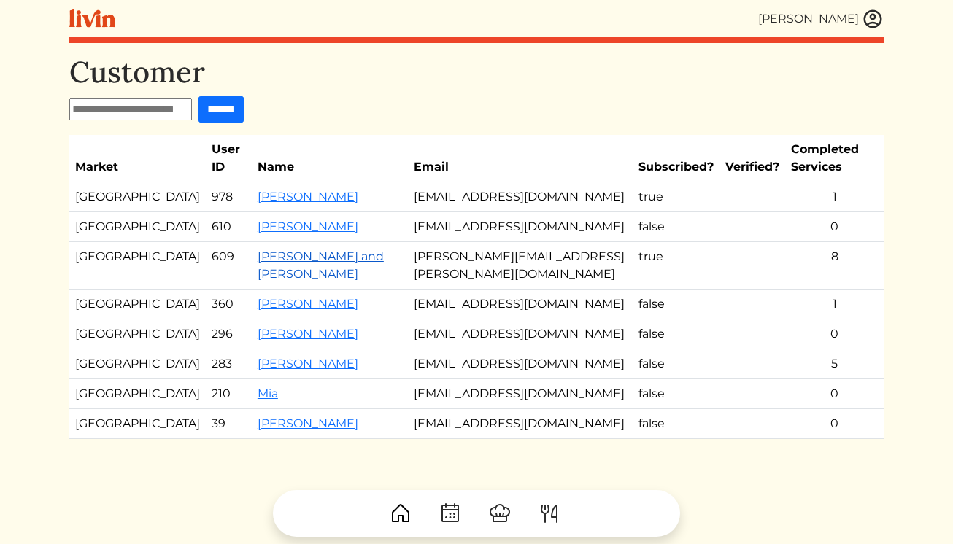
click at [275, 249] on link "Stanley and abia Jackson" at bounding box center [320, 264] width 126 height 31
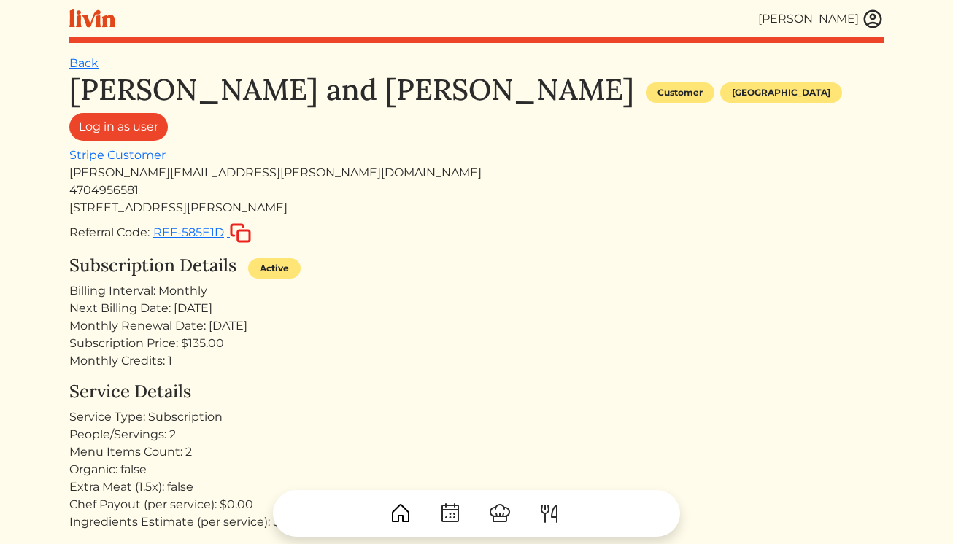
click at [864, 12] on img at bounding box center [872, 19] width 22 height 22
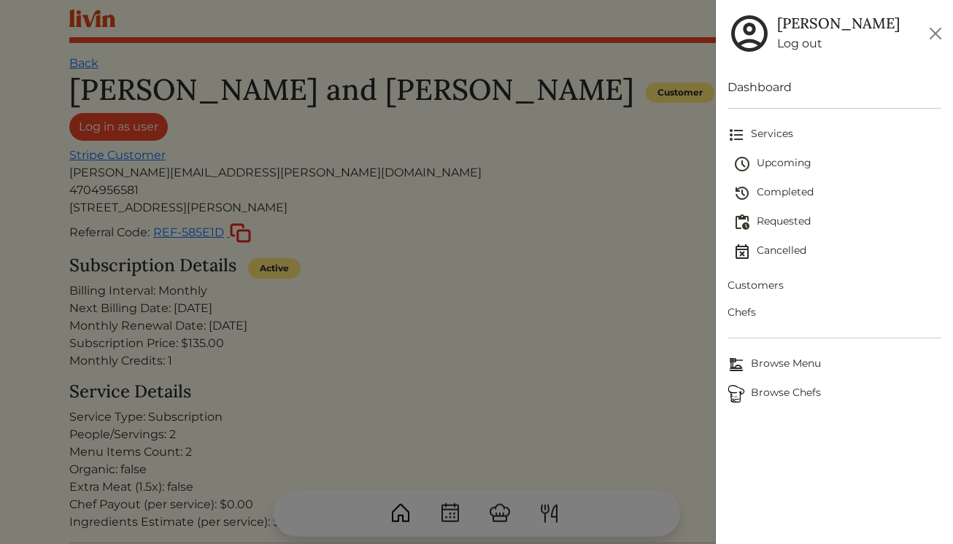
click at [780, 163] on span "Upcoming" at bounding box center [837, 164] width 209 height 18
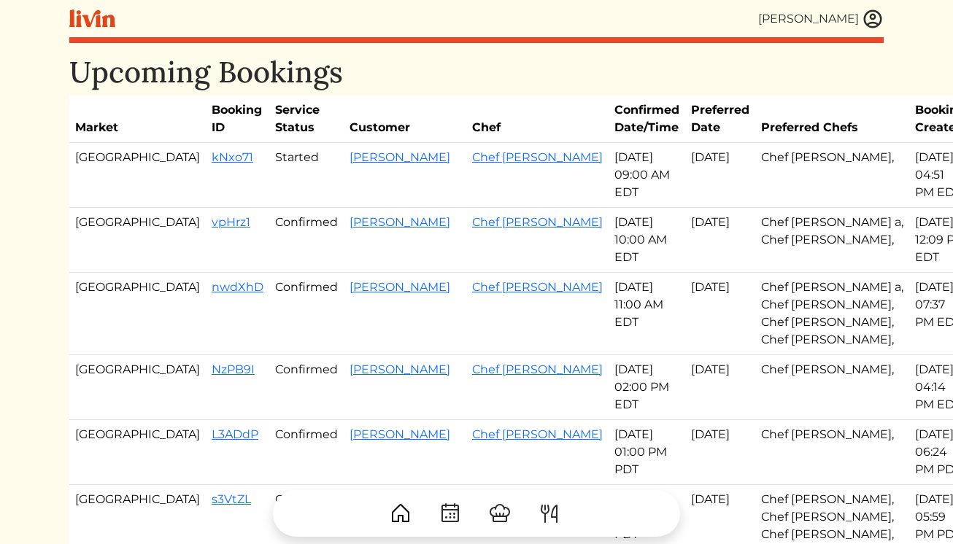
click at [867, 9] on img at bounding box center [872, 19] width 22 height 22
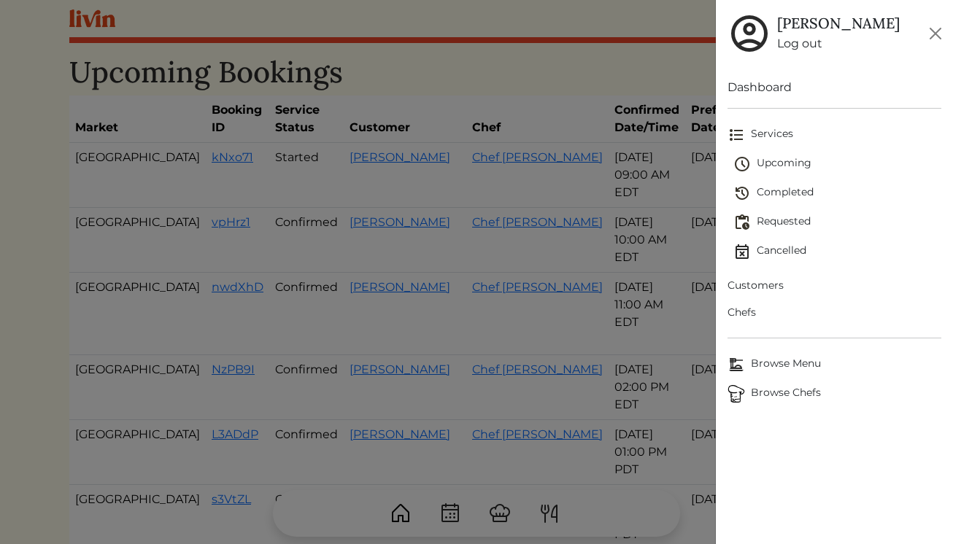
click at [772, 281] on span "Customers" at bounding box center [834, 285] width 214 height 15
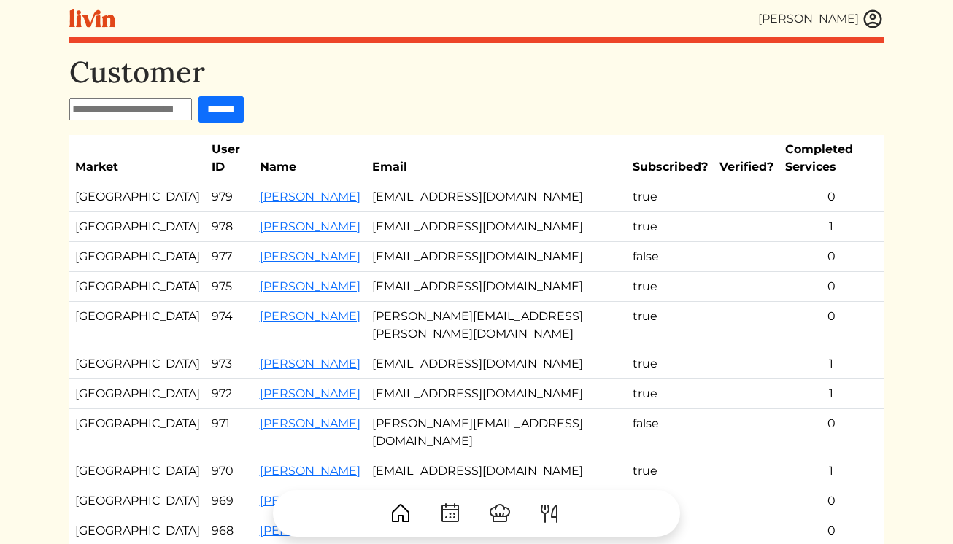
click at [144, 115] on input "text" at bounding box center [130, 109] width 123 height 22
type input "*******"
click at [198, 96] on input "******" at bounding box center [221, 110] width 47 height 28
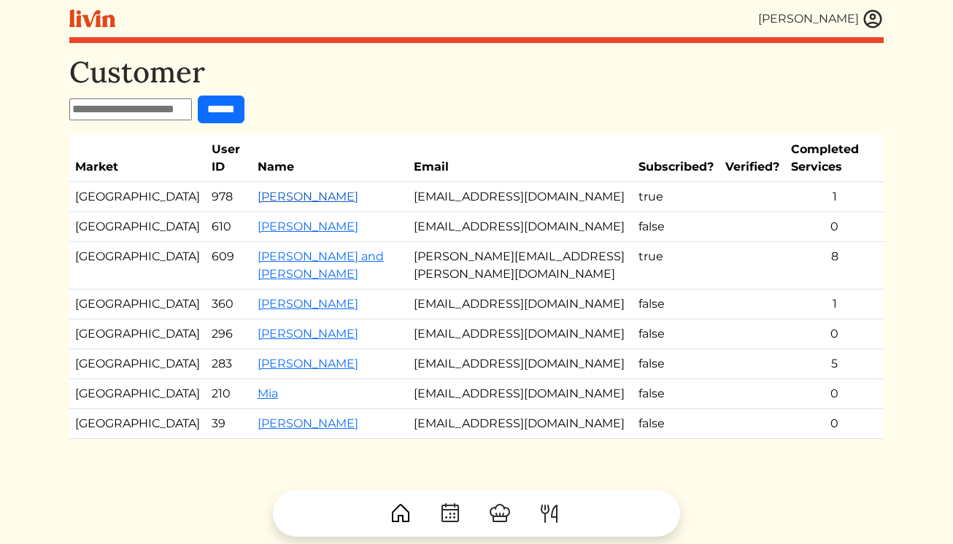
click at [269, 190] on link "Marques Jackson" at bounding box center [307, 197] width 101 height 14
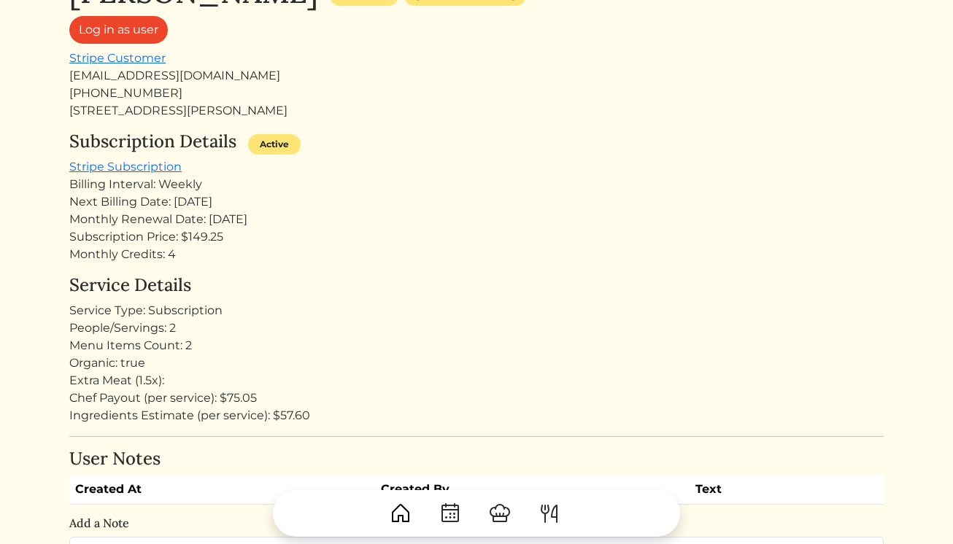
scroll to position [100, 0]
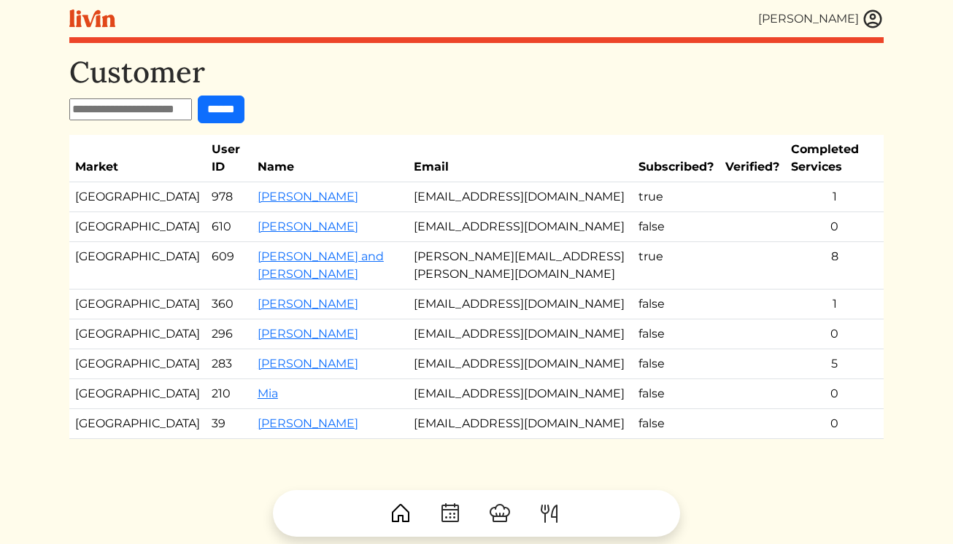
click at [157, 109] on input "text" at bounding box center [130, 109] width 123 height 22
type input "******"
click at [198, 96] on input "******" at bounding box center [221, 110] width 47 height 28
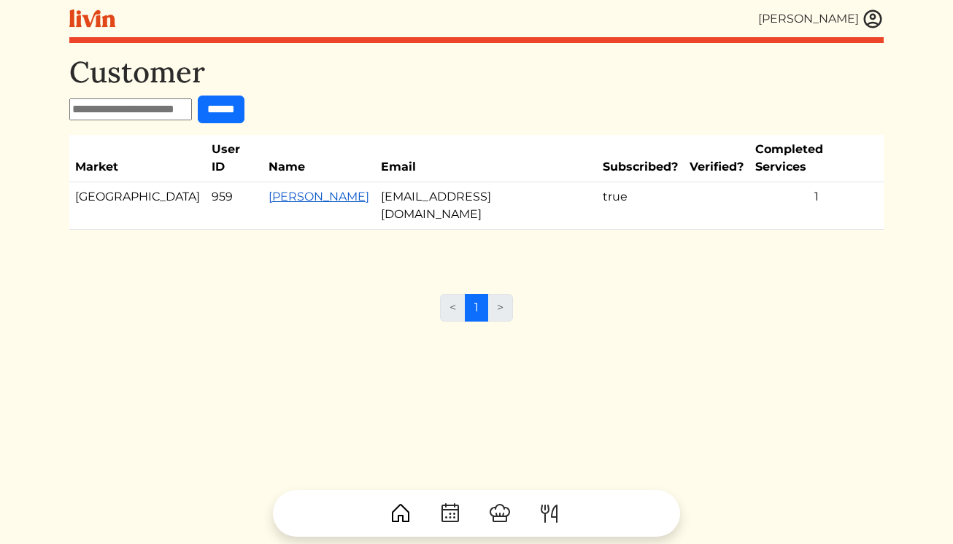
click at [300, 190] on link "[PERSON_NAME]" at bounding box center [318, 197] width 101 height 14
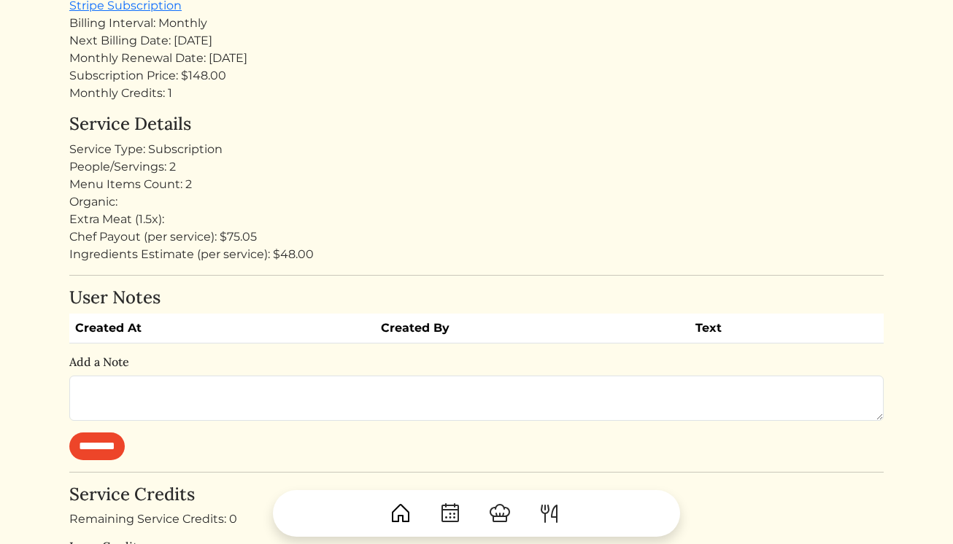
scroll to position [832, 0]
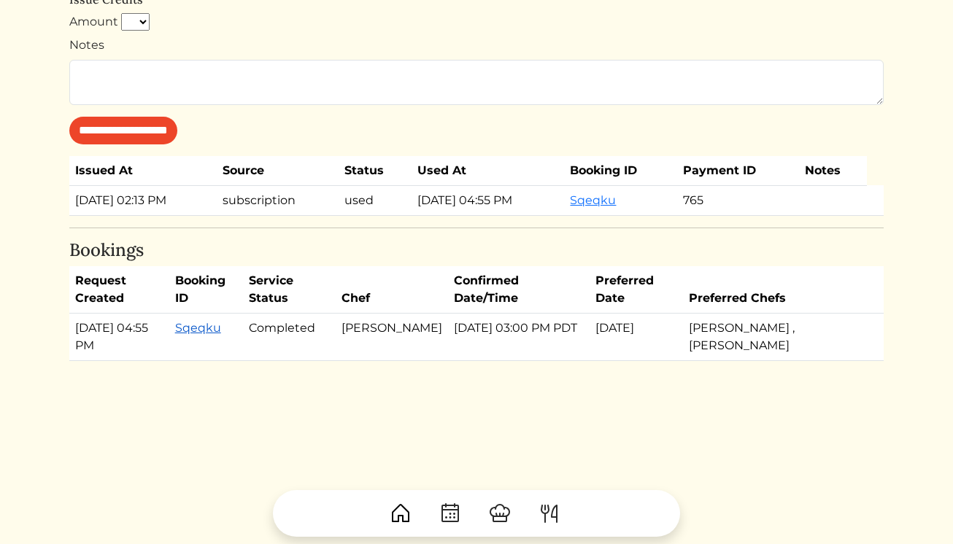
click at [214, 330] on link "Sqeqku" at bounding box center [198, 328] width 46 height 14
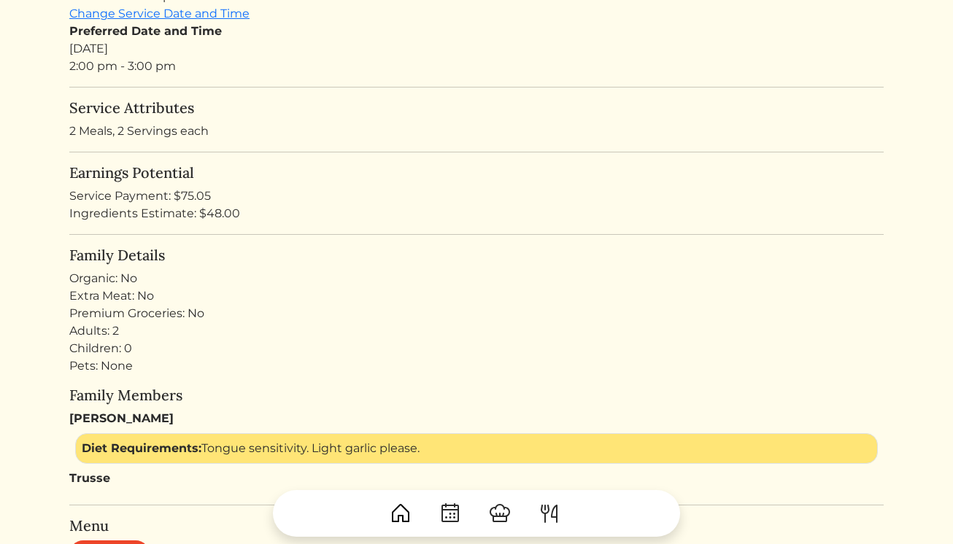
scroll to position [262, 0]
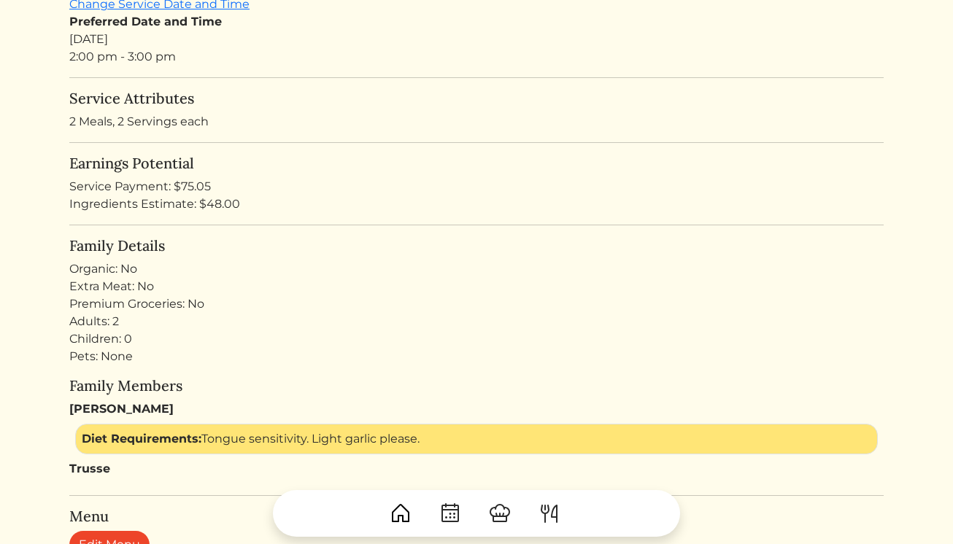
click at [217, 204] on div "Ingredients Estimate: $48.00" at bounding box center [476, 204] width 814 height 18
copy div "48.00"
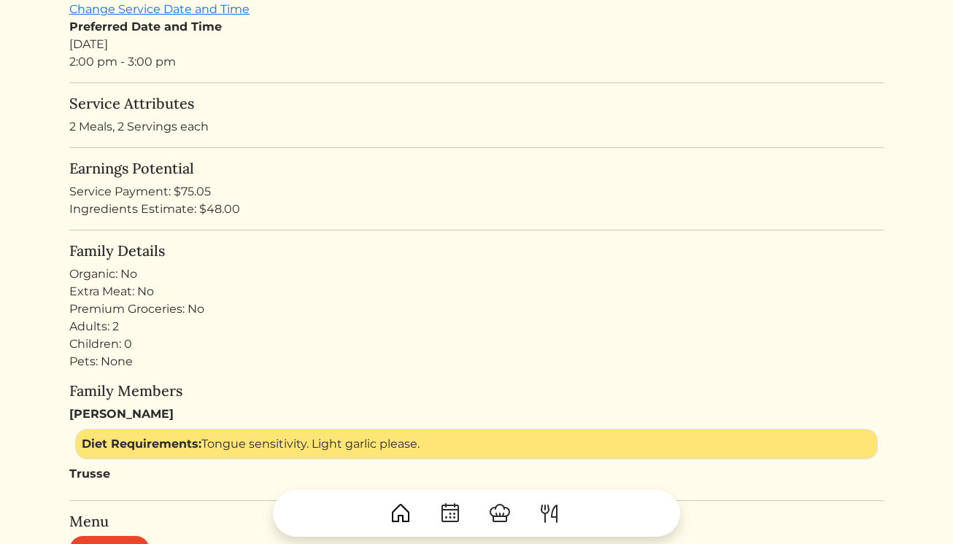
scroll to position [0, 0]
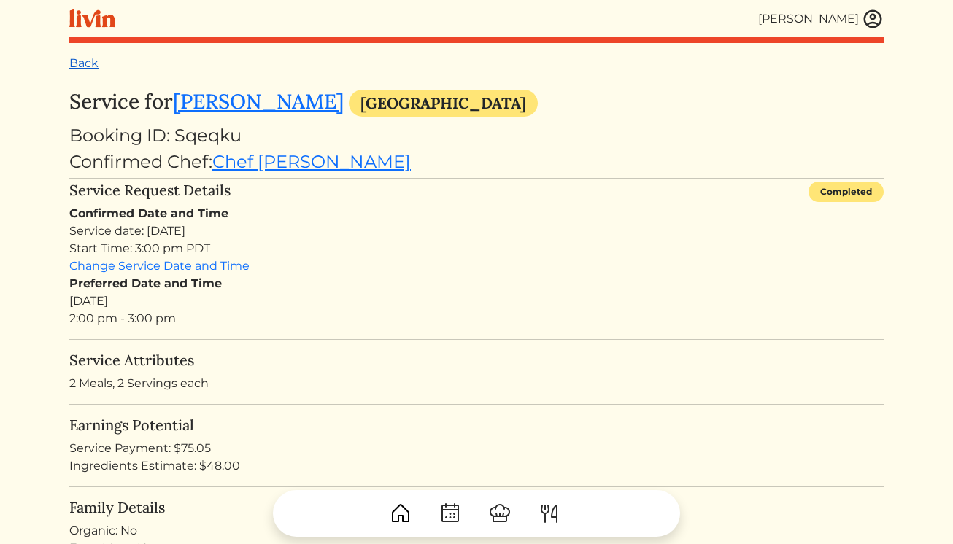
click at [96, 70] on div "Back" at bounding box center [476, 64] width 814 height 18
click at [92, 63] on link "Back" at bounding box center [83, 63] width 29 height 14
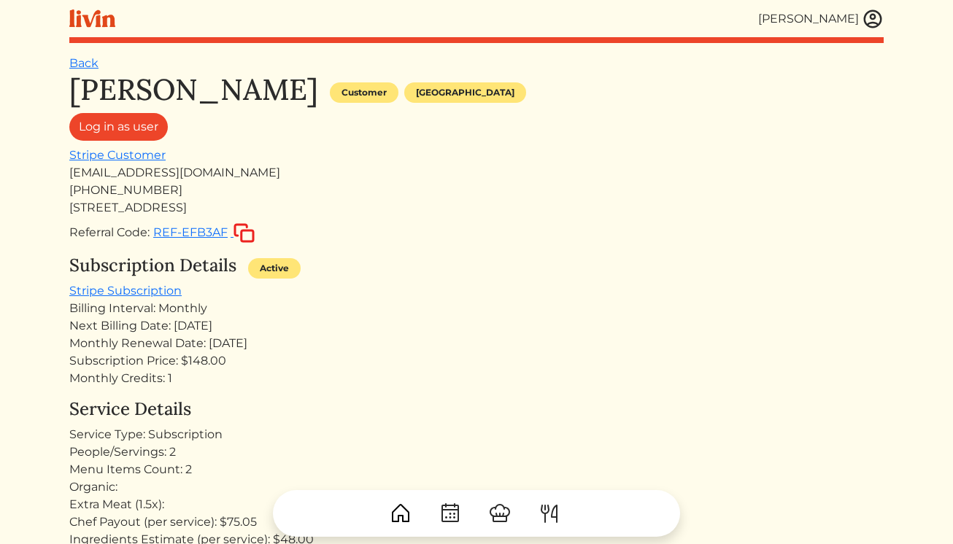
click at [78, 58] on link "Back" at bounding box center [83, 63] width 29 height 14
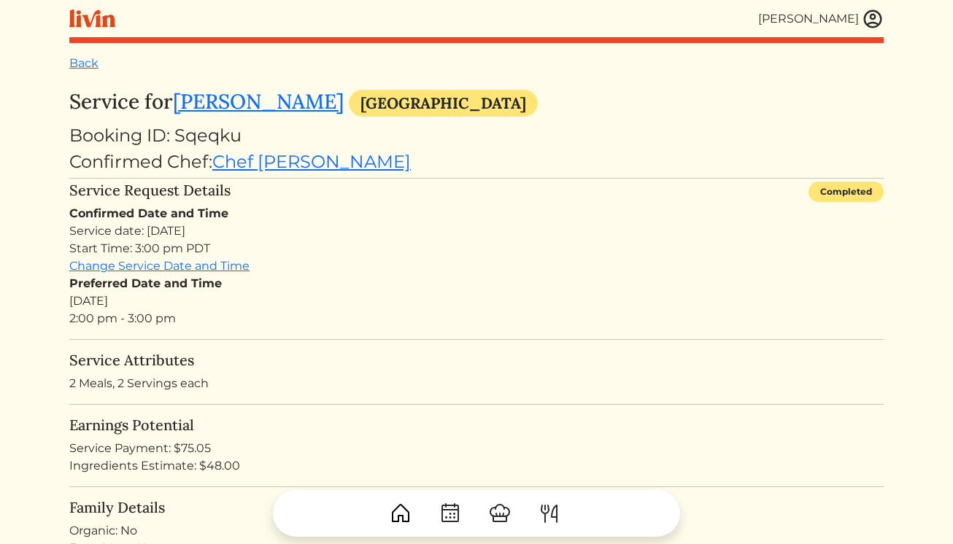
click at [876, 12] on img at bounding box center [872, 19] width 22 height 22
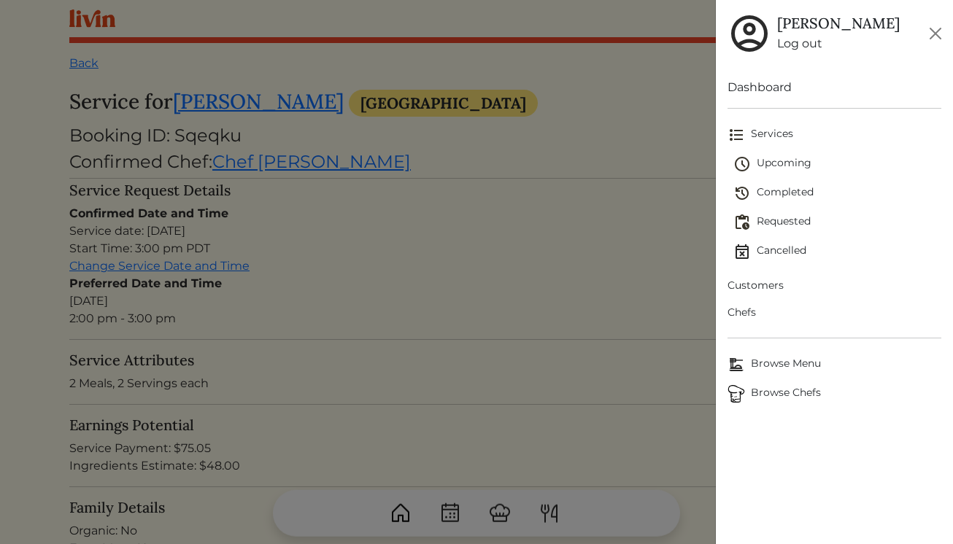
click at [778, 278] on span "Customers" at bounding box center [834, 285] width 214 height 15
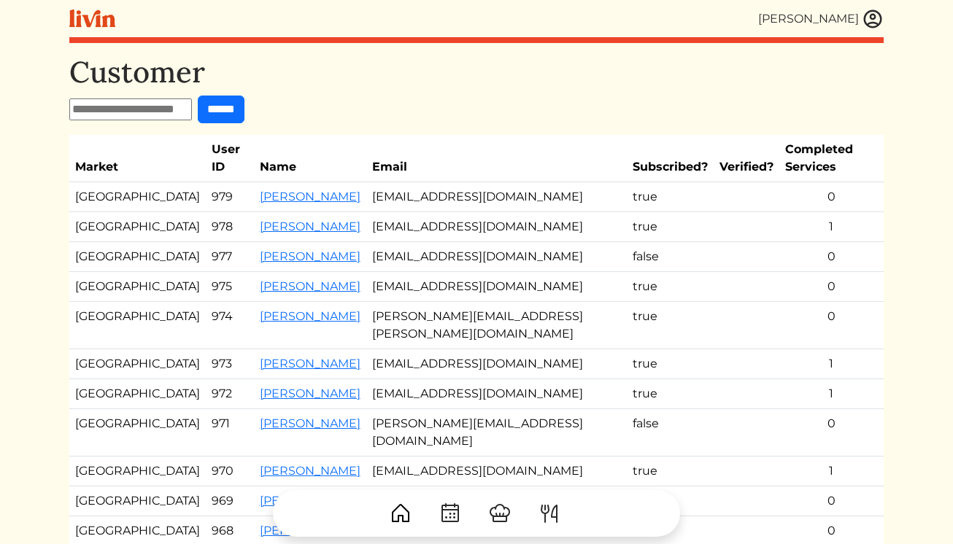
click at [168, 110] on input "text" at bounding box center [130, 109] width 123 height 22
type input "*"
type input "*****"
click at [198, 96] on input "******" at bounding box center [221, 110] width 47 height 28
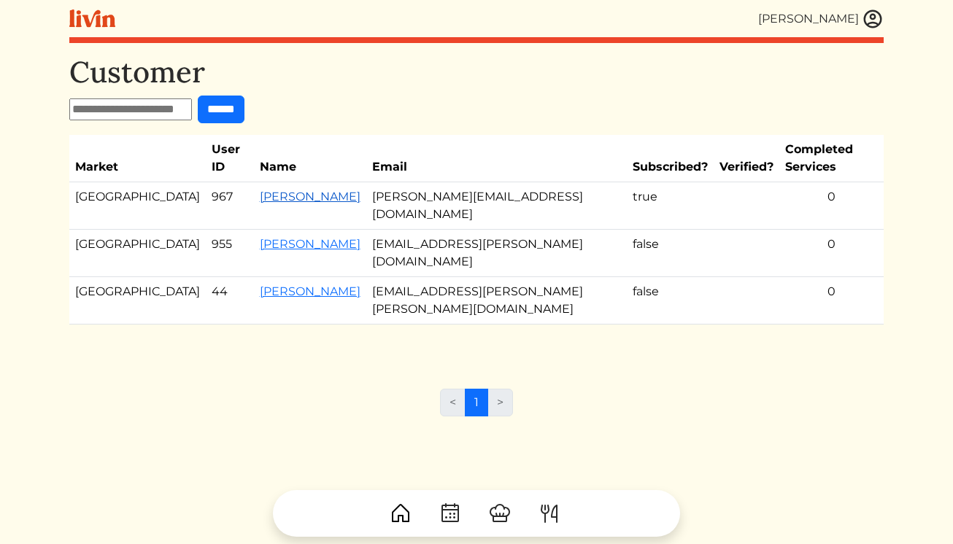
click at [279, 190] on link "[PERSON_NAME]" at bounding box center [310, 197] width 101 height 14
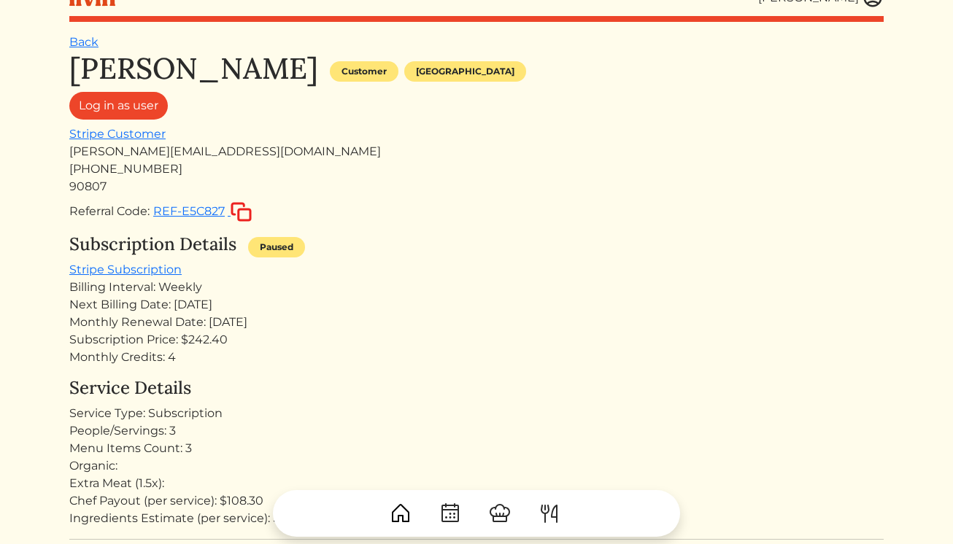
scroll to position [40, 0]
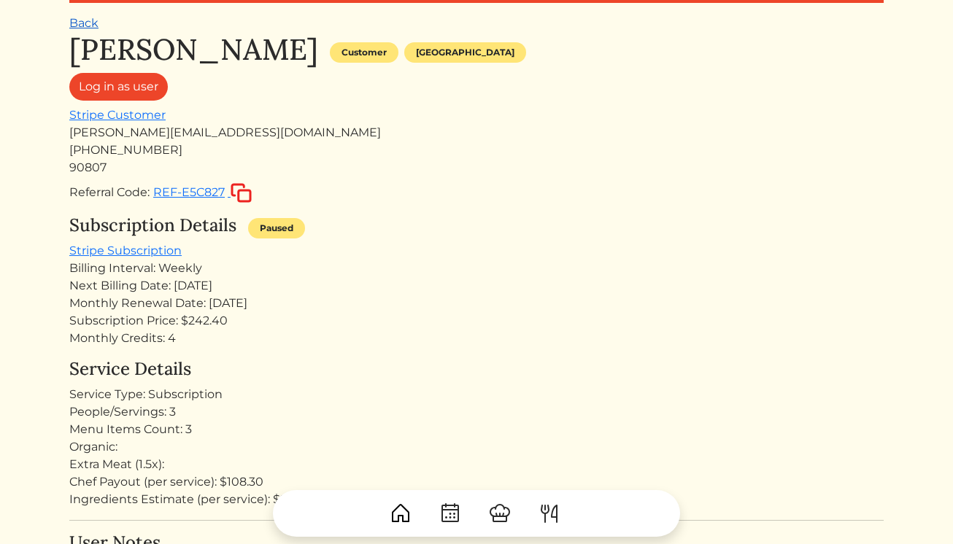
click at [91, 24] on link "Back" at bounding box center [83, 23] width 29 height 14
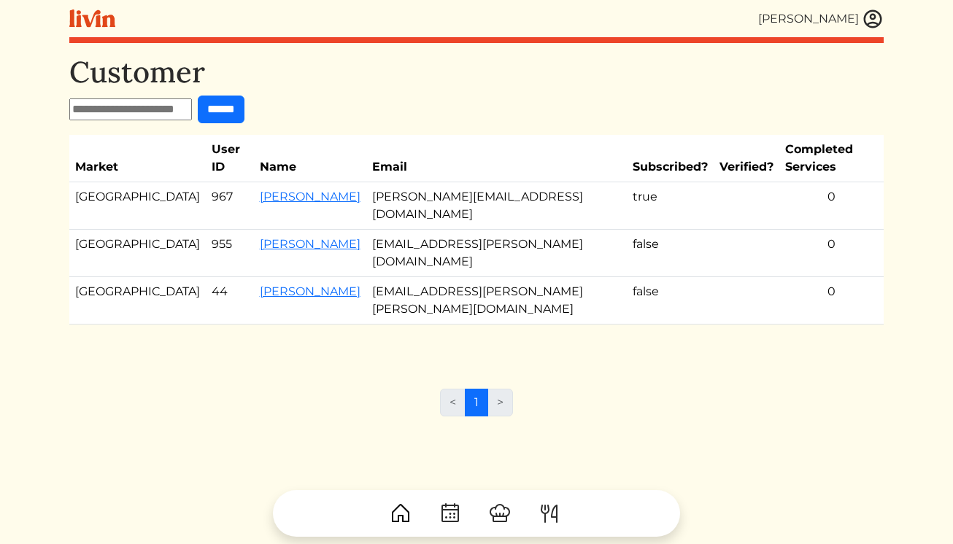
click at [878, 14] on img at bounding box center [872, 19] width 22 height 22
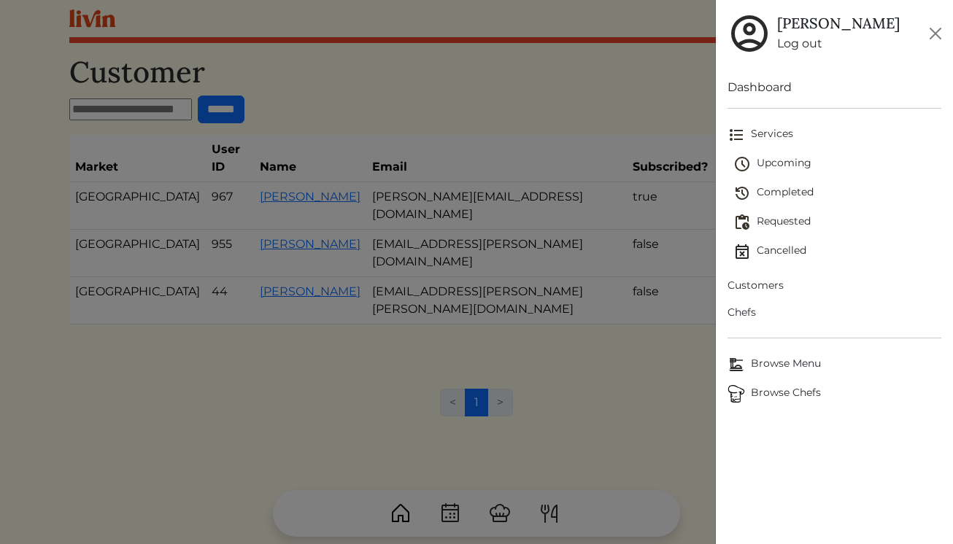
click at [783, 160] on span "Upcoming" at bounding box center [837, 164] width 209 height 18
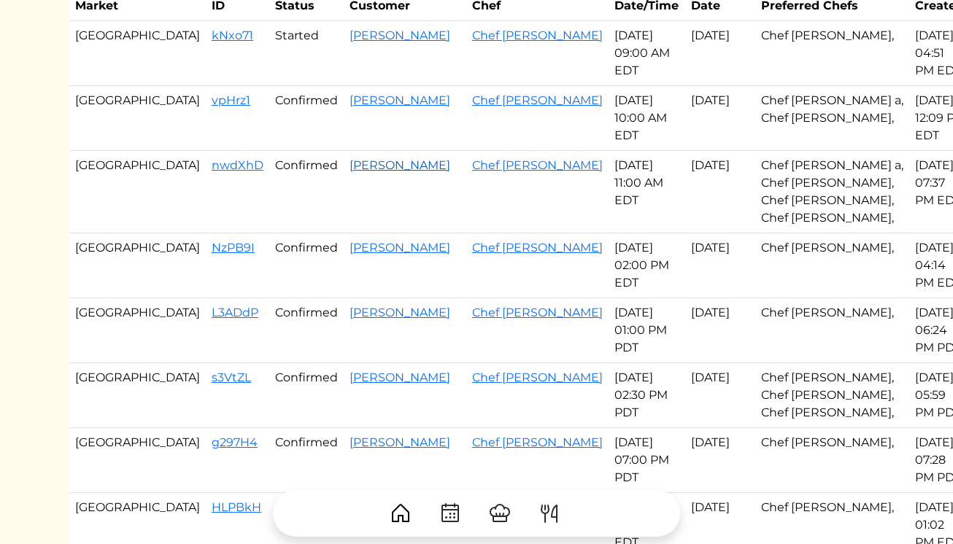
scroll to position [187, 0]
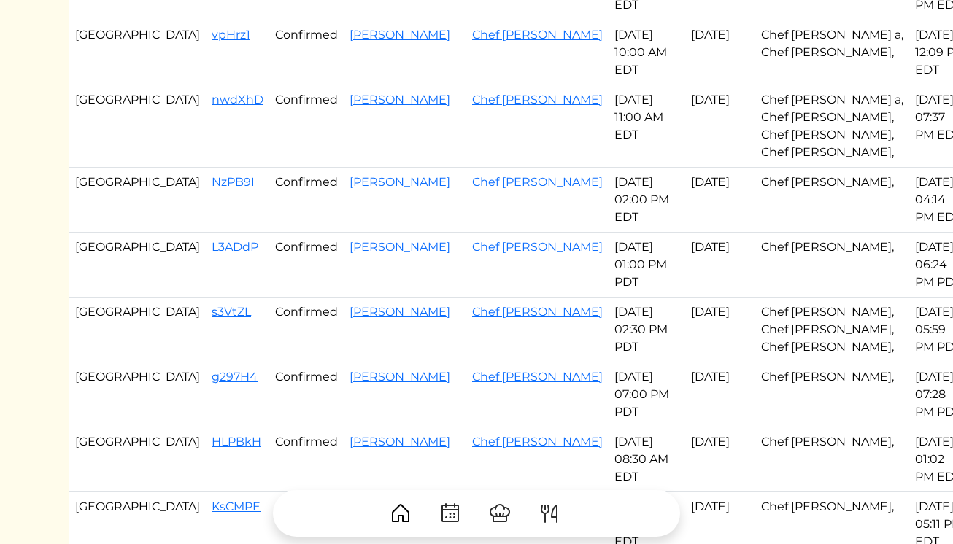
click at [206, 250] on td "L3ADdP" at bounding box center [237, 265] width 63 height 65
click at [212, 242] on link "L3ADdP" at bounding box center [235, 247] width 47 height 14
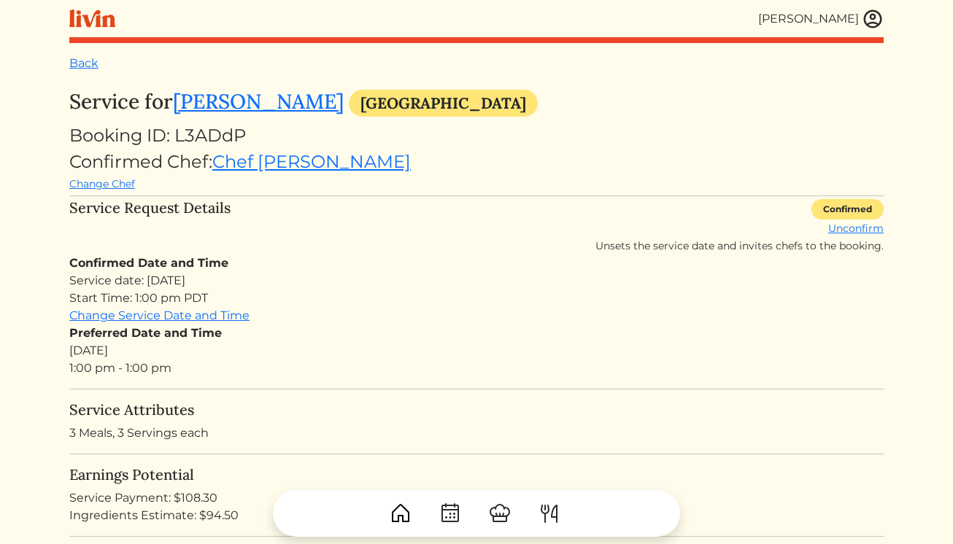
click at [870, 15] on img at bounding box center [872, 19] width 22 height 22
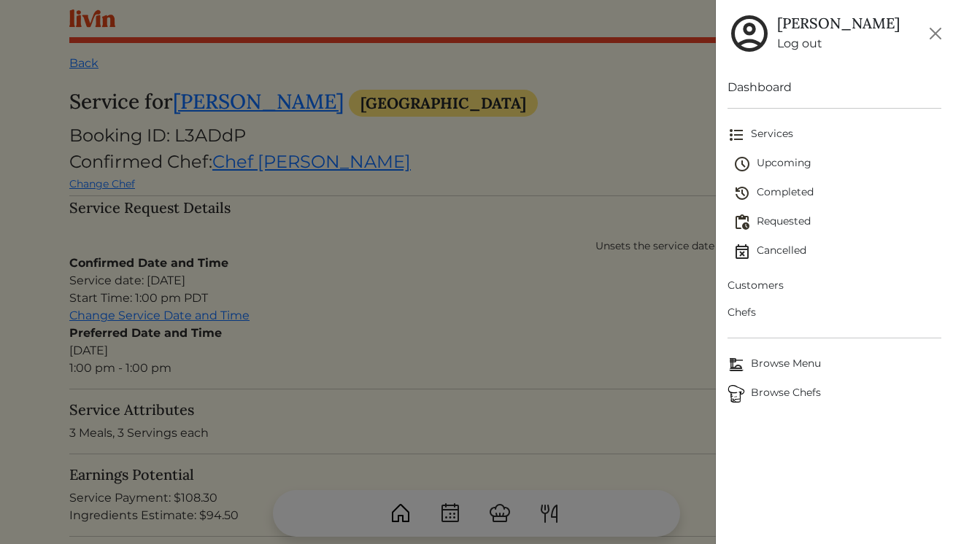
click at [769, 364] on span "Browse Menu" at bounding box center [834, 365] width 214 height 18
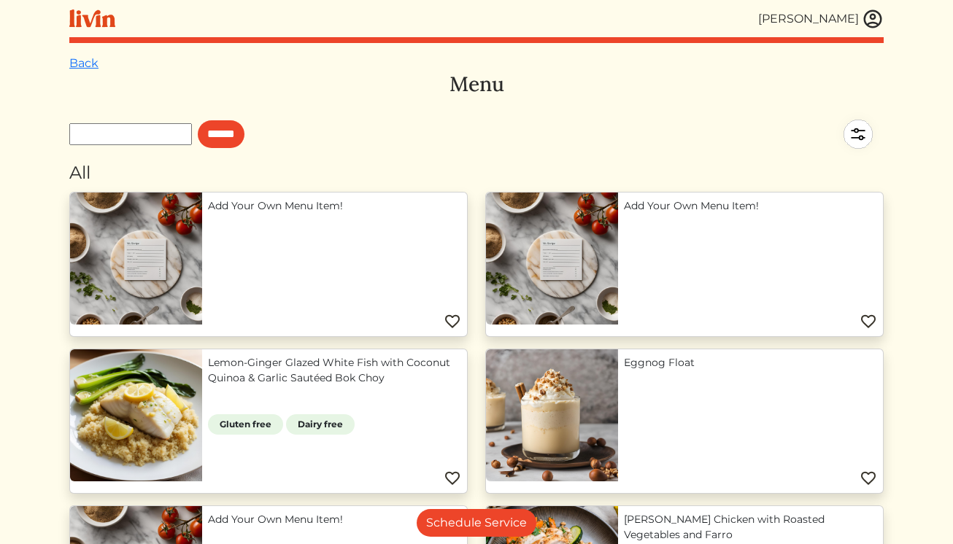
click at [182, 130] on input "text" at bounding box center [130, 134] width 123 height 22
type input "*******"
click at [198, 120] on input "******" at bounding box center [221, 134] width 47 height 28
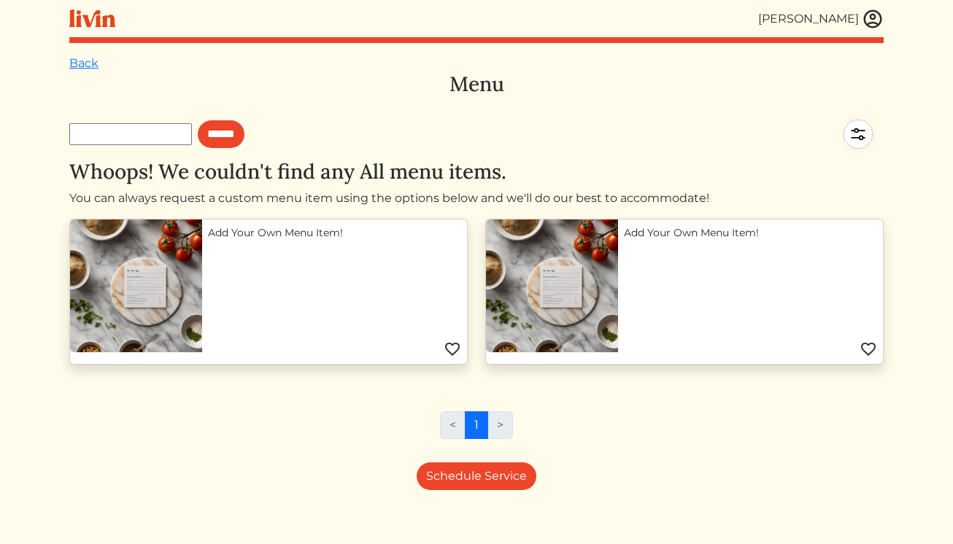
click at [132, 138] on input "text" at bounding box center [130, 134] width 123 height 22
type input "********"
click at [198, 120] on input "******" at bounding box center [221, 134] width 47 height 28
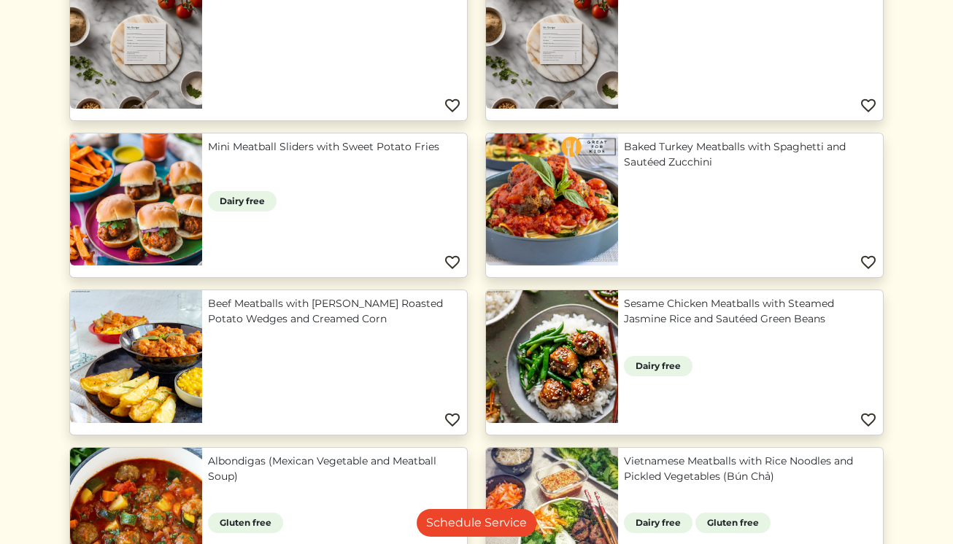
scroll to position [233, 0]
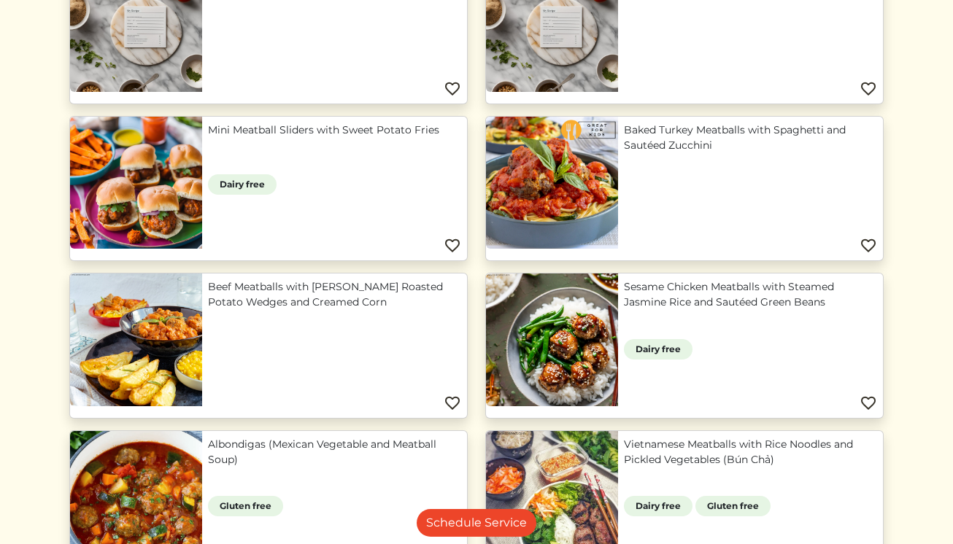
click at [707, 144] on link "Baked Turkey Meatballs with Spaghetti and Sautéed Zucchini" at bounding box center [750, 138] width 253 height 31
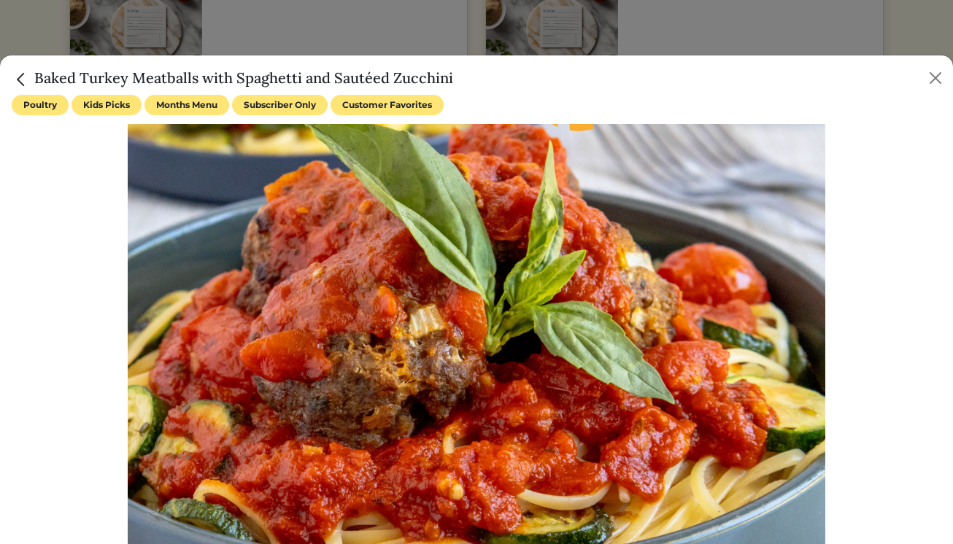
click at [17, 77] on img "Close" at bounding box center [21, 79] width 19 height 19
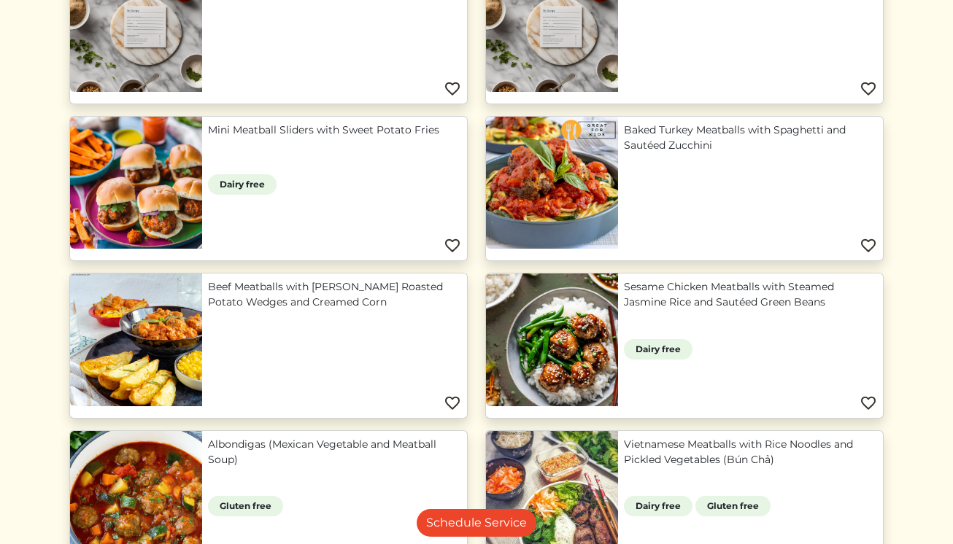
click at [690, 125] on link "Baked Turkey Meatballs with Spaghetti and Sautéed Zucchini" at bounding box center [750, 138] width 253 height 31
click at [688, 131] on link "Baked Turkey Meatballs with Spaghetti and Sautéed Zucchini" at bounding box center [750, 138] width 253 height 31
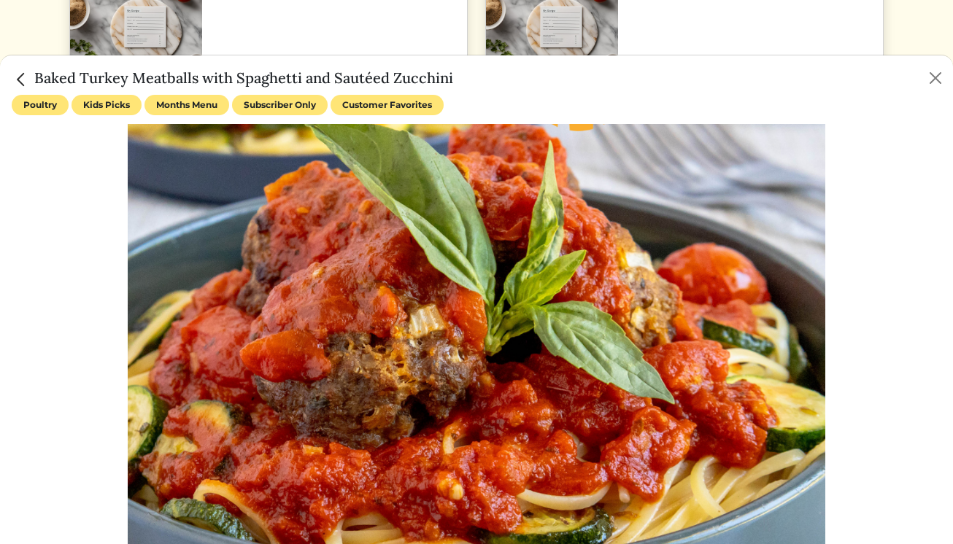
click at [688, 131] on div at bounding box center [476, 272] width 953 height 544
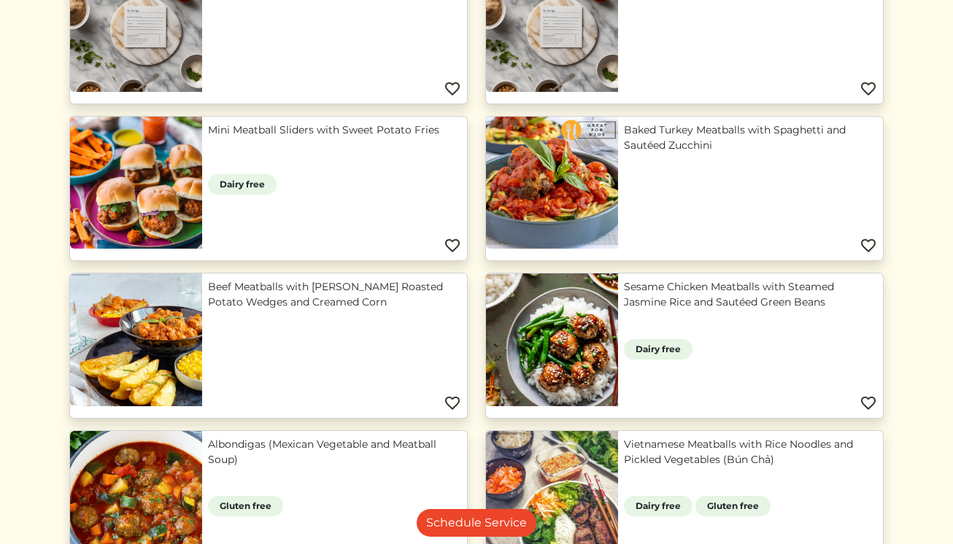
click at [672, 133] on link "Baked Turkey Meatballs with Spaghetti and Sautéed Zucchini" at bounding box center [750, 138] width 253 height 31
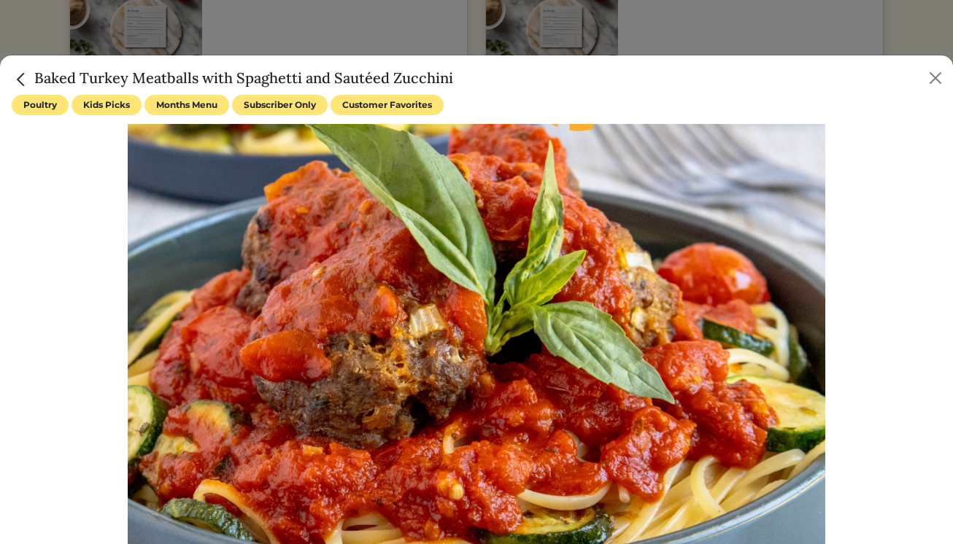
click at [310, 77] on h5 "Baked Turkey Meatballs with Spaghetti and Sautéed Zucchini" at bounding box center [232, 78] width 441 height 22
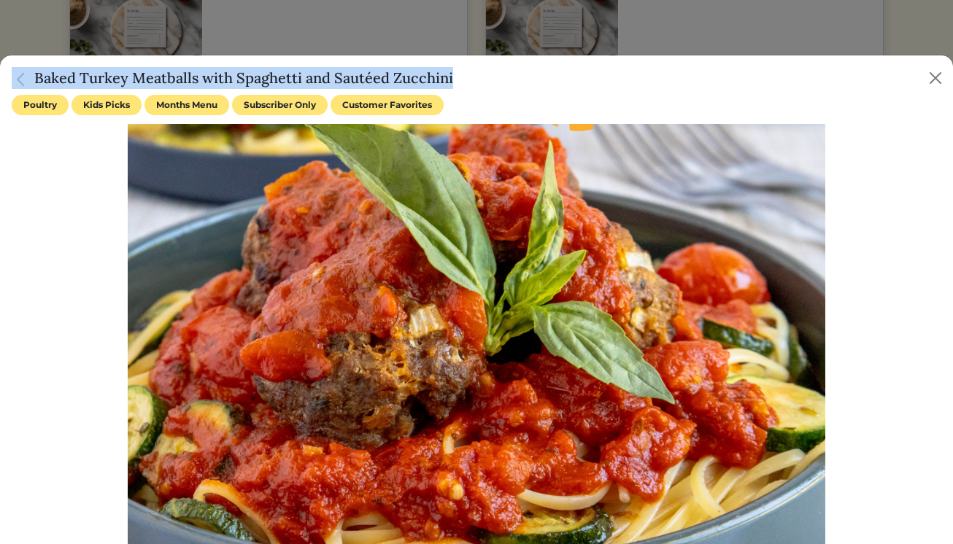
click at [310, 77] on h5 "Baked Turkey Meatballs with Spaghetti and Sautéed Zucchini" at bounding box center [232, 78] width 441 height 22
copy div "Baked Turkey Meatballs with Spaghetti and Sautéed Zucchini"
click at [940, 76] on button "Close" at bounding box center [934, 77] width 23 height 23
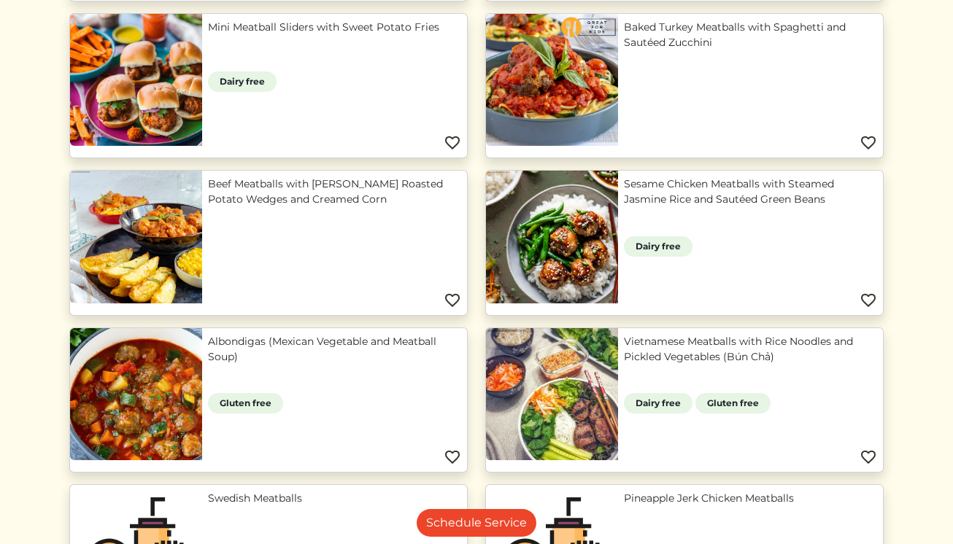
scroll to position [339, 0]
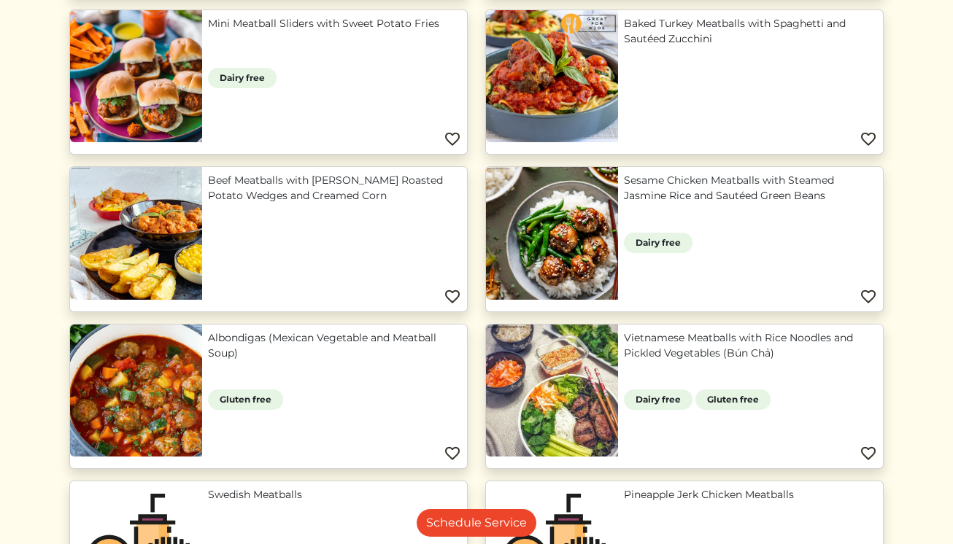
click at [298, 203] on link "Beef Meatballs with Rosemary Roasted Potato Wedges and Creamed Corn" at bounding box center [334, 188] width 253 height 31
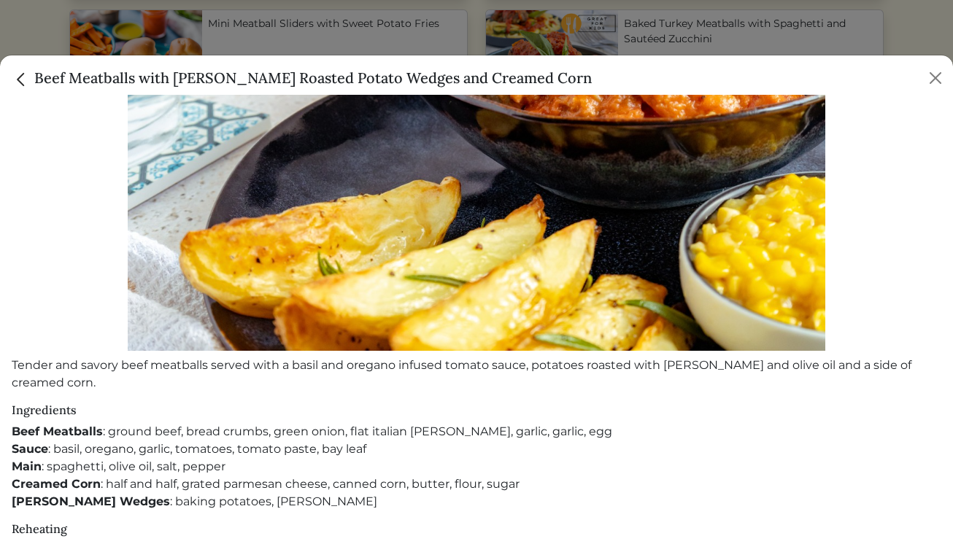
scroll to position [0, 0]
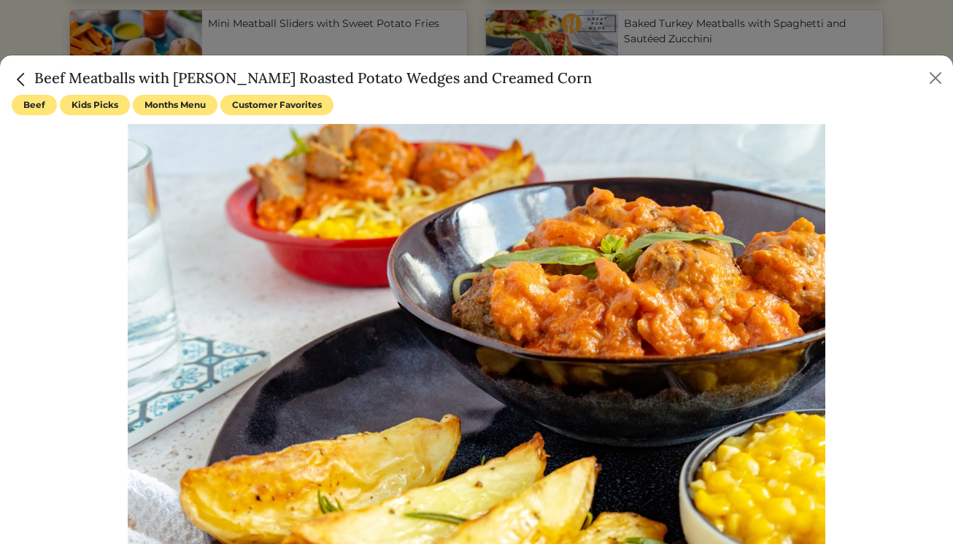
click at [326, 81] on h5 "Beef Meatballs with Rosemary Roasted Potato Wedges and Creamed Corn" at bounding box center [302, 78] width 580 height 22
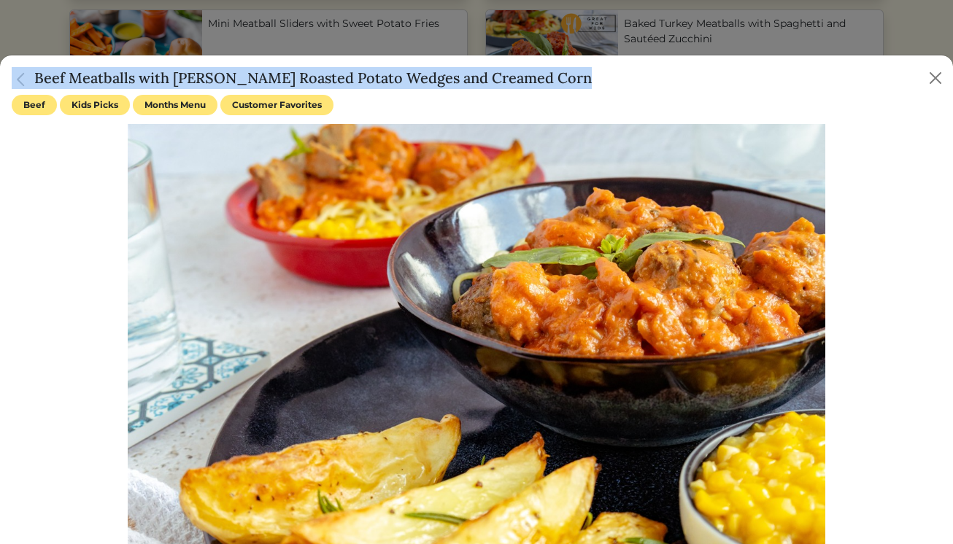
click at [326, 81] on h5 "Beef Meatballs with Rosemary Roasted Potato Wedges and Creamed Corn" at bounding box center [302, 78] width 580 height 22
copy div "Beef Meatballs with Rosemary Roasted Potato Wedges and Creamed Corn"
click at [27, 74] on img "Close" at bounding box center [21, 79] width 19 height 19
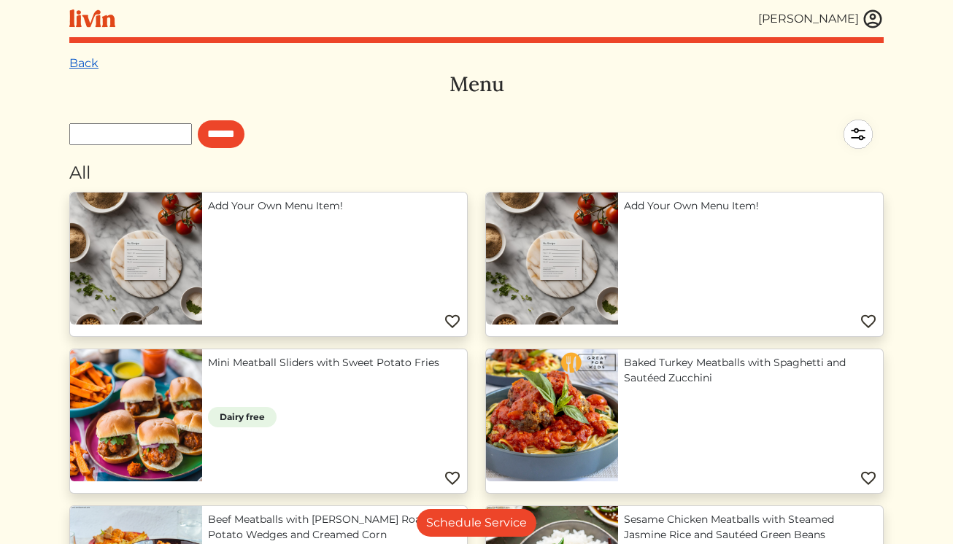
click at [93, 66] on link "Back" at bounding box center [83, 63] width 29 height 14
